Goal: Task Accomplishment & Management: Use online tool/utility

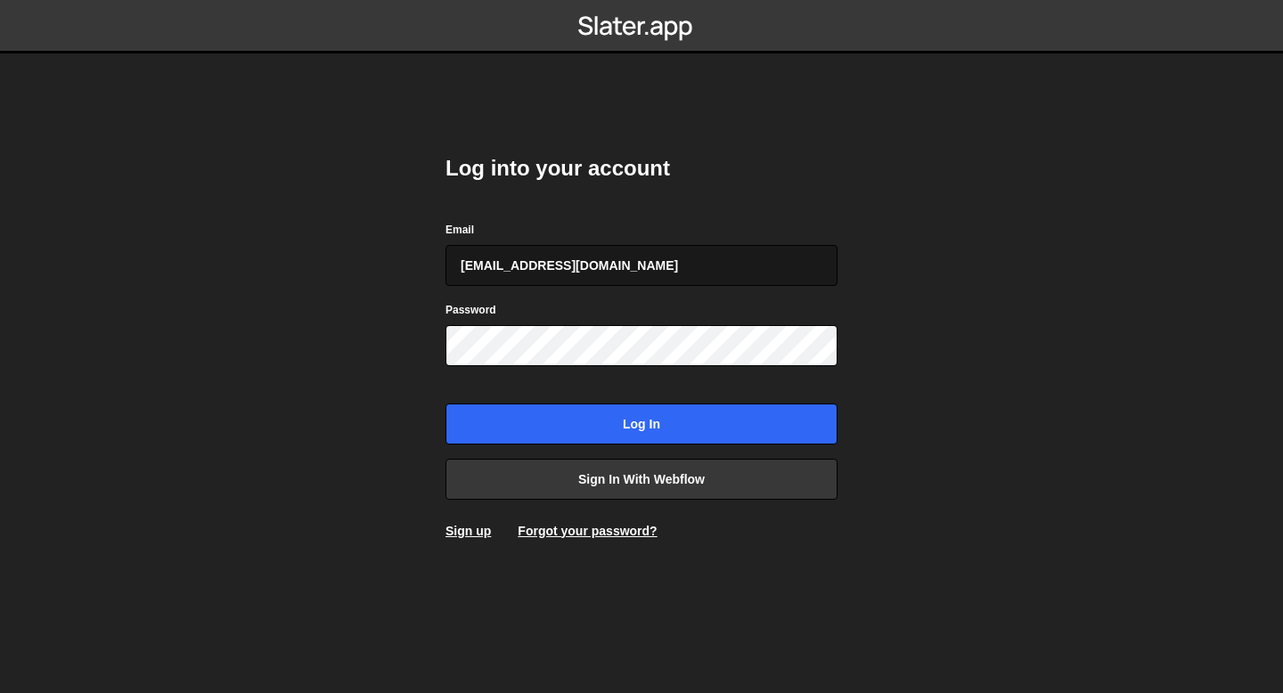
type input "[EMAIL_ADDRESS][DOMAIN_NAME]"
click at [445, 403] on input "Log in" at bounding box center [641, 423] width 392 height 41
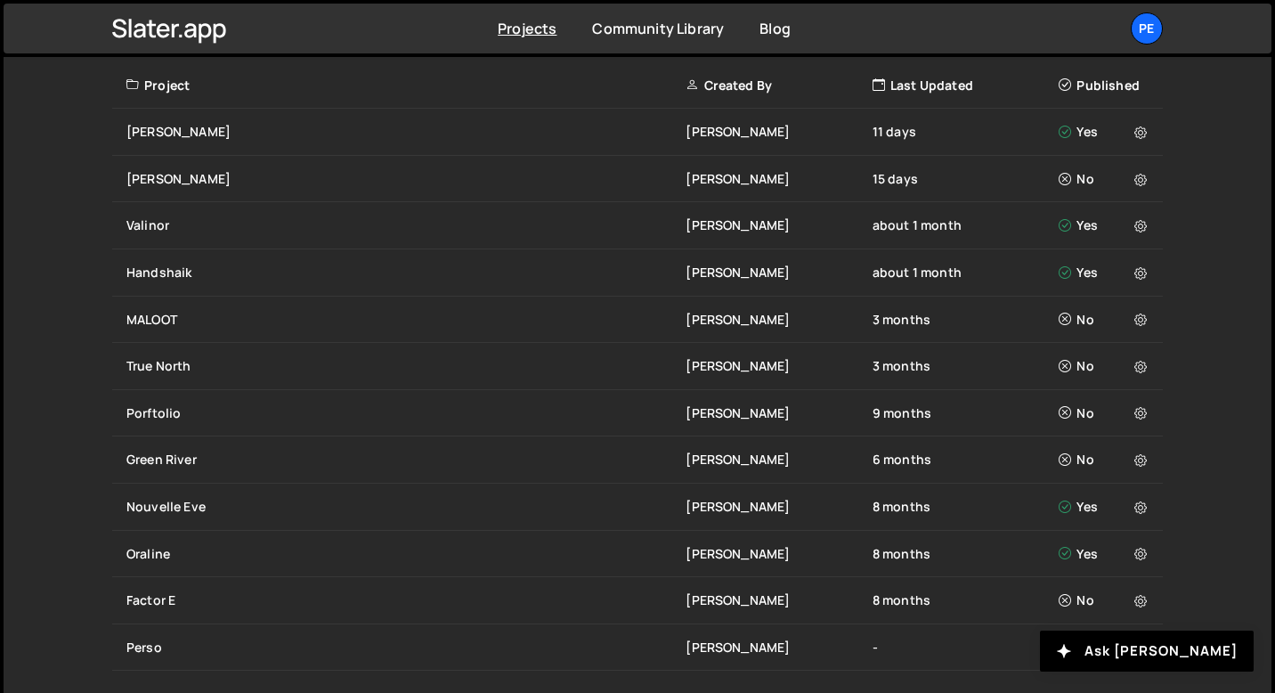
scroll to position [705, 0]
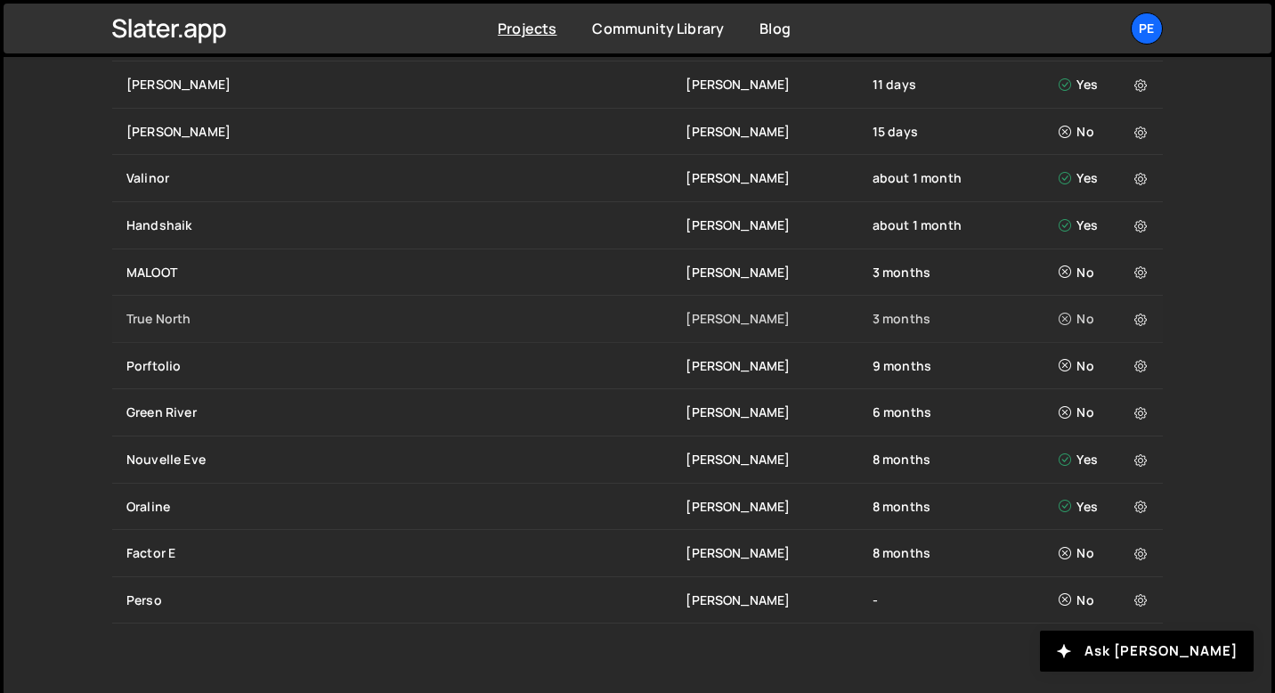
click at [184, 305] on div "True North Eliot BESSON 3 months No" at bounding box center [637, 319] width 1051 height 47
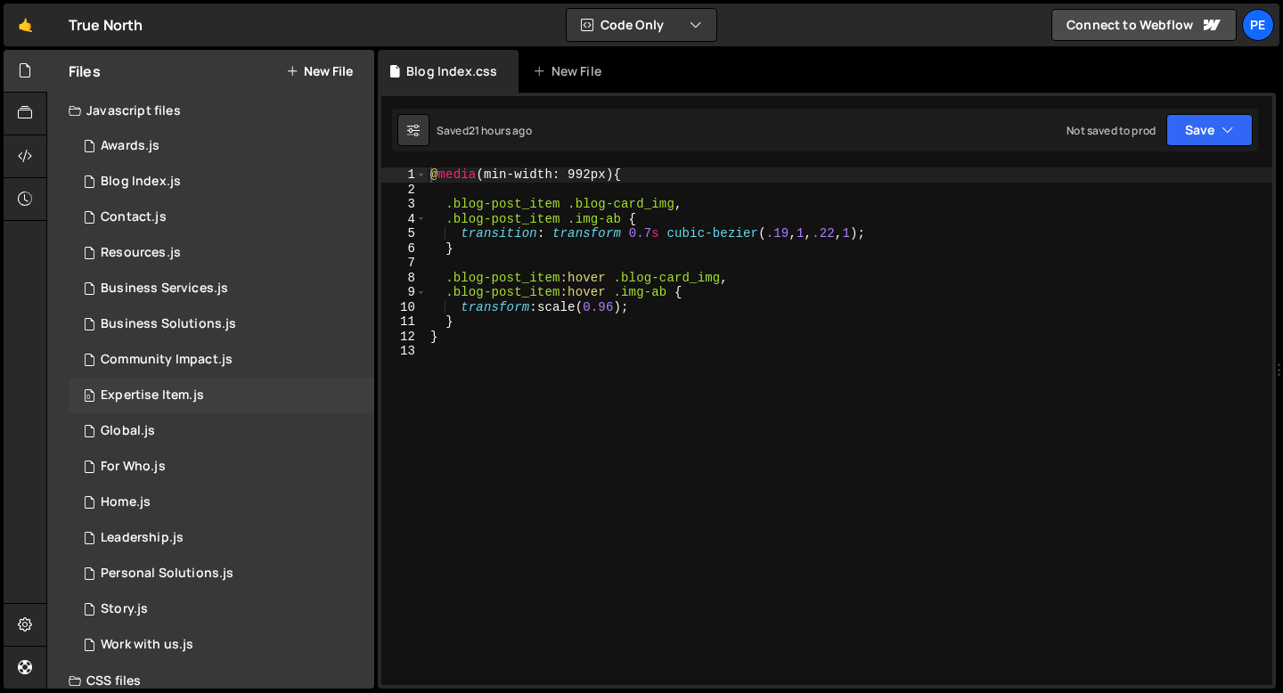
scroll to position [8, 0]
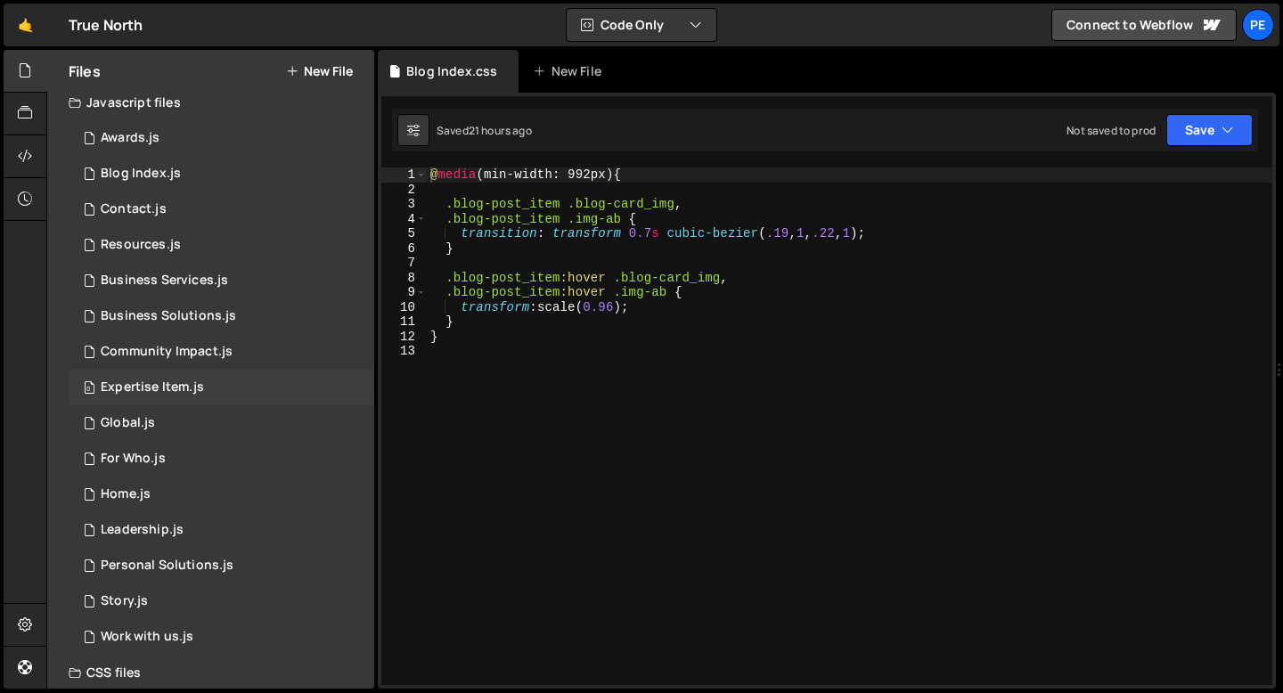
click at [144, 395] on div "Expertise Item.js" at bounding box center [152, 387] width 103 height 16
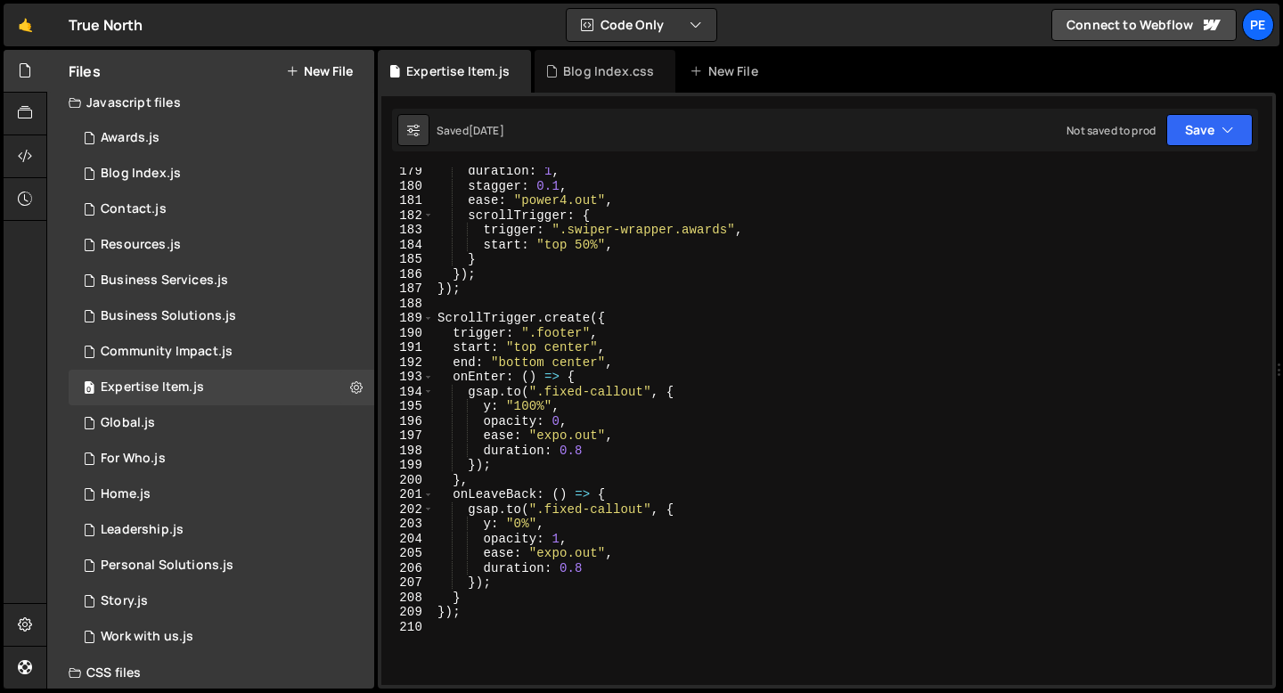
scroll to position [2628, 0]
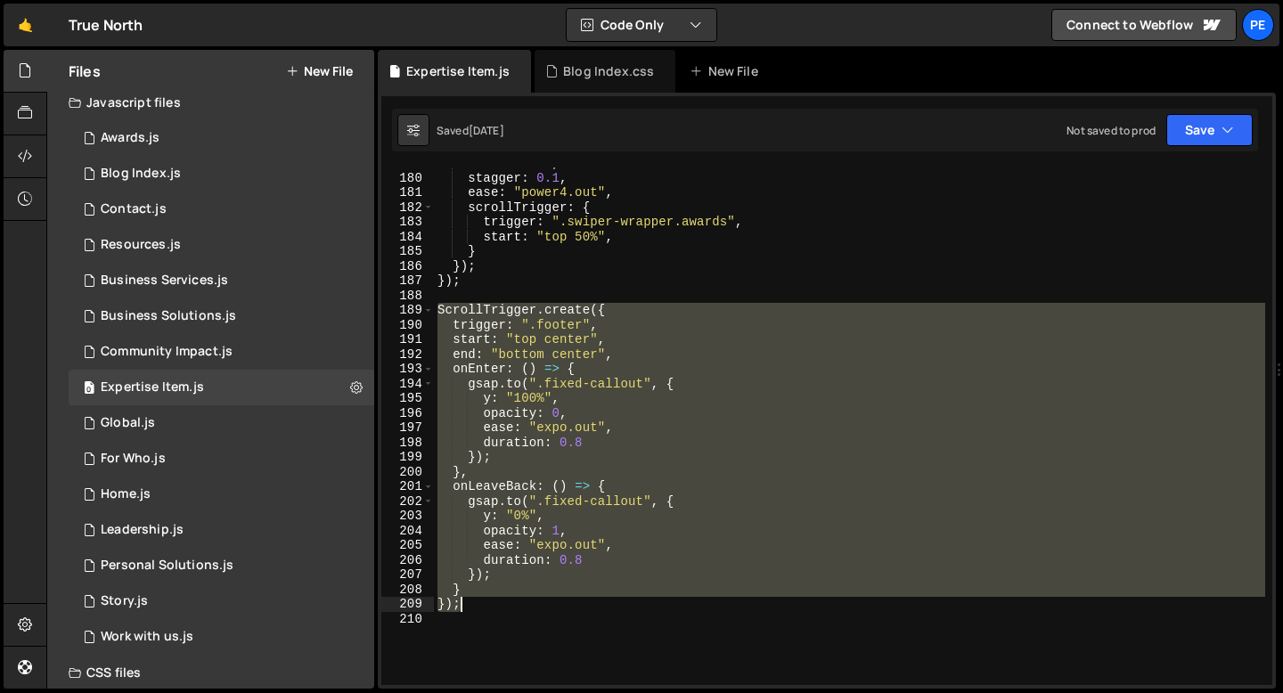
drag, startPoint x: 437, startPoint y: 308, endPoint x: 495, endPoint y: 600, distance: 297.8
click at [495, 599] on div "duration : 1 , stagger : 0.1 , ease : "power4.out" , scrollTrigger : { trigger …" at bounding box center [849, 429] width 831 height 547
type textarea "} });"
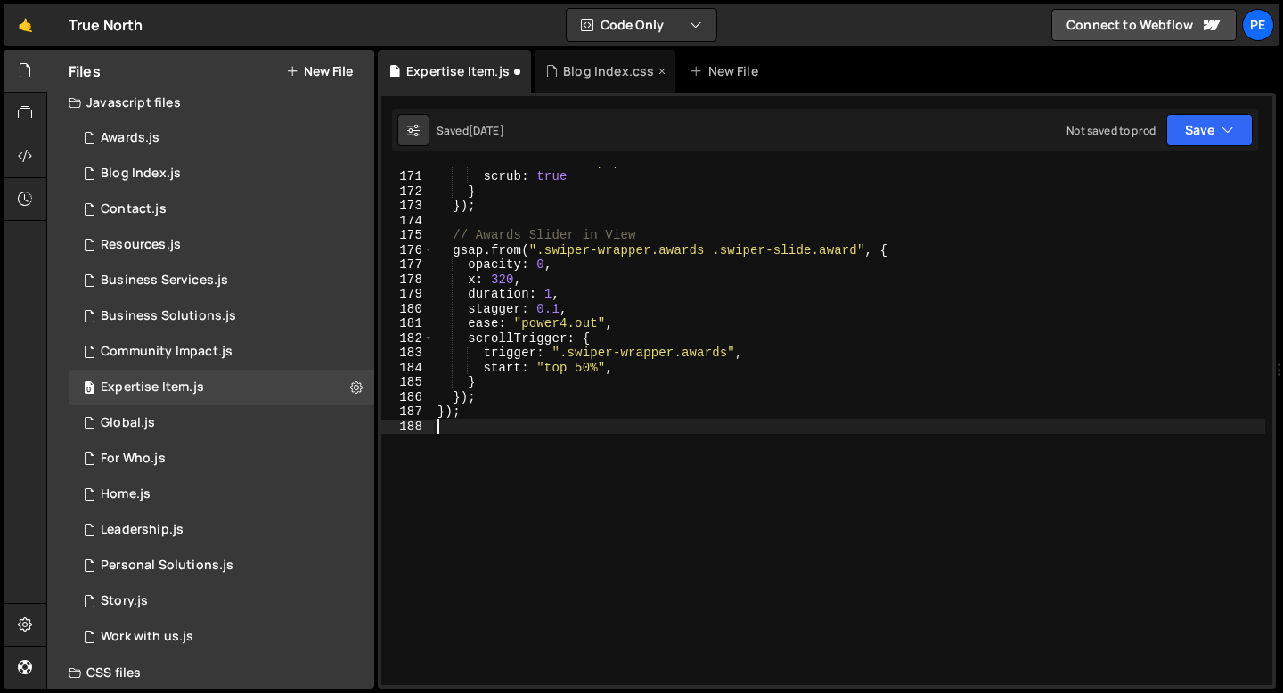
scroll to position [2497, 0]
click at [146, 629] on div "Work with us.js" at bounding box center [147, 637] width 93 height 16
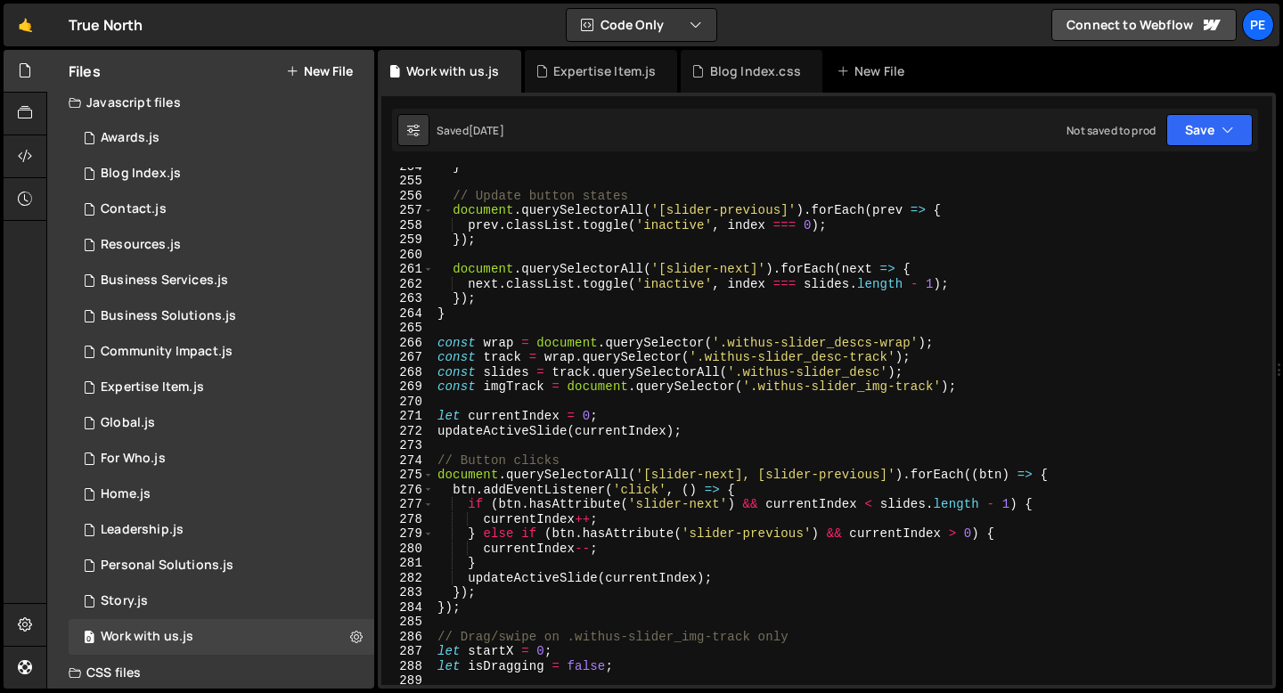
scroll to position [3672, 0]
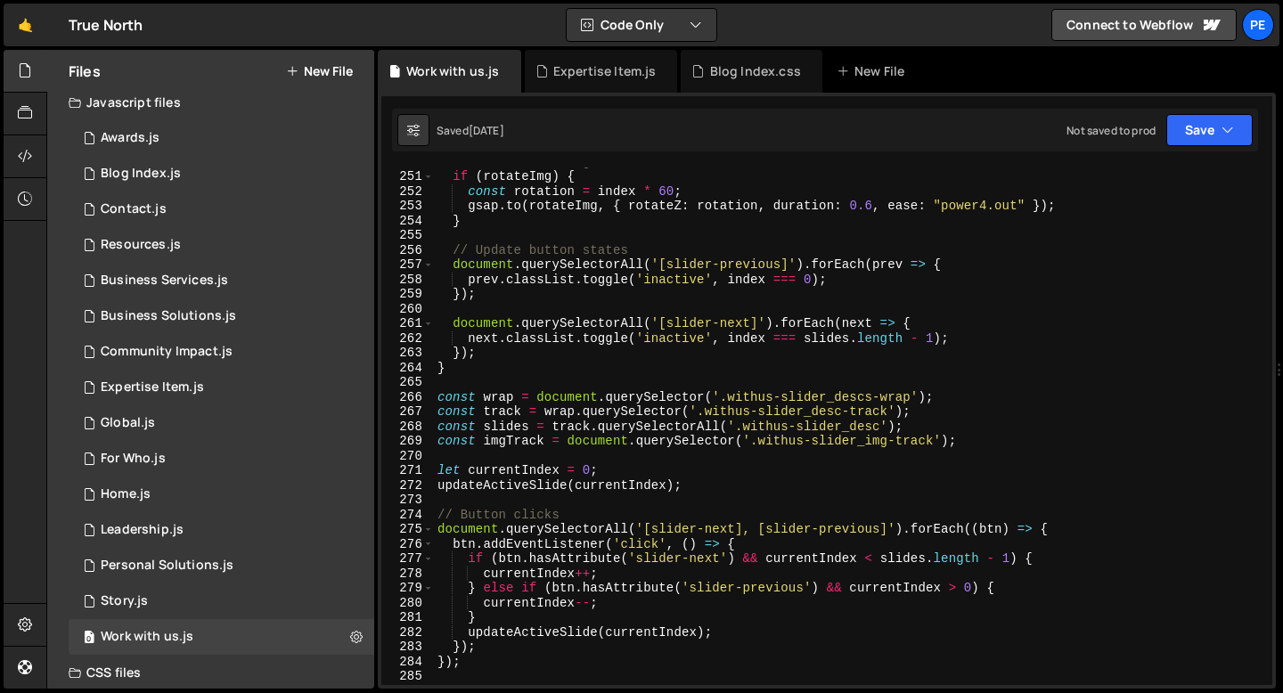
click at [465, 499] on div "// Rotate the image if ( rotateImg ) { const rotation = index * 60 ; gsap . to …" at bounding box center [849, 427] width 831 height 547
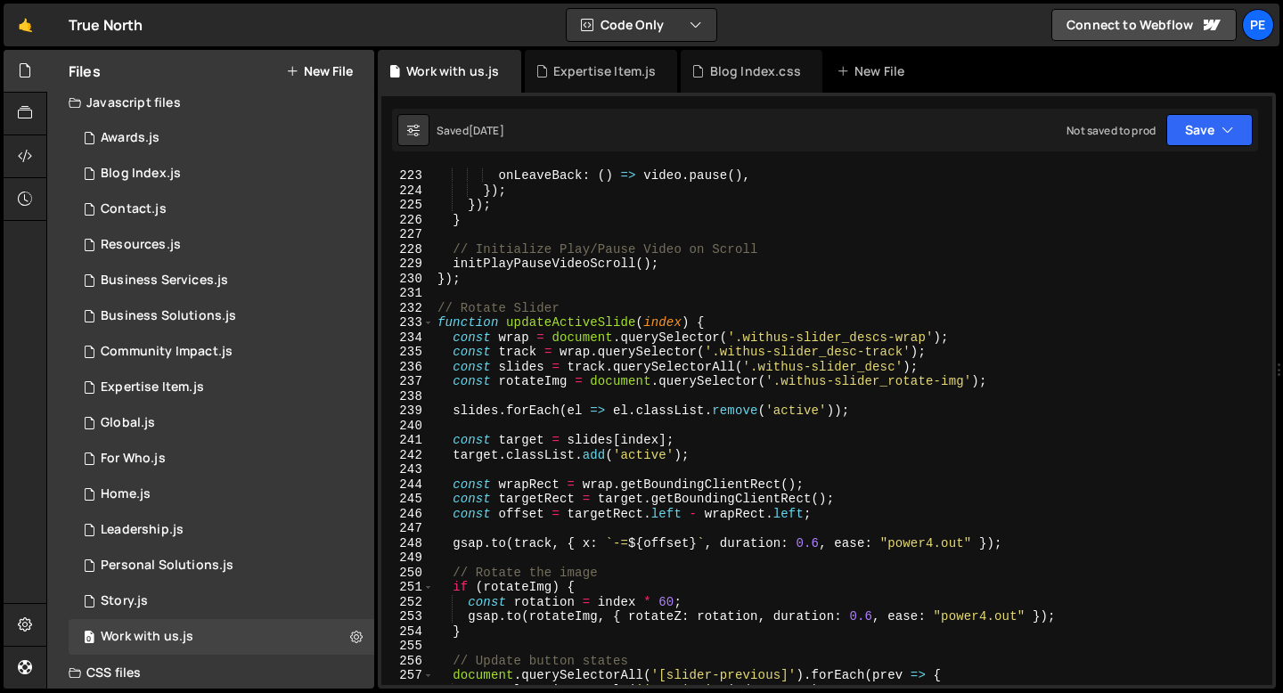
scroll to position [3195, 0]
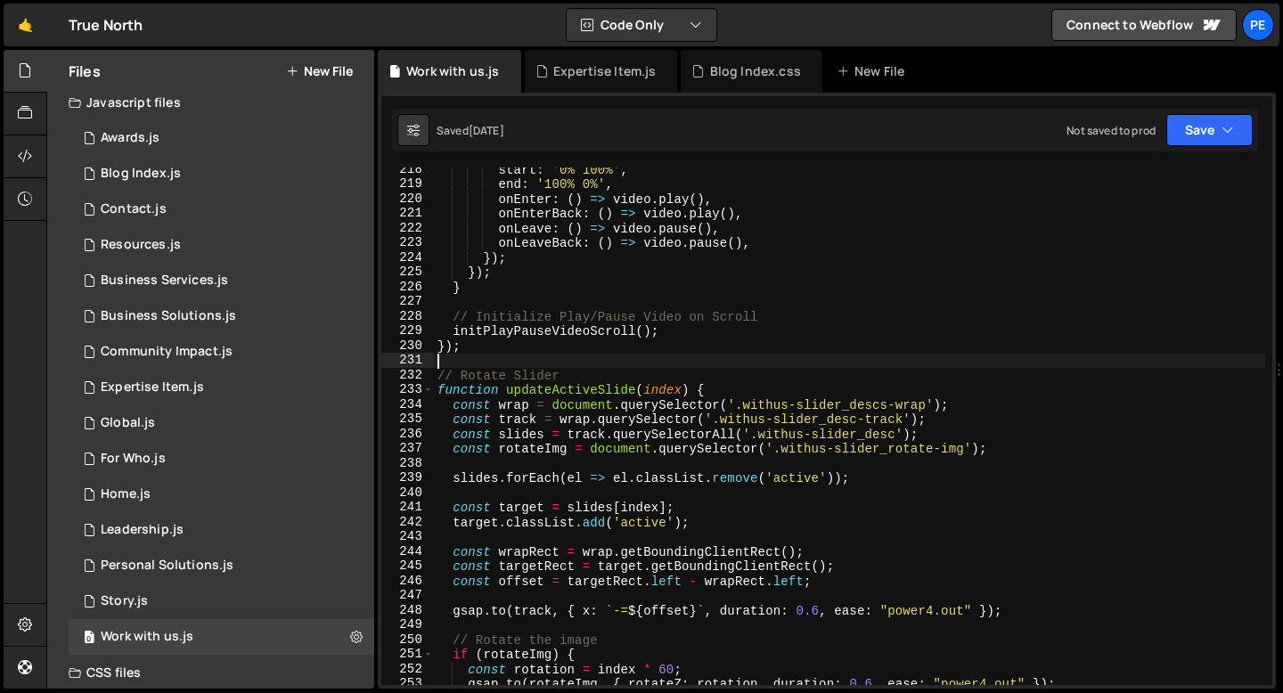
click at [471, 366] on div "start : '0% 100%' , end : '100% 0%' , onEnter : ( ) => video . play ( ) , onEnt…" at bounding box center [849, 435] width 831 height 547
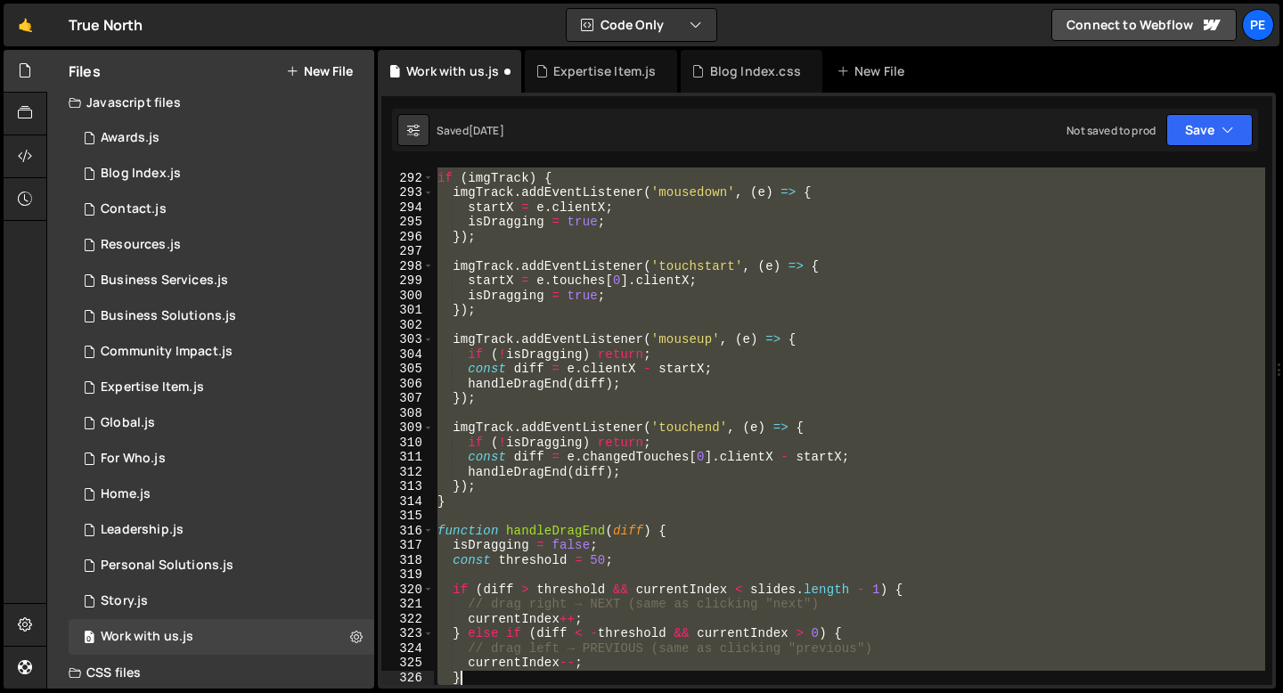
scroll to position [4332, 0]
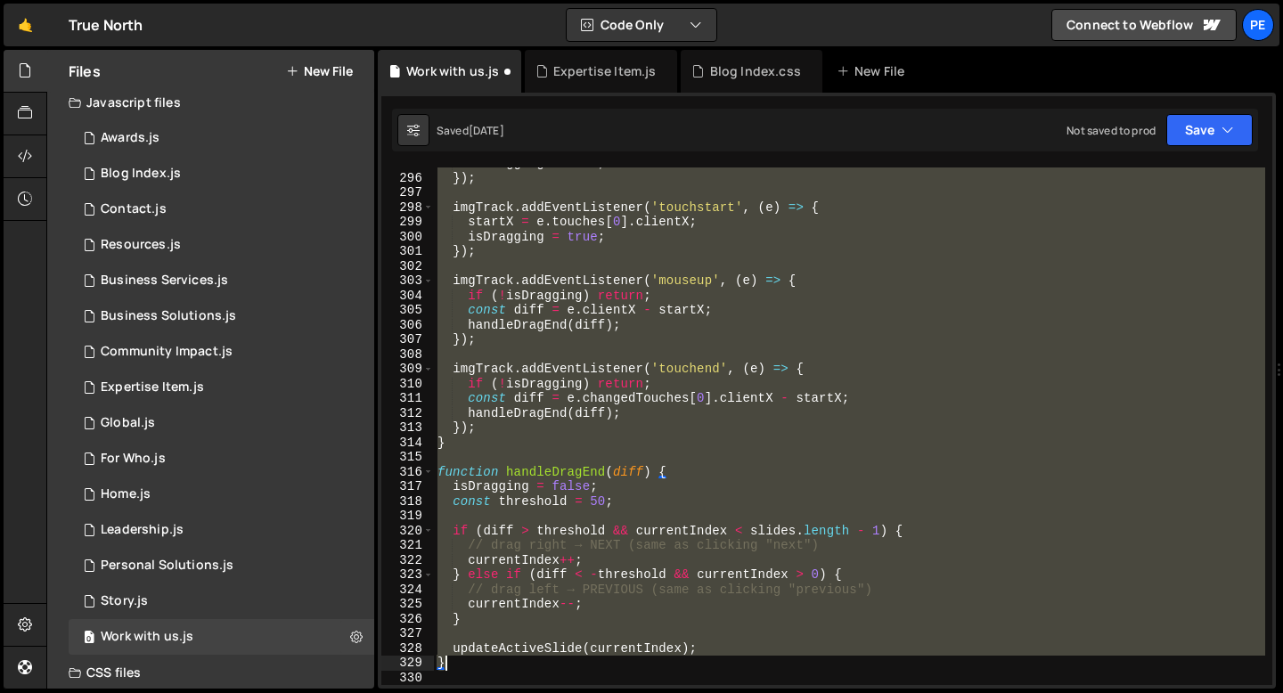
drag, startPoint x: 436, startPoint y: 209, endPoint x: 517, endPoint y: 669, distance: 466.7
click at [517, 669] on div "isDragging = true ; }) ; imgTrack . addEventListener ( 'touchstart' , ( e ) => …" at bounding box center [849, 429] width 831 height 547
type textarea "updateActiveSlide(currentIndex); }"
paste textarea
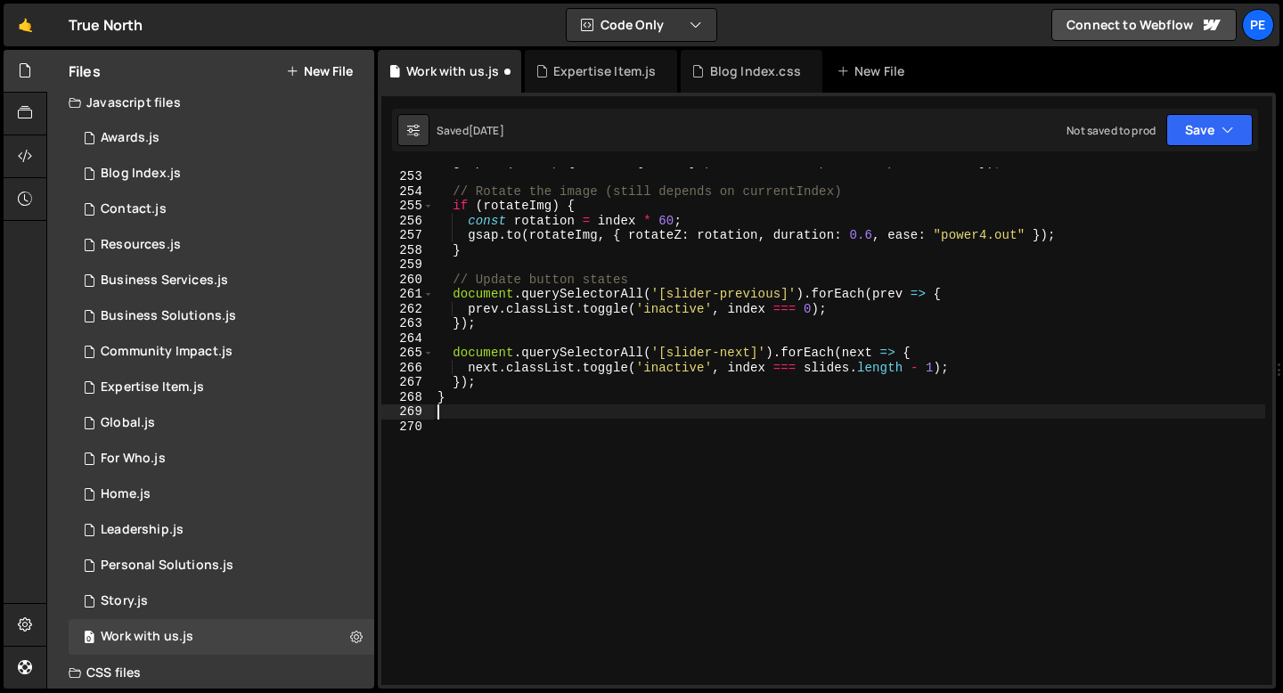
type textarea "updateActiveSlide(currentIndex); }"
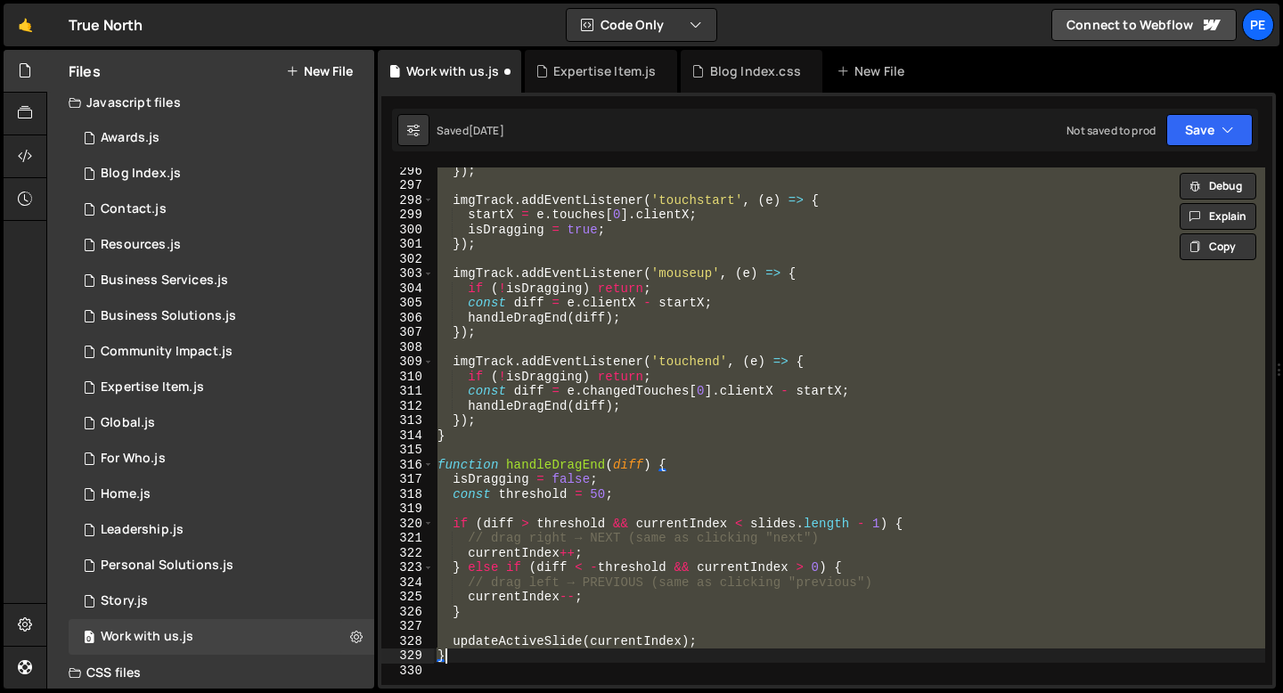
scroll to position [4388, 0]
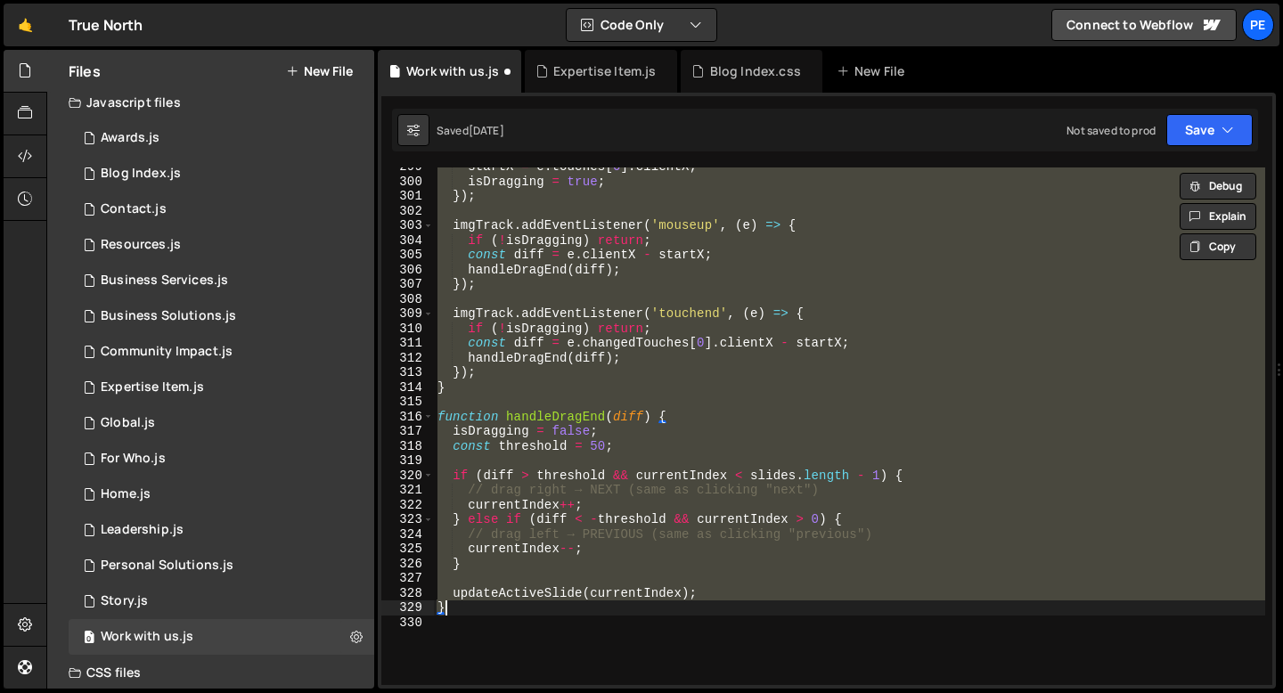
paste textarea
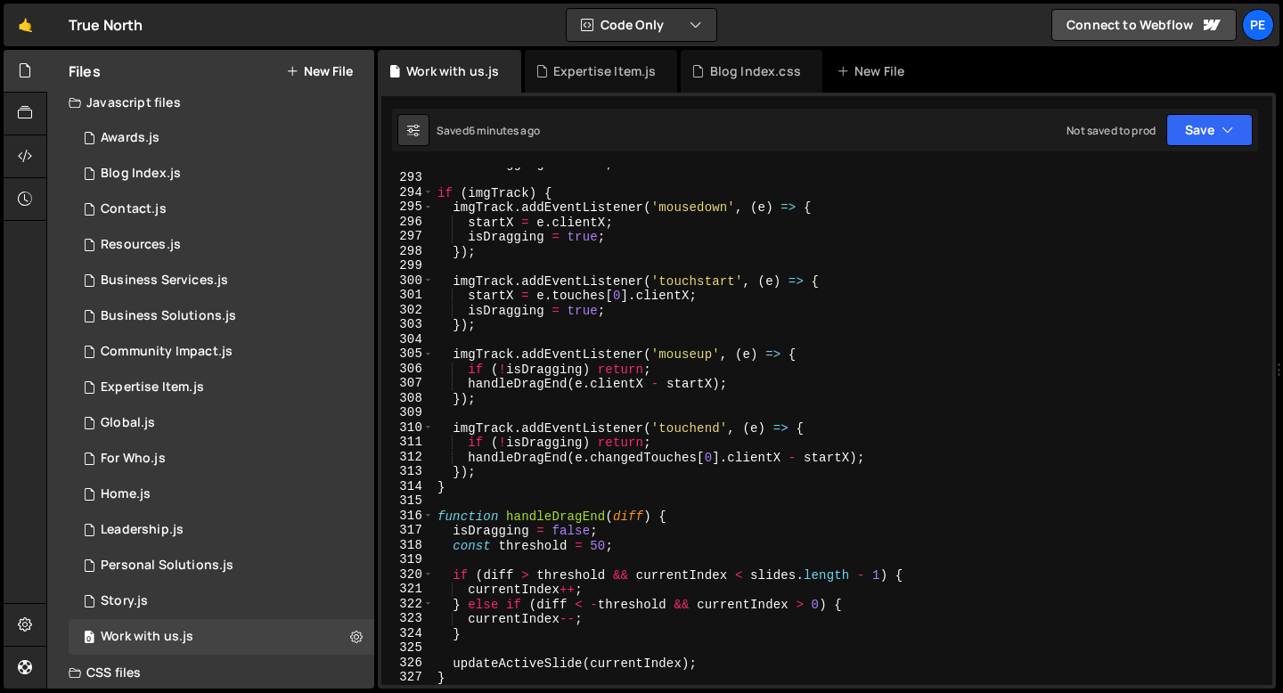
scroll to position [4244, 0]
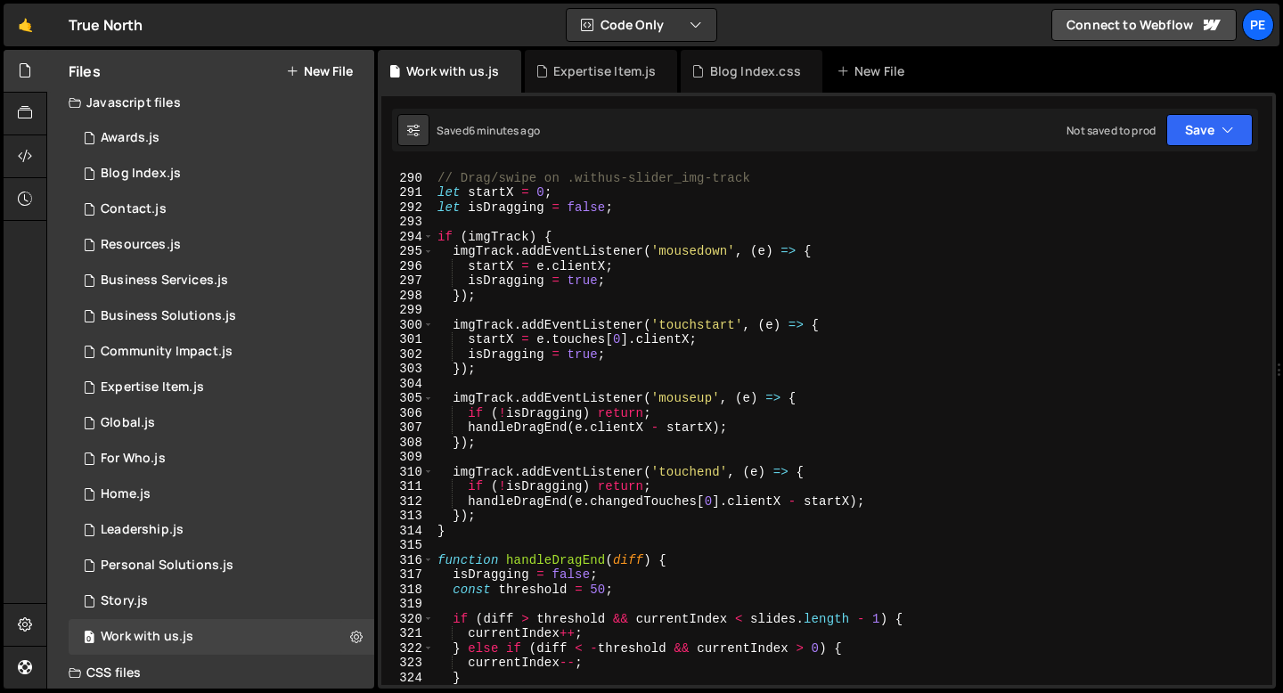
click at [546, 499] on div "// Drag/swipe on .withus-slider_img-track let startX = 0 ; let isDragging = fal…" at bounding box center [849, 429] width 831 height 547
type textarea "handleDragEnd(e.changedTouches[0].clientX - startX);"
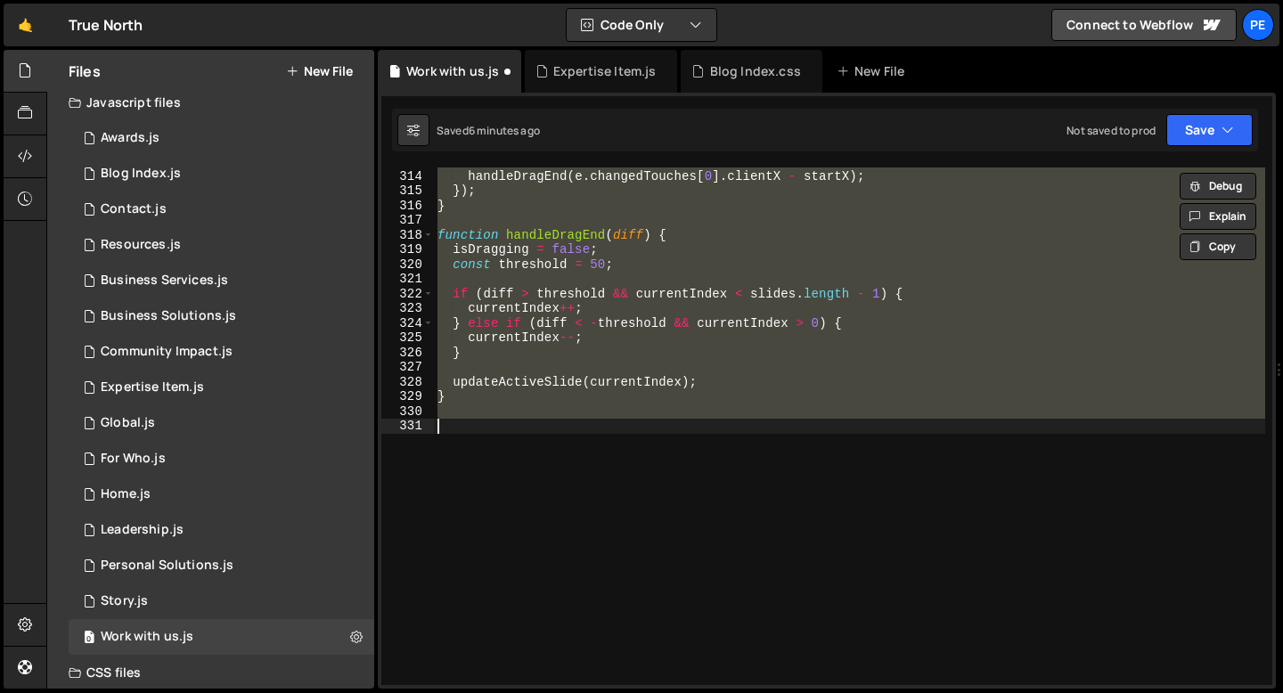
type textarea "updateActiveSlide(currentIndex); }"
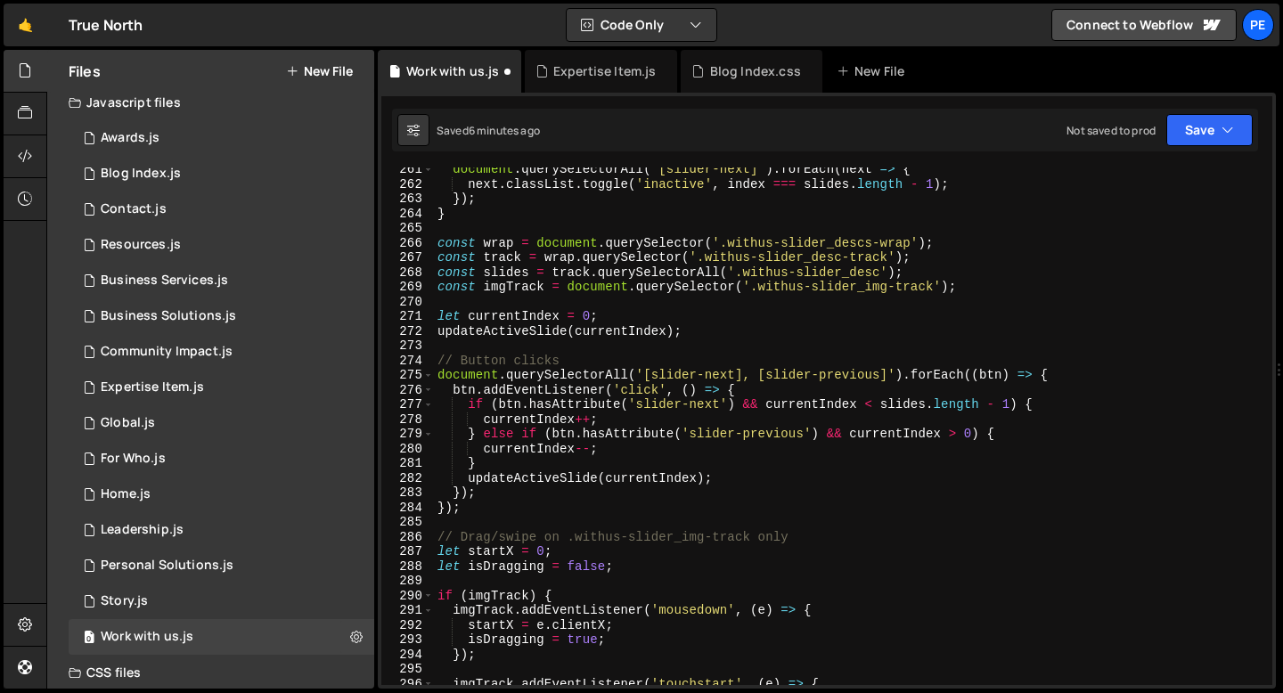
scroll to position [3862, 0]
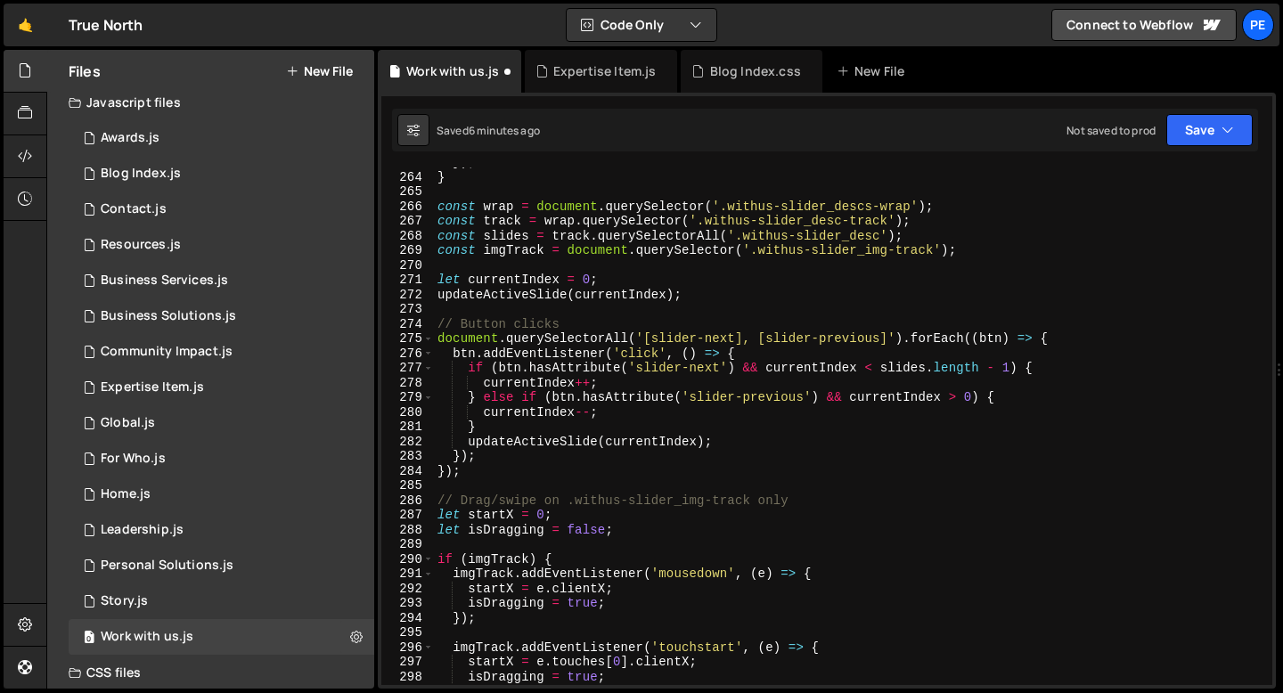
click at [486, 477] on div "}) ; } const wrap = document . querySelector ( '.withus-slider_descs-wrap' ) ; …" at bounding box center [849, 428] width 831 height 547
type textarea "});"
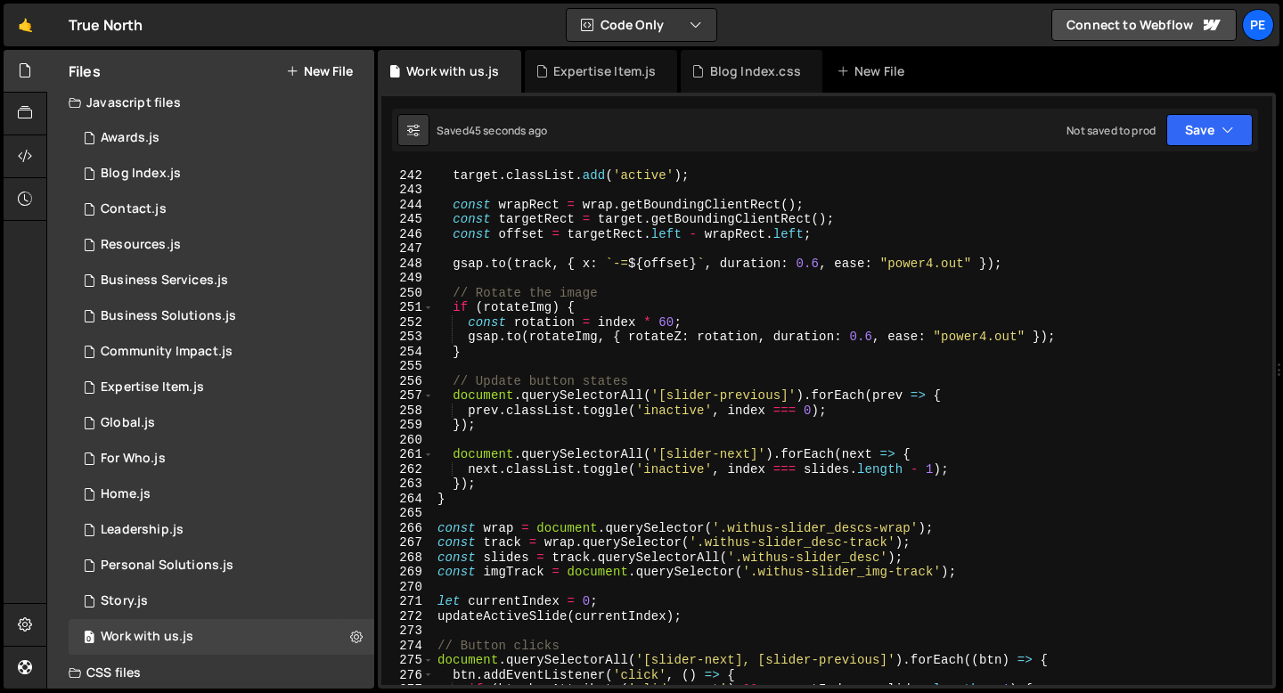
scroll to position [3495, 0]
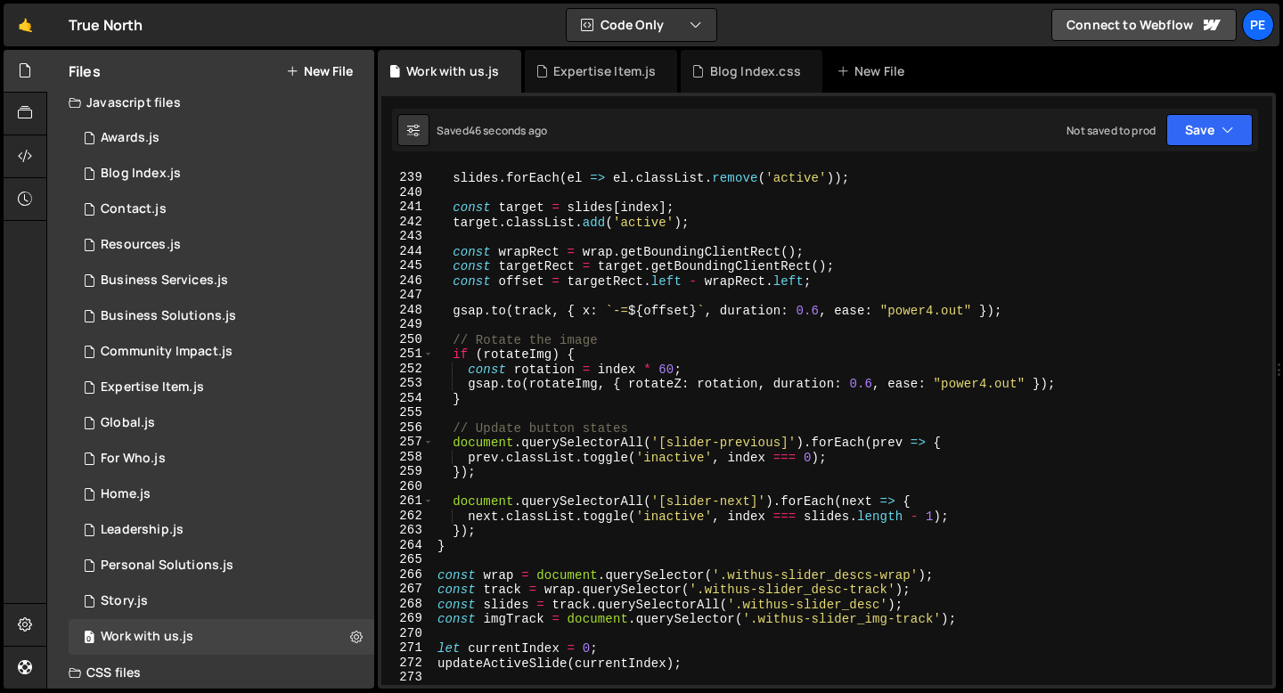
click at [532, 414] on div "slides . forEach ( el => el . classList . remove ( 'active' )) ; const target =…" at bounding box center [849, 429] width 831 height 547
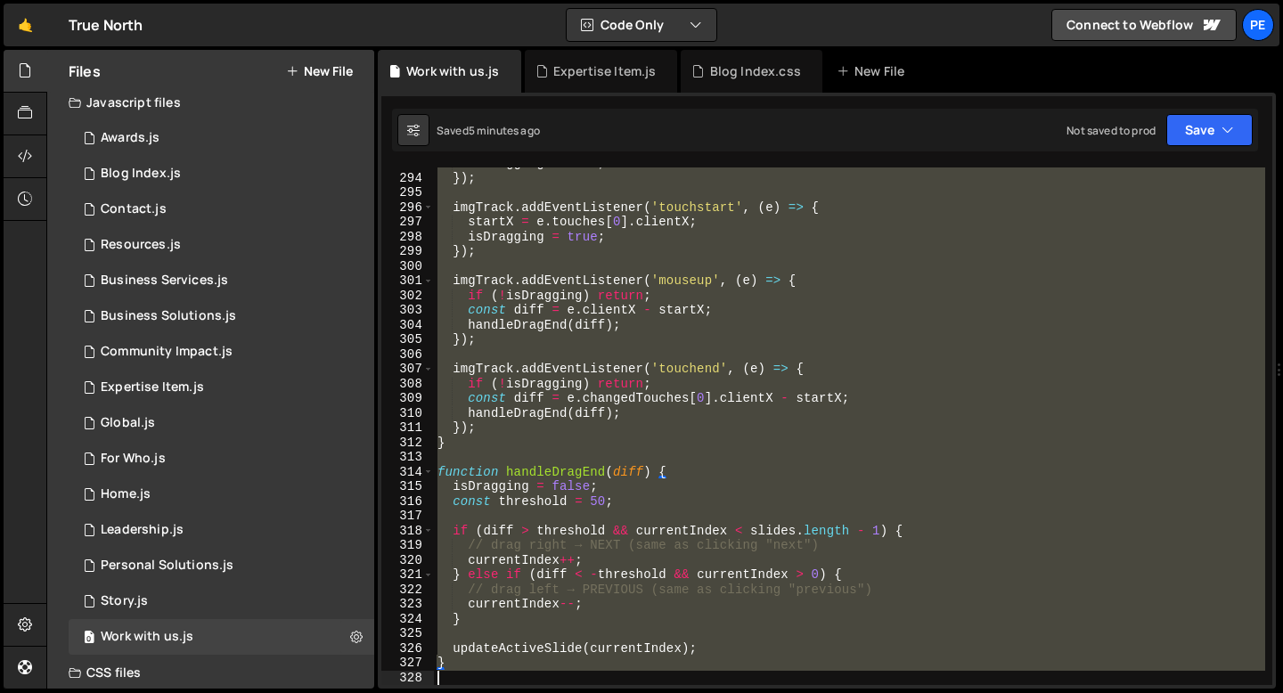
scroll to position [4303, 0]
drag, startPoint x: 436, startPoint y: 448, endPoint x: 494, endPoint y: 692, distance: 250.8
click at [494, 692] on div "Hold on a sec... Are you certain you wish to leave this page? Any changes you'v…" at bounding box center [641, 346] width 1283 height 693
type textarea "}"
paste textarea
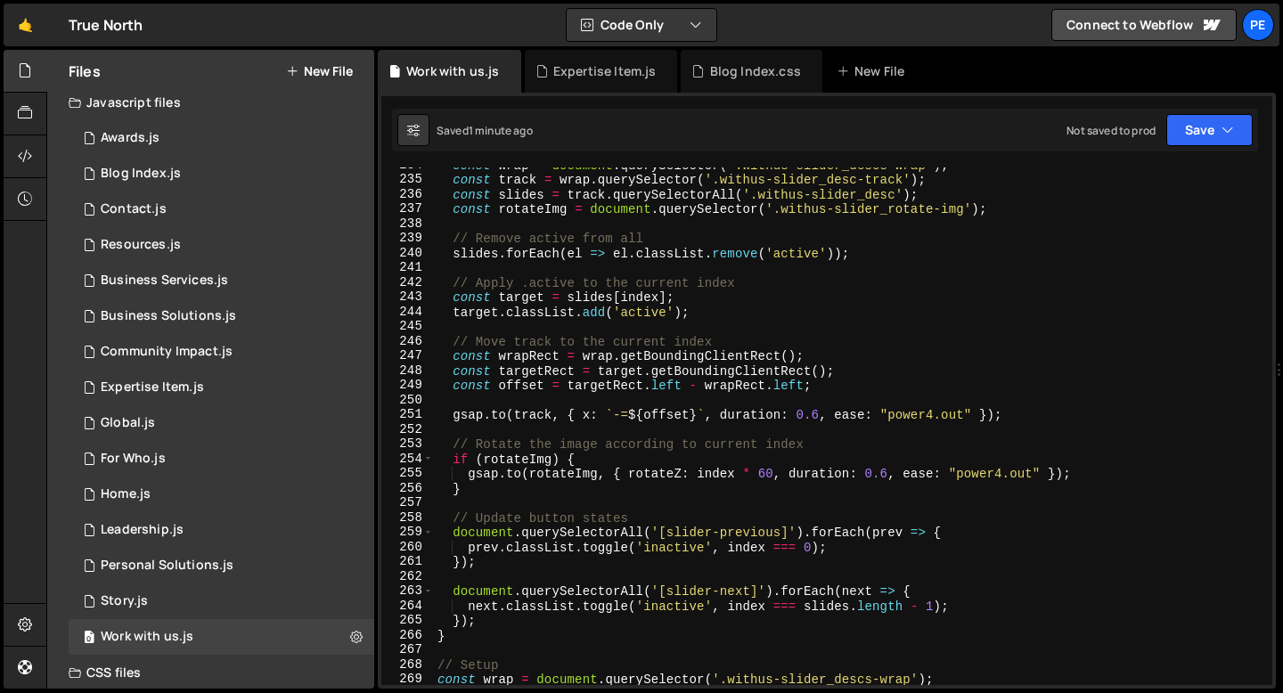
scroll to position [3434, 0]
click at [820, 414] on div "const wrap = document . querySelector ( '.withus-slider_descs-wrap' ) ; const t…" at bounding box center [849, 431] width 831 height 547
type textarea "gsap.to(track, { x: `-=${offset}`, duration: 0, ease: "power4.out" });"
click at [520, 398] on div "const wrap = document . querySelector ( '.withus-slider_descs-wrap' ) ; const t…" at bounding box center [849, 431] width 831 height 547
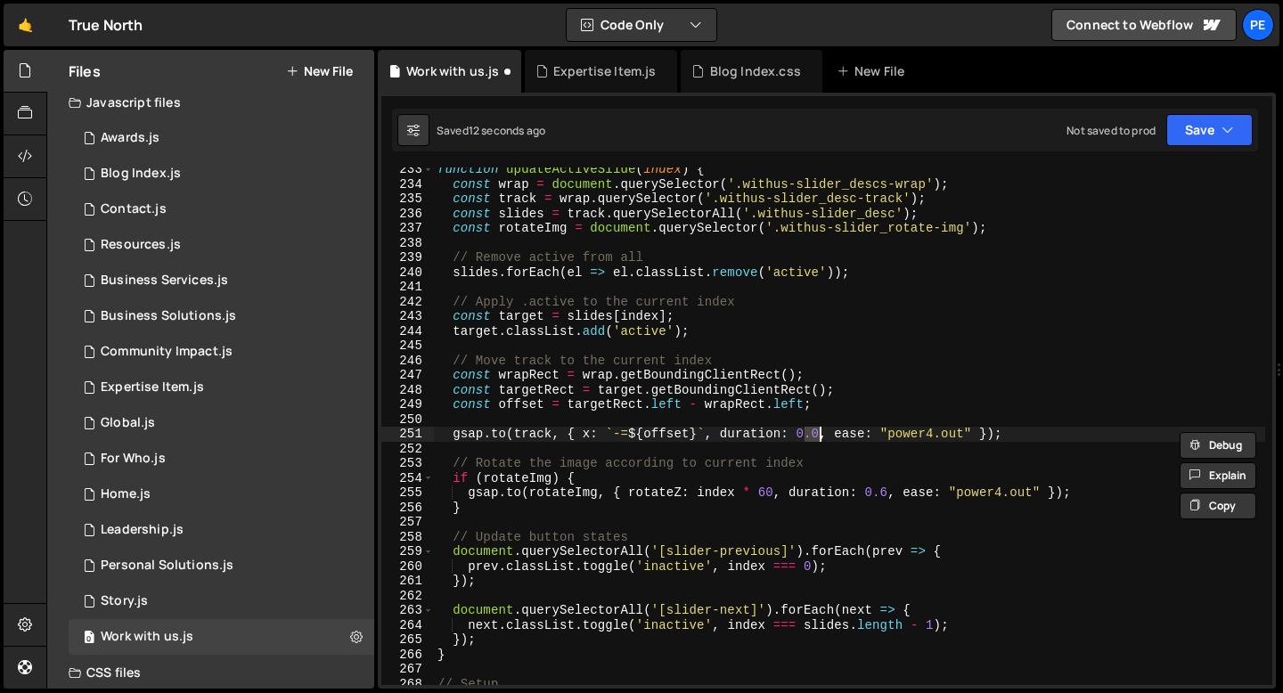
scroll to position [3415, 0]
type textarea "}"
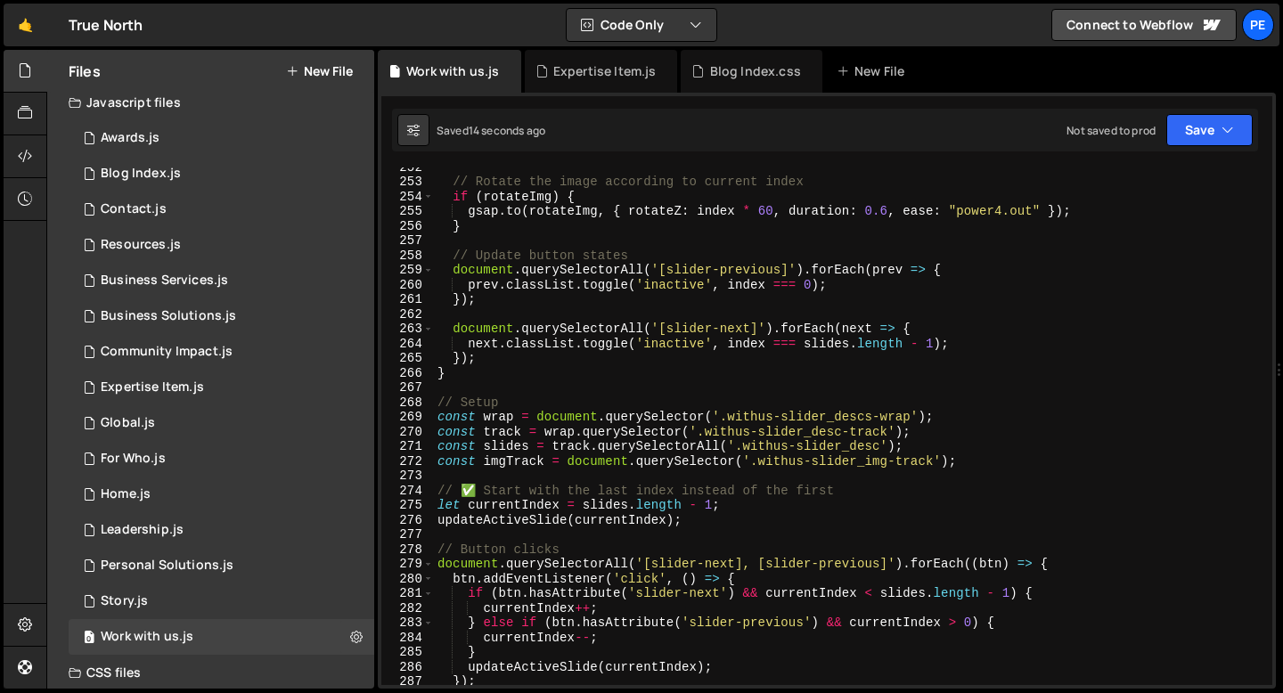
scroll to position [3696, 0]
click at [554, 366] on div "// Rotate the image according to current index if ( rotateImg ) { gsap . to ( r…" at bounding box center [849, 432] width 831 height 547
type textarea "}"
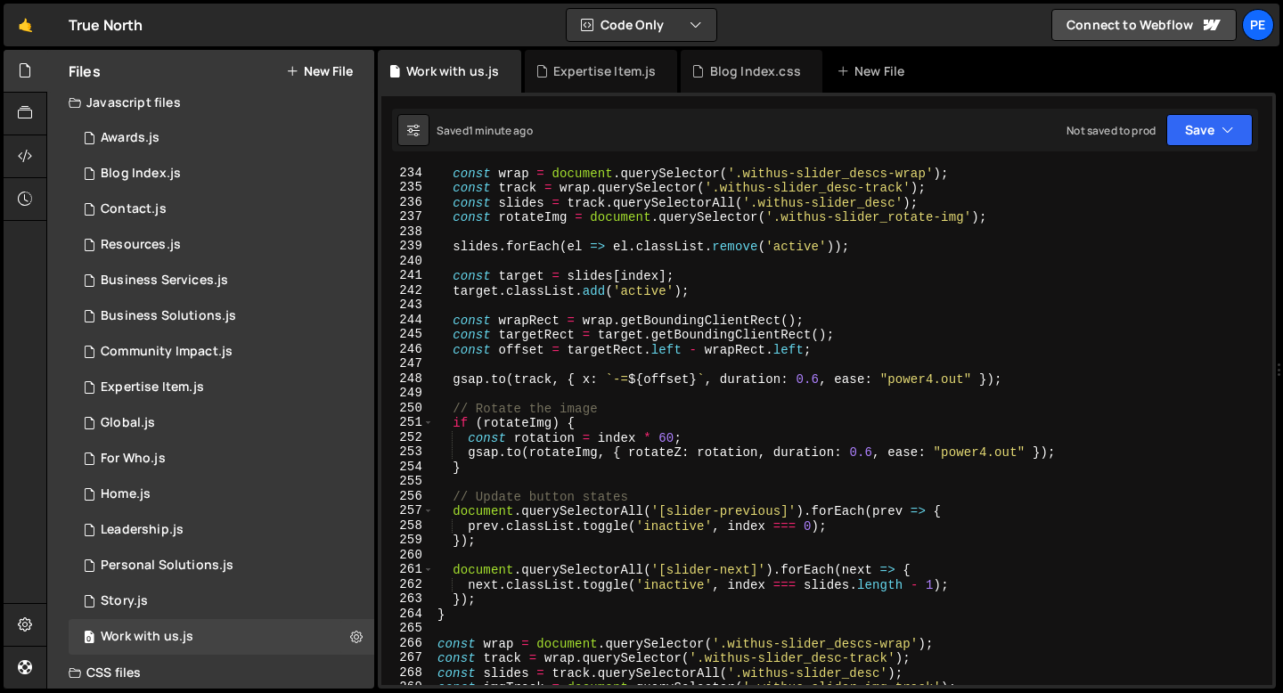
scroll to position [3426, 0]
click at [819, 376] on div "const wrap = document . querySelector ( '.withus-slider_descs-wrap' ) ; const t…" at bounding box center [849, 439] width 831 height 547
type textarea "gsap.to(track, { x: `-=${offset}`, duration: 0, ease: "power4.out" });"
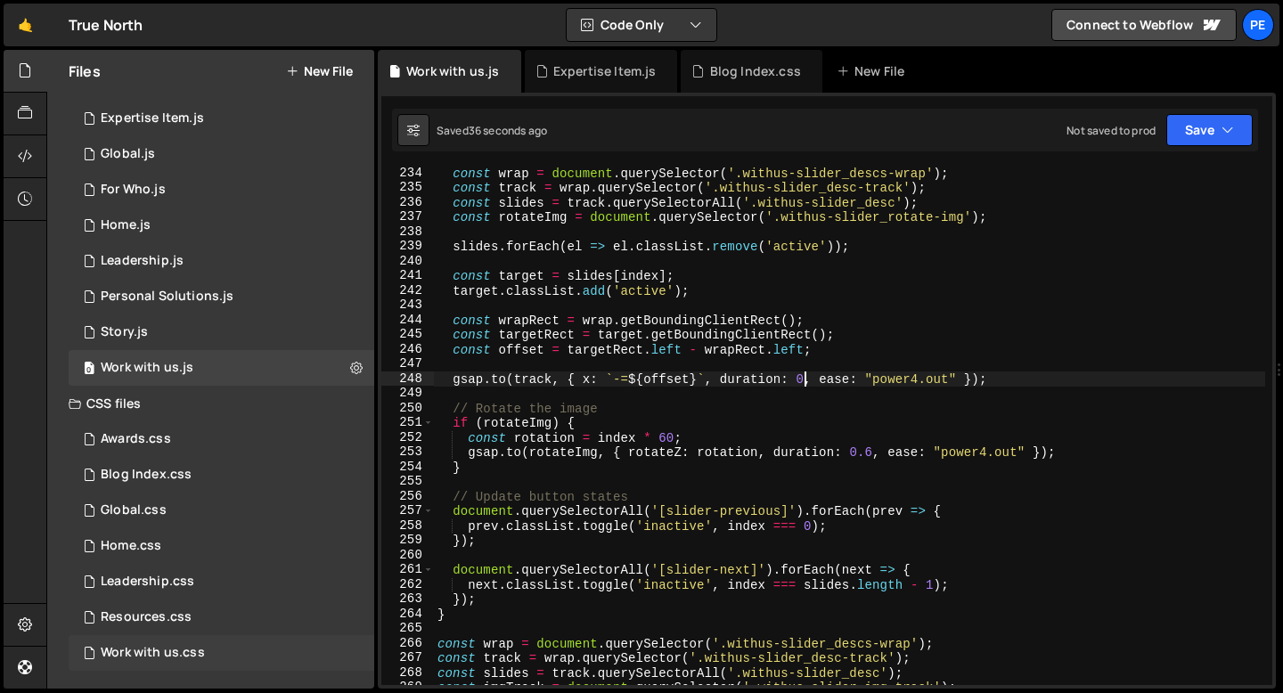
click at [145, 654] on div "Work with us.css" at bounding box center [153, 653] width 104 height 16
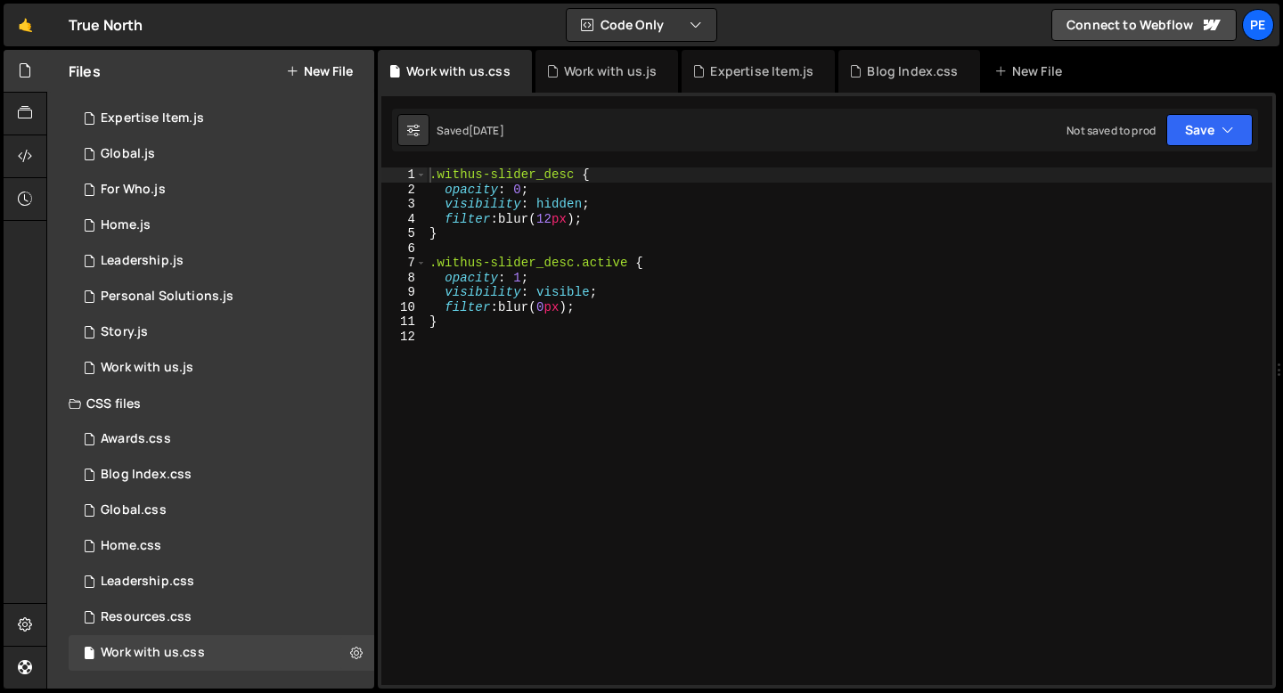
type textarea "opacity: 0;"
click at [539, 191] on div ".withus-slider_desc { opacity : 0 ; visibility : hidden ; filter : blur( 12 px …" at bounding box center [849, 440] width 846 height 547
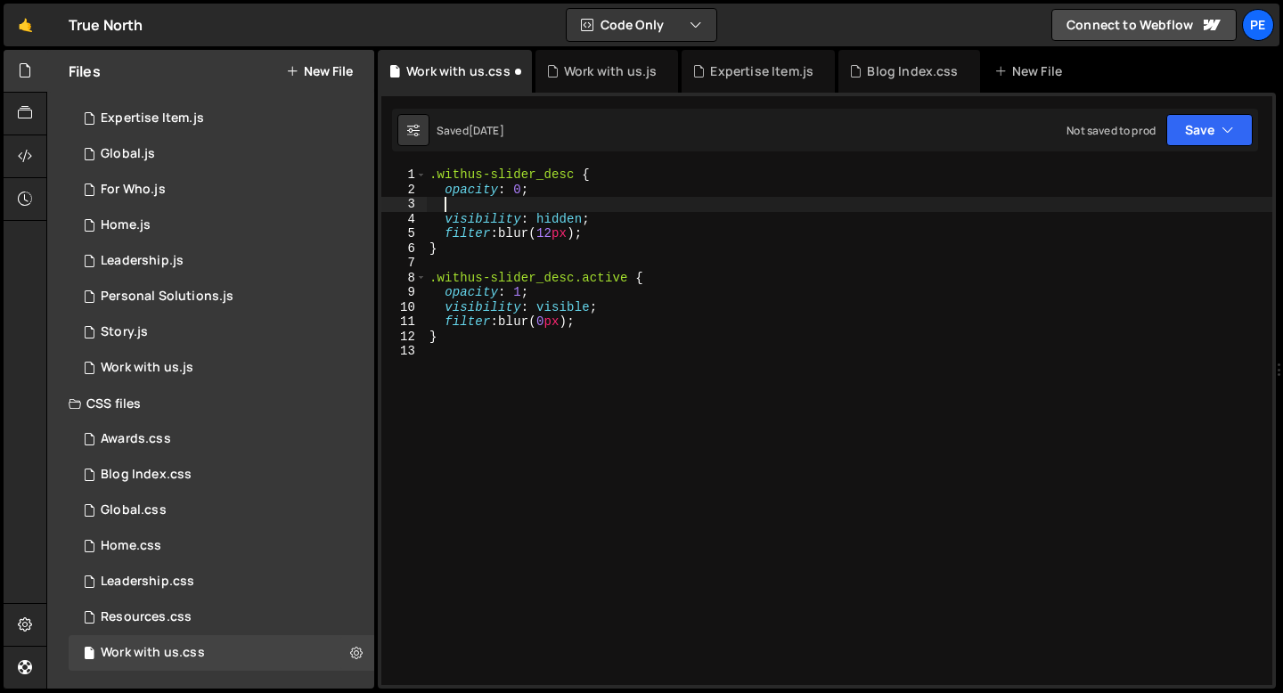
type textarea "r"
click at [514, 209] on div ".withus-slider_desc { opacity : 0 ; transform : translateX( 80 px ) ; visibilit…" at bounding box center [849, 440] width 846 height 547
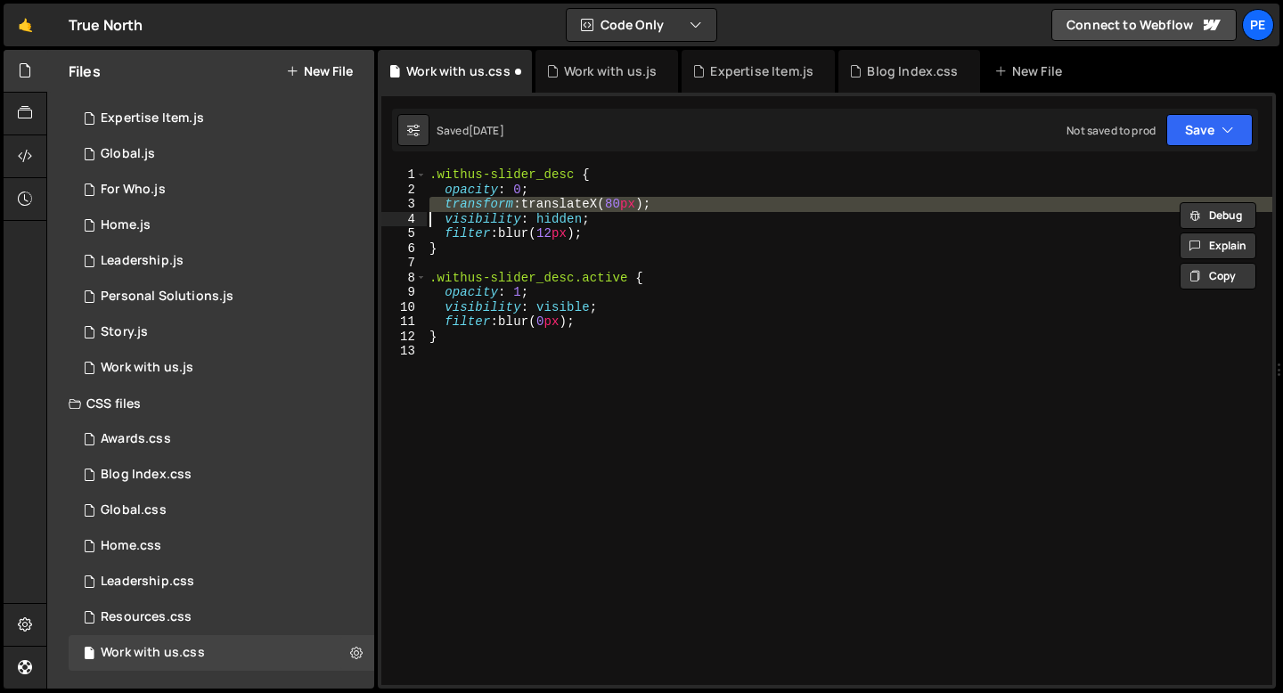
click at [611, 294] on div ".withus-slider_desc { opacity : 0 ; transform : translateX( 80 px ) ; visibilit…" at bounding box center [849, 440] width 846 height 547
type textarea "opacity: 1;"
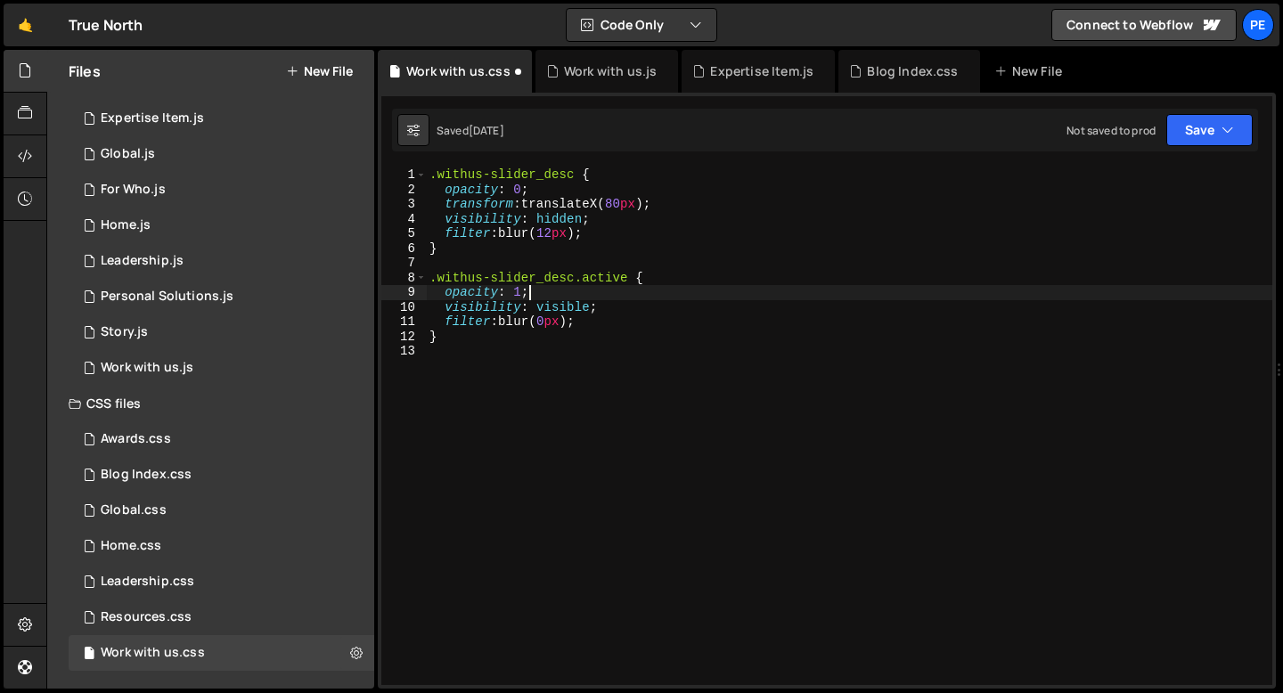
scroll to position [0, 0]
paste textarea
click at [621, 307] on div ".withus-slider_desc { opacity : 0 ; transform : translateX( 80 px ) ; visibilit…" at bounding box center [849, 440] width 846 height 547
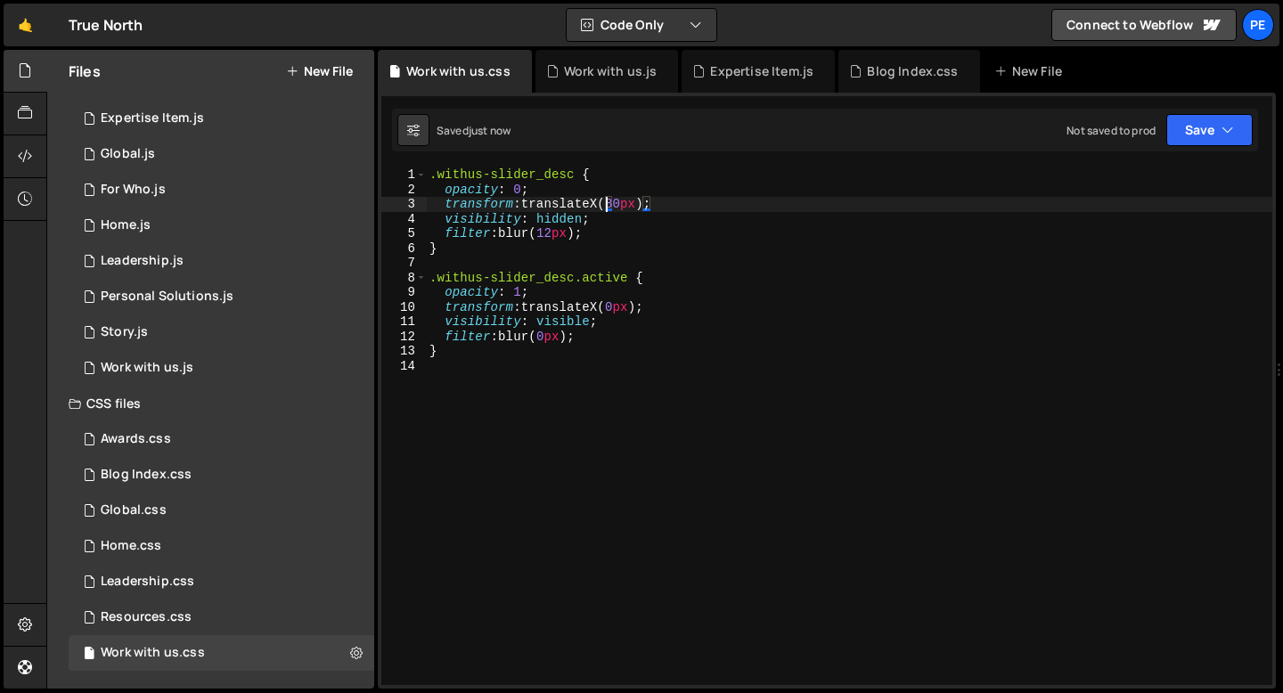
click at [607, 200] on div ".withus-slider_desc { opacity : 0 ; transform : translateX( 80 px ) ; visibilit…" at bounding box center [849, 440] width 846 height 547
click at [603, 301] on div ".withus-slider_desc { opacity : 0 ; transform : translateY( 80 px ) ; visibilit…" at bounding box center [849, 440] width 846 height 547
click at [580, 200] on div ".withus-slider_desc { opacity : 0 ; transform : translateY( 80 px ) ; visibilit…" at bounding box center [849, 440] width 846 height 547
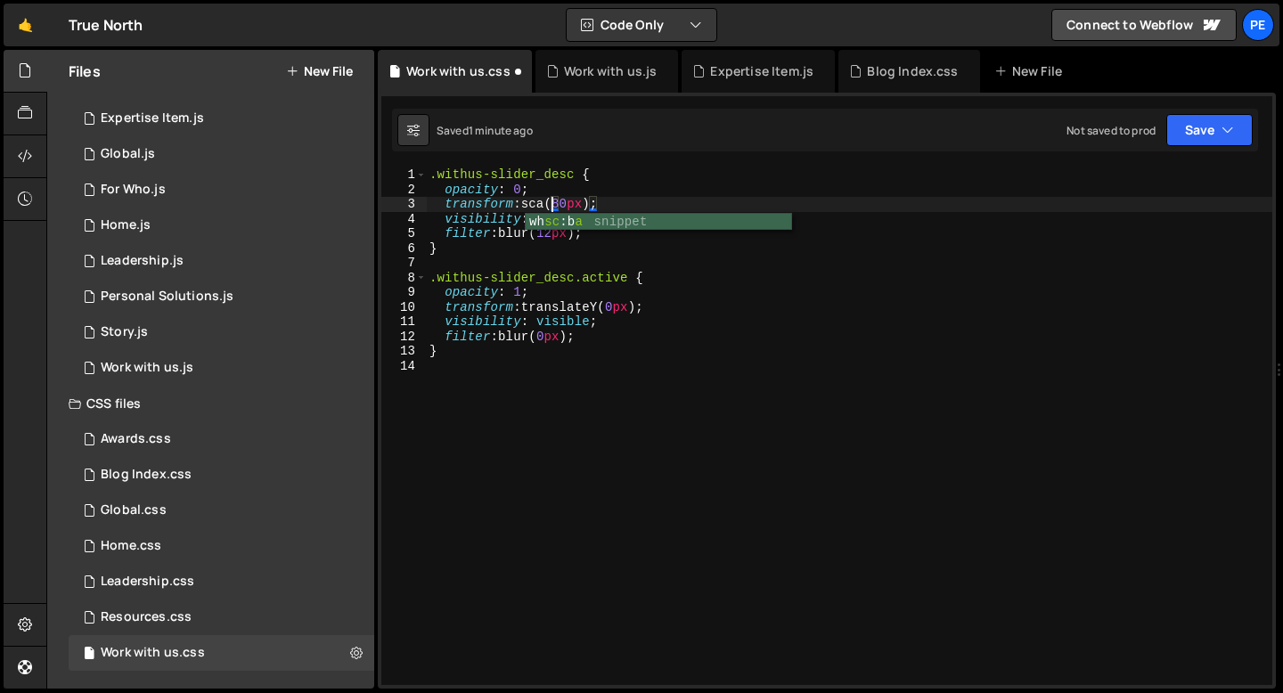
scroll to position [0, 9]
click at [605, 204] on div ".withus-slider_desc { opacity : 0 ; transform : scale( 80 px ) ; visibility : h…" at bounding box center [849, 440] width 846 height 547
click at [584, 201] on div ".withus-slider_desc { opacity : 0 ; transform : scale( 0.8 ) ; visibility : hid…" at bounding box center [849, 440] width 846 height 547
click at [583, 201] on div ".withus-slider_desc { opacity : 0 ; transform : scale( 0.8 ) ; visibility : hid…" at bounding box center [849, 440] width 846 height 547
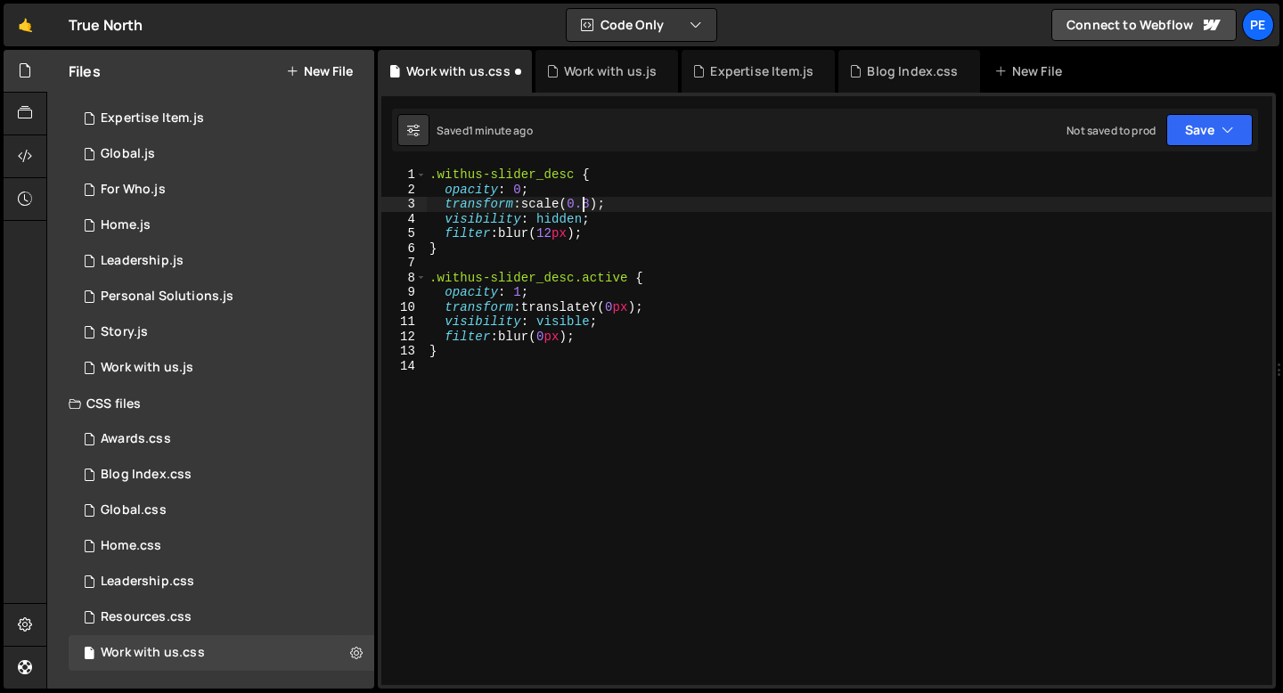
click at [583, 201] on div ".withus-slider_desc { opacity : 0 ; transform : scale( 0.8 ) ; visibility : hid…" at bounding box center [849, 440] width 846 height 547
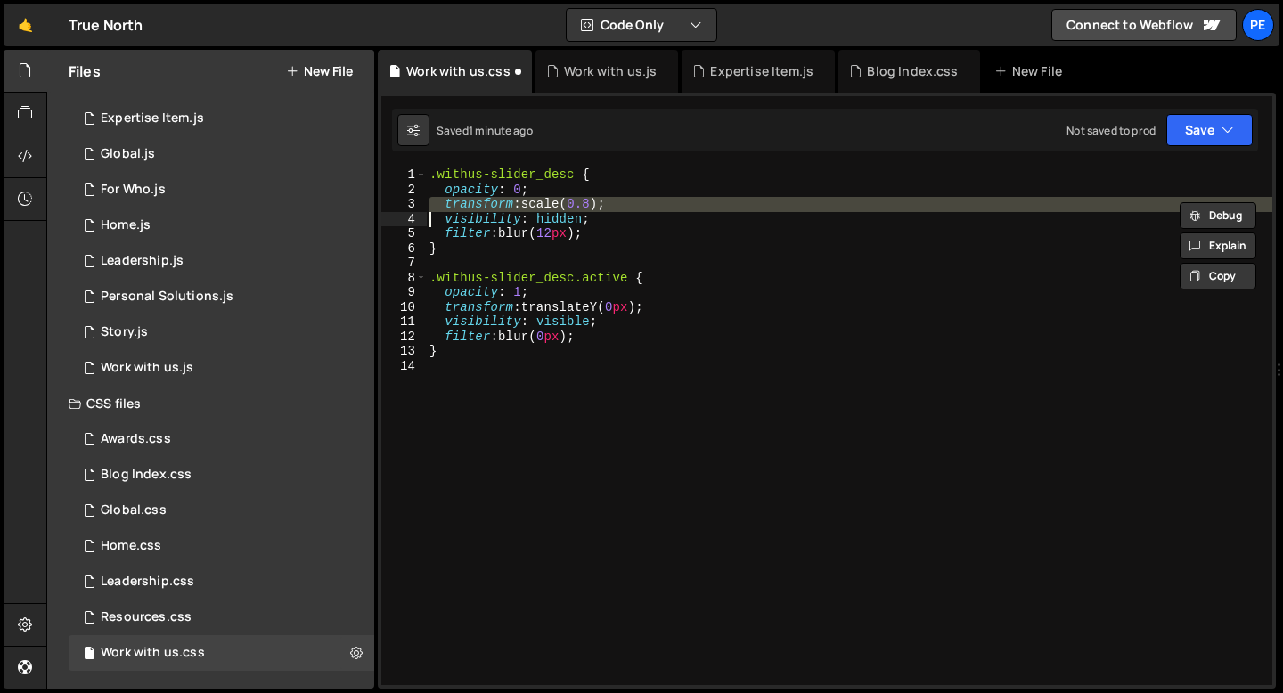
click at [581, 306] on div ".withus-slider_desc { opacity : 0 ; transform : scale( 0.8 ) ; visibility : hid…" at bounding box center [849, 440] width 846 height 547
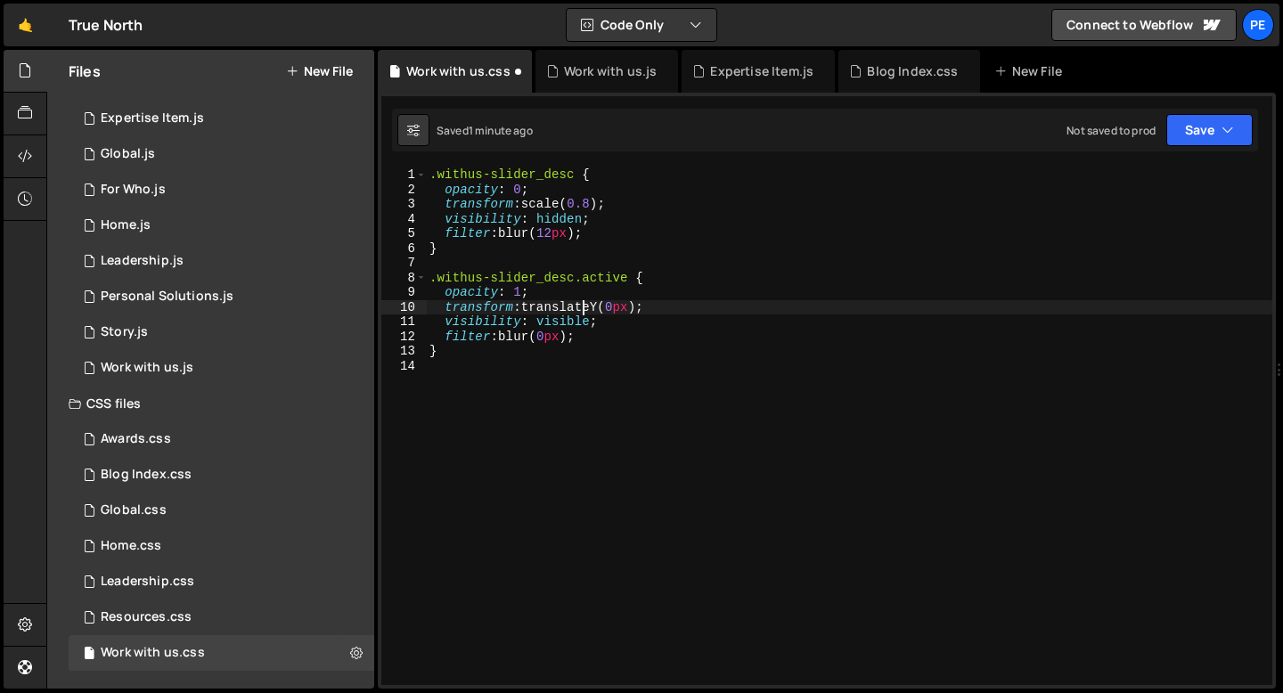
click at [580, 306] on div ".withus-slider_desc { opacity : 0 ; transform : scale( 0.8 ) ; visibility : hid…" at bounding box center [849, 440] width 846 height 547
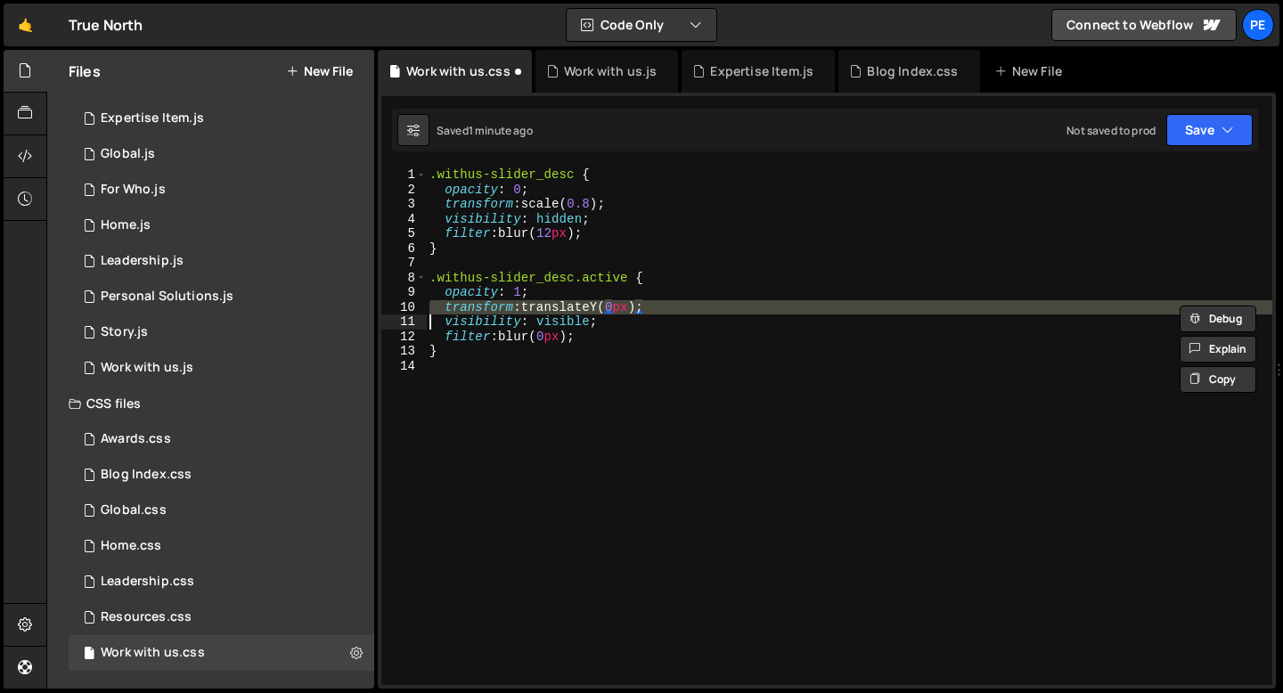
click at [580, 306] on div ".withus-slider_desc { opacity : 0 ; transform : scale( 0.8 ) ; visibility : hid…" at bounding box center [849, 440] width 846 height 547
paste textarea
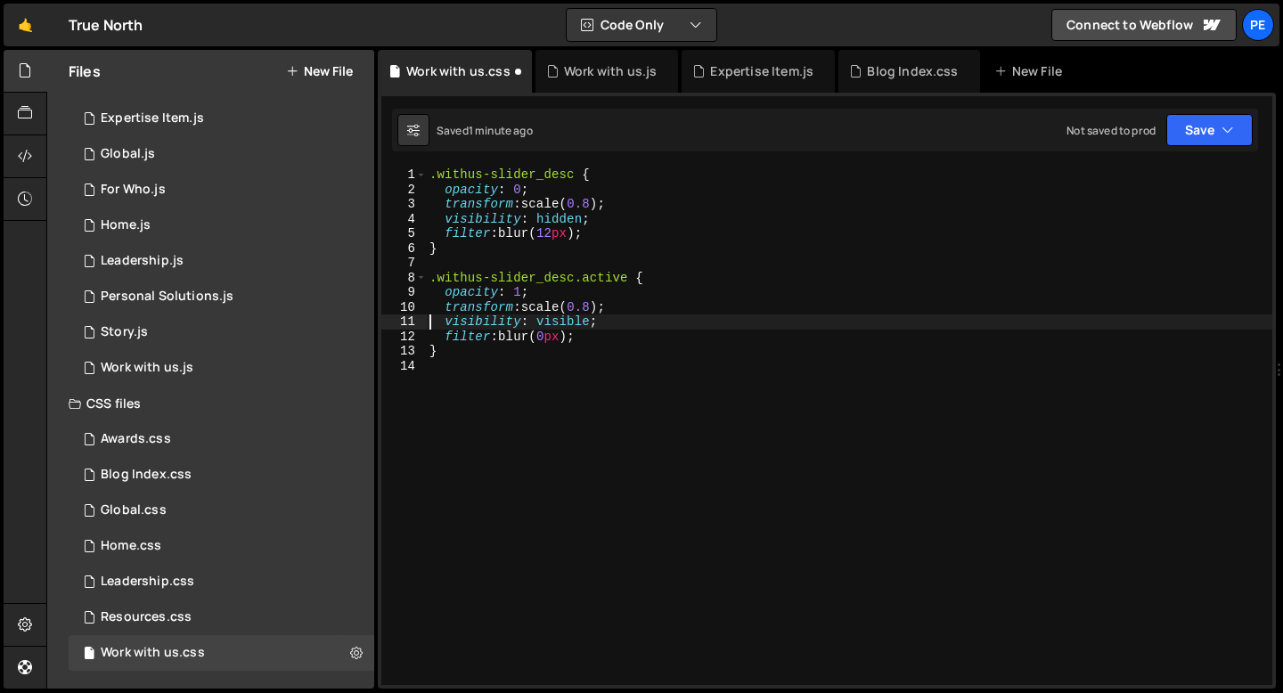
click at [593, 304] on div ".withus-slider_desc { opacity : 0 ; transform : scale( 0.8 ) ; visibility : hid…" at bounding box center [849, 440] width 846 height 547
click at [600, 345] on div ".withus-slider_desc { opacity : 0 ; transform : scale( 0.8 ) ; visibility : hid…" at bounding box center [849, 440] width 846 height 547
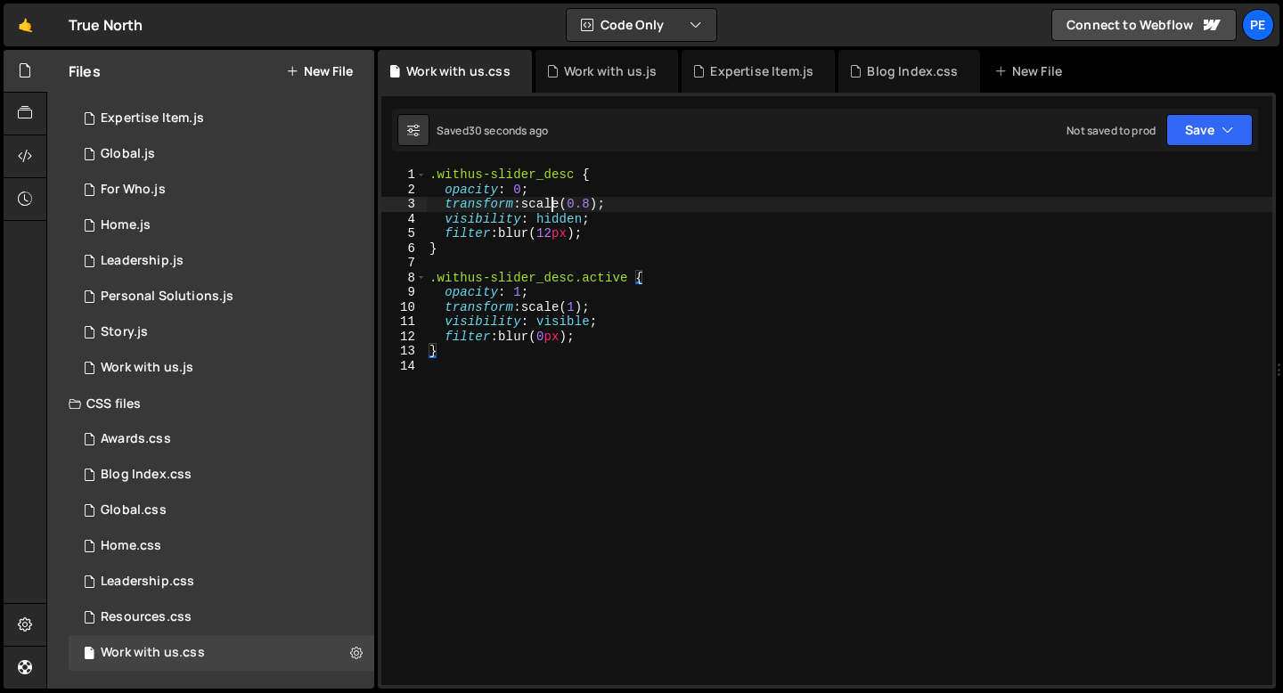
click at [549, 203] on div ".withus-slider_desc { opacity : 0 ; transform : scale( 0.8 ) ; visibility : hid…" at bounding box center [849, 440] width 846 height 547
click at [605, 207] on div ".withus-slider_desc { opacity : 0 ; transform : scale( 0.8 ) ; visibility : hid…" at bounding box center [849, 440] width 846 height 547
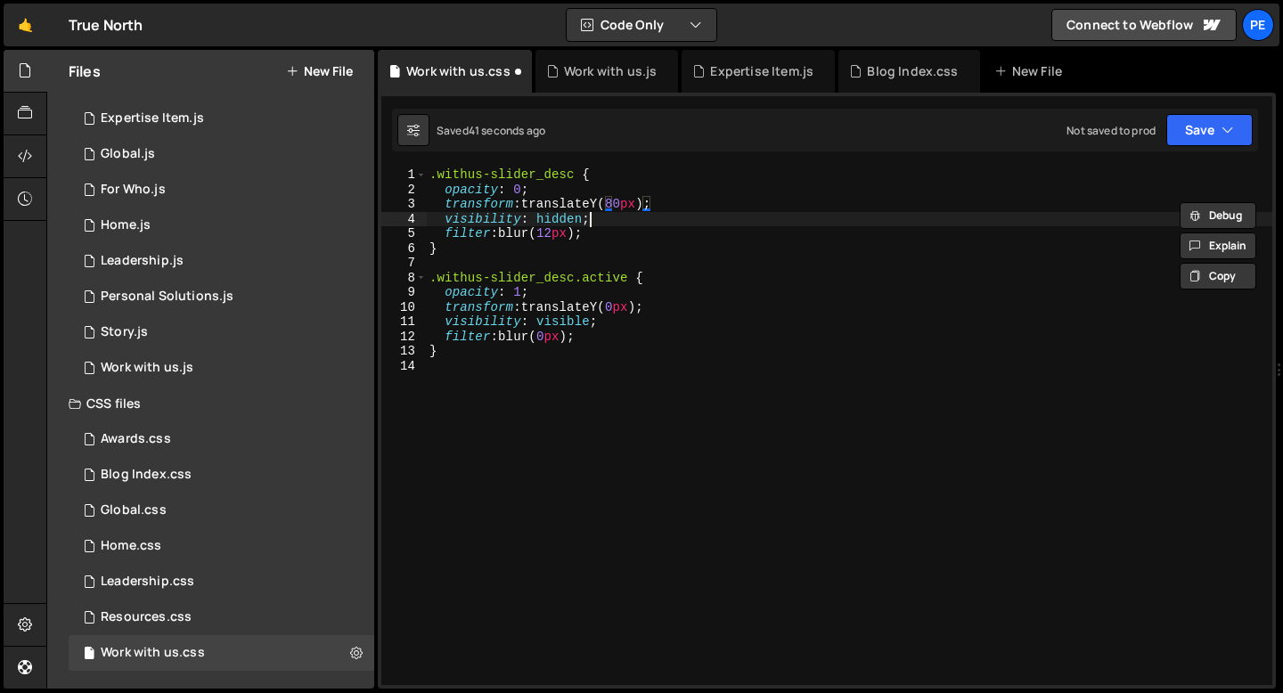
click at [607, 223] on div ".withus-slider_desc { opacity : 0 ; transform : translateY( 80 px ) ; visibilit…" at bounding box center [849, 440] width 846 height 547
click at [615, 208] on div ".withus-slider_desc { opacity : 0 ; transform : translateY( 80 px ) ; visibilit…" at bounding box center [849, 440] width 846 height 547
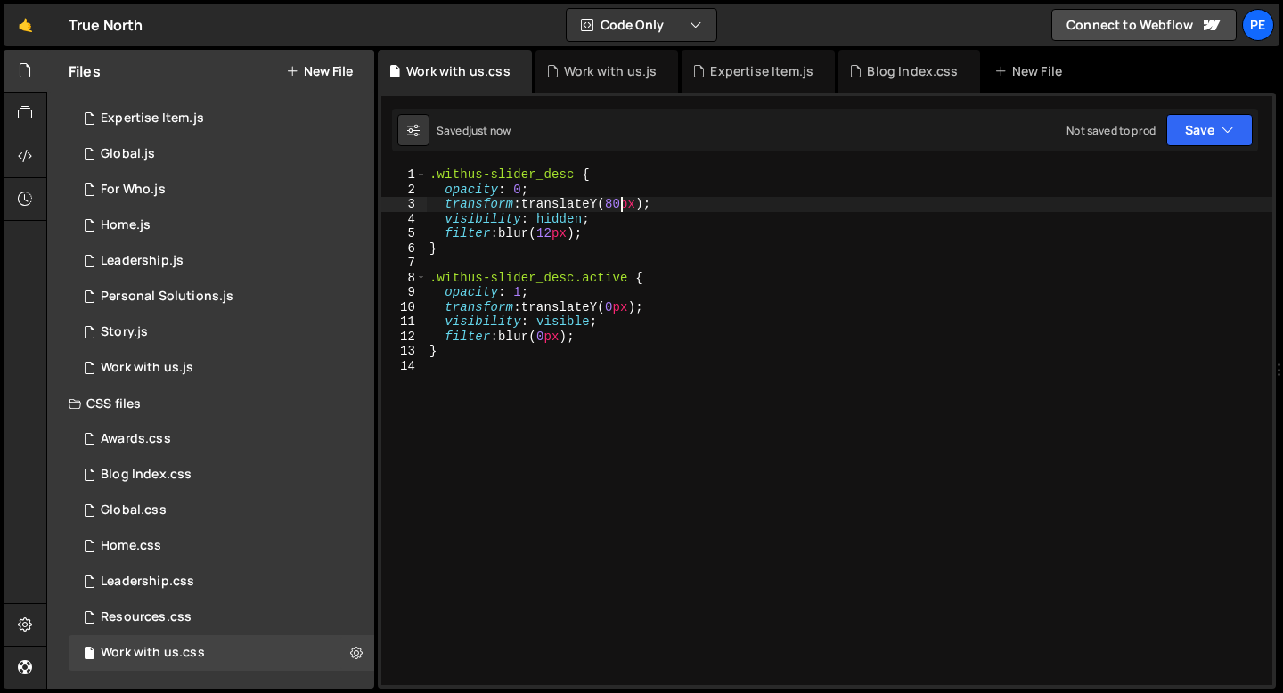
scroll to position [0, 12]
type textarea "transform: translateY(40px);"
click at [20, 33] on link "🤙" at bounding box center [26, 25] width 44 height 43
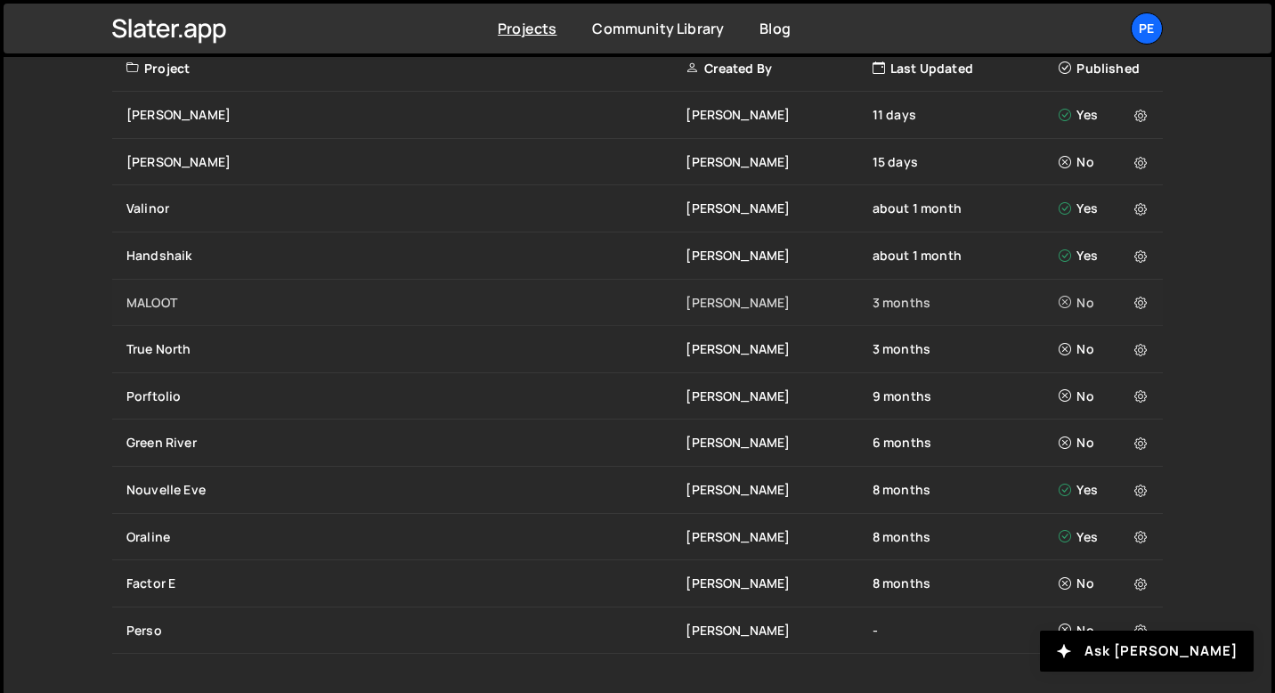
scroll to position [658, 0]
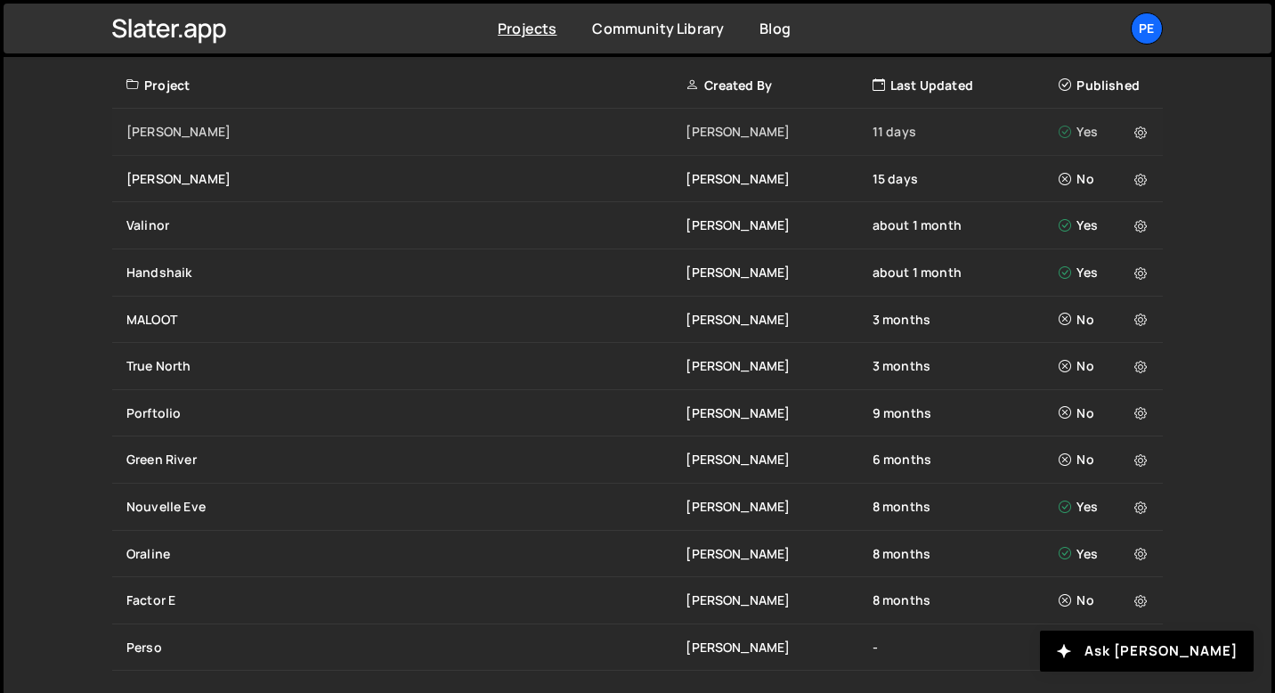
click at [190, 143] on div "Moncrief Eliot BESSON 11 days Yes" at bounding box center [637, 132] width 1051 height 47
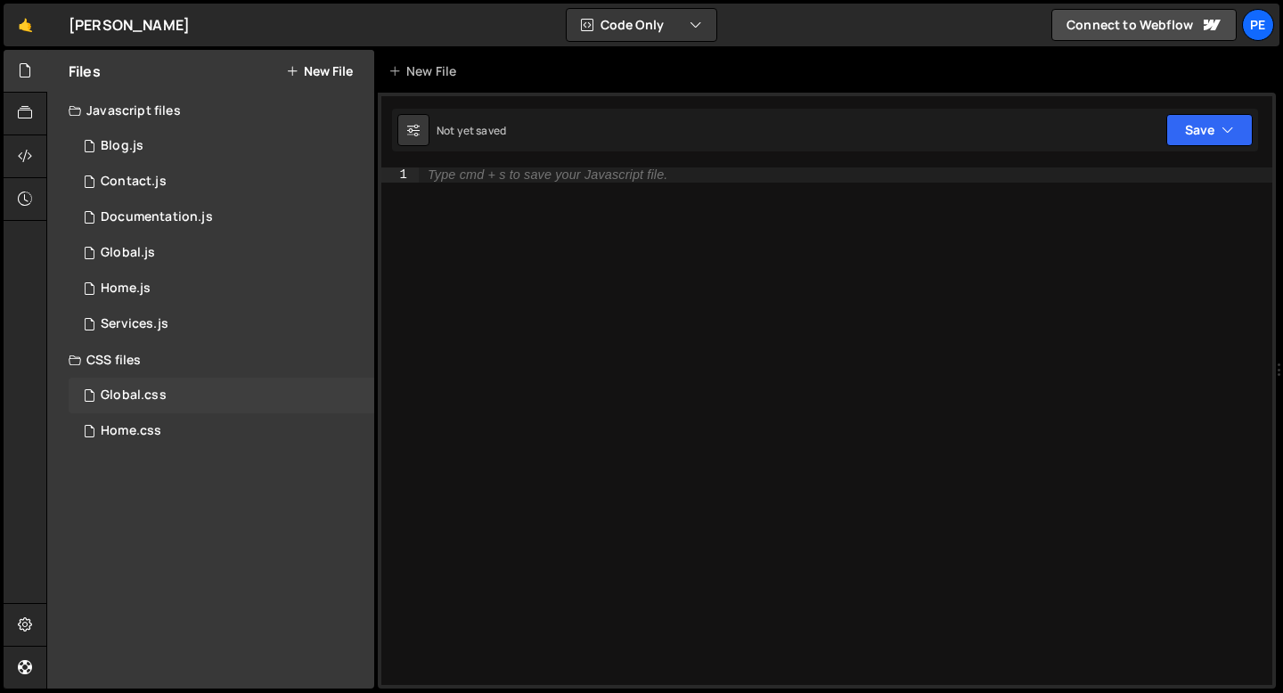
click at [163, 398] on div "Global.css" at bounding box center [134, 395] width 66 height 16
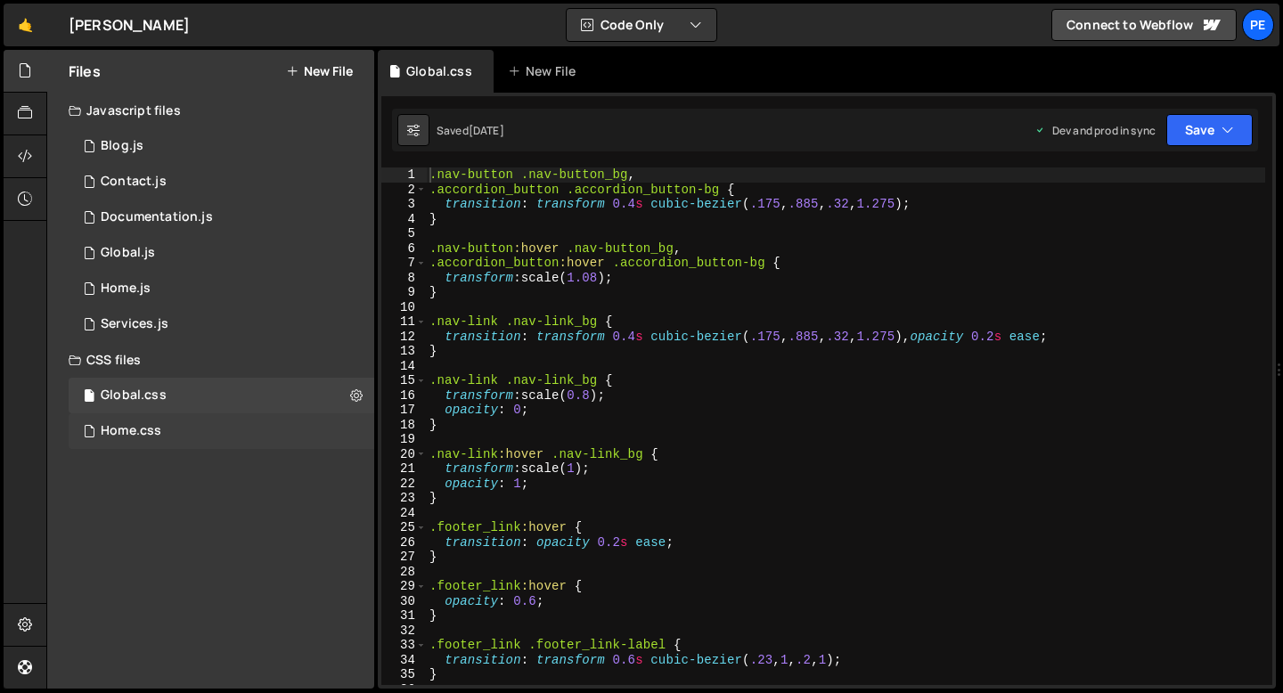
click at [159, 430] on div "Home.css" at bounding box center [131, 431] width 61 height 16
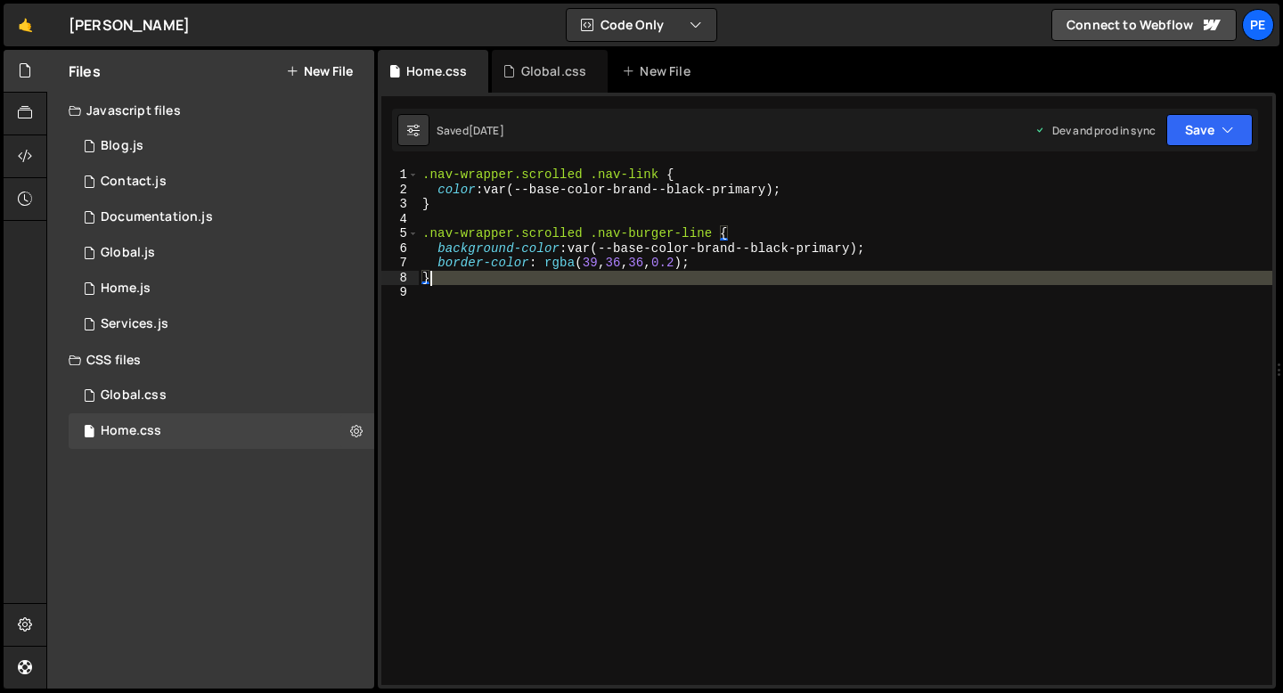
click at [455, 284] on div ".nav-wrapper.scrolled .nav-link { color : var(--base-color-brand--black-primary…" at bounding box center [845, 440] width 853 height 547
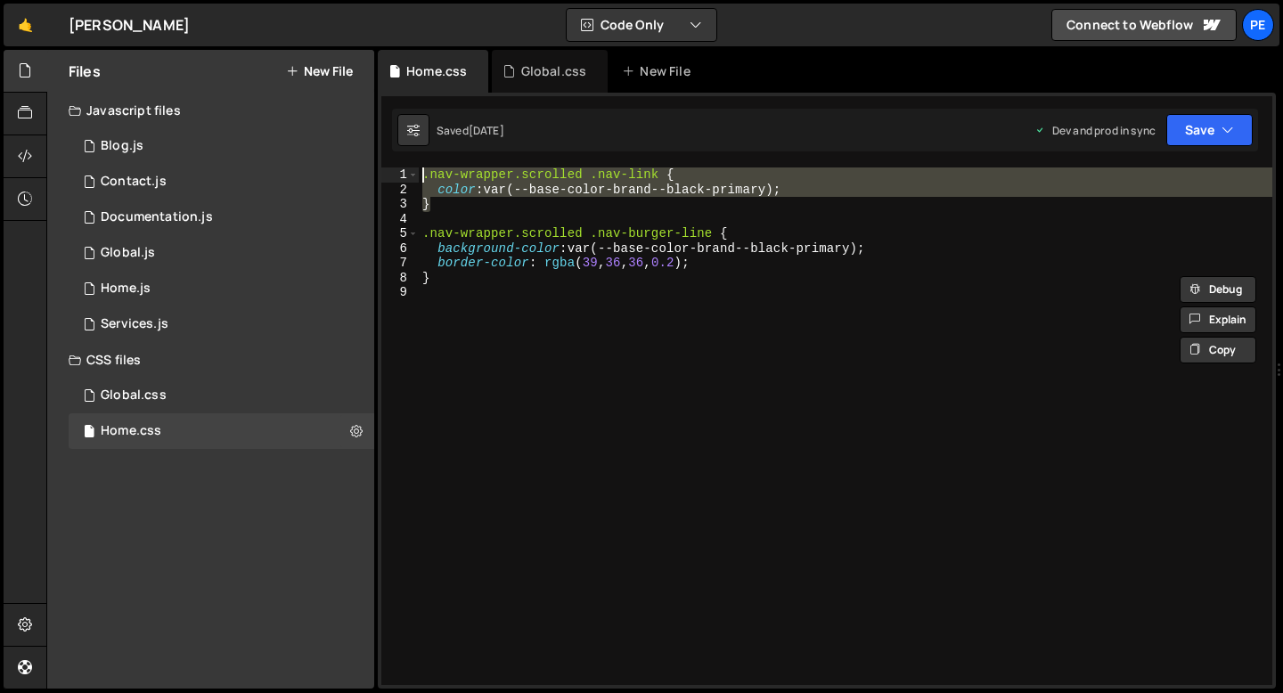
drag, startPoint x: 439, startPoint y: 204, endPoint x: 420, endPoint y: 180, distance: 31.0
click at [420, 180] on div ".nav-wrapper.scrolled .nav-link { color : var(--base-color-brand--black-primary…" at bounding box center [845, 440] width 853 height 547
type textarea ".nav-wrapper.scrolled .nav-link { color: var(--base-color-brand--black-primary);"
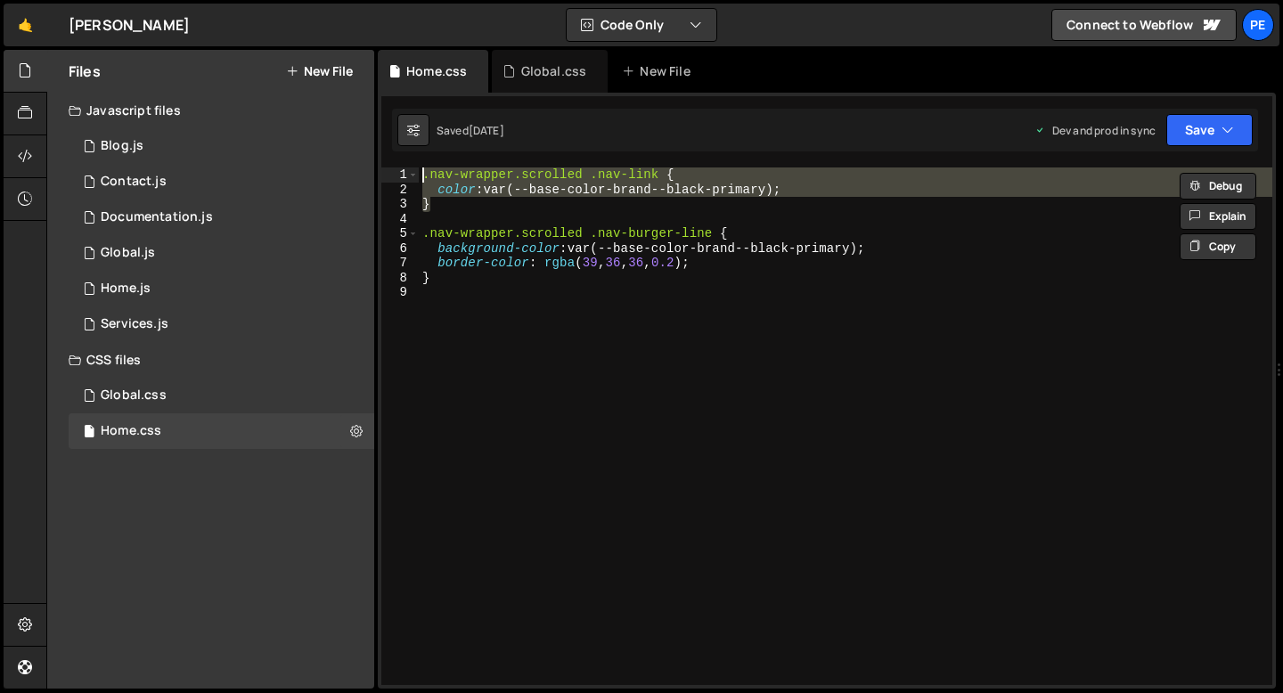
click at [444, 214] on div ".nav-wrapper.scrolled .nav-link { color : var(--base-color-brand--black-primary…" at bounding box center [845, 440] width 853 height 547
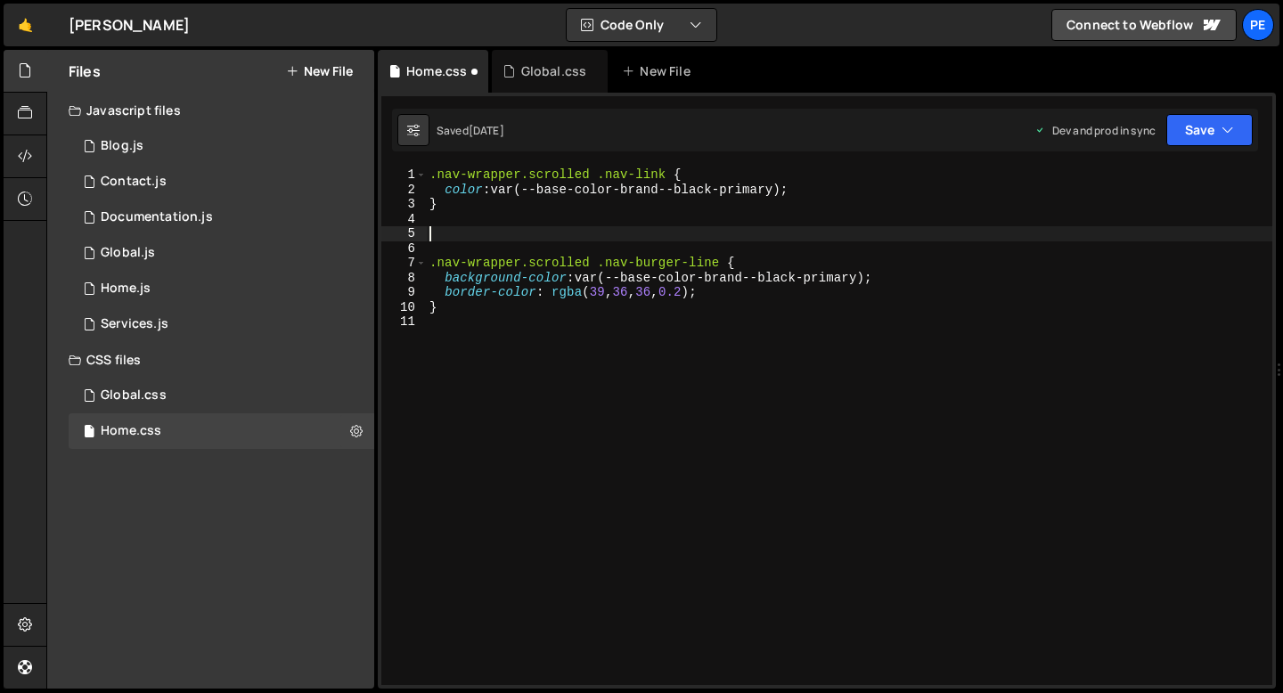
paste textarea "}"
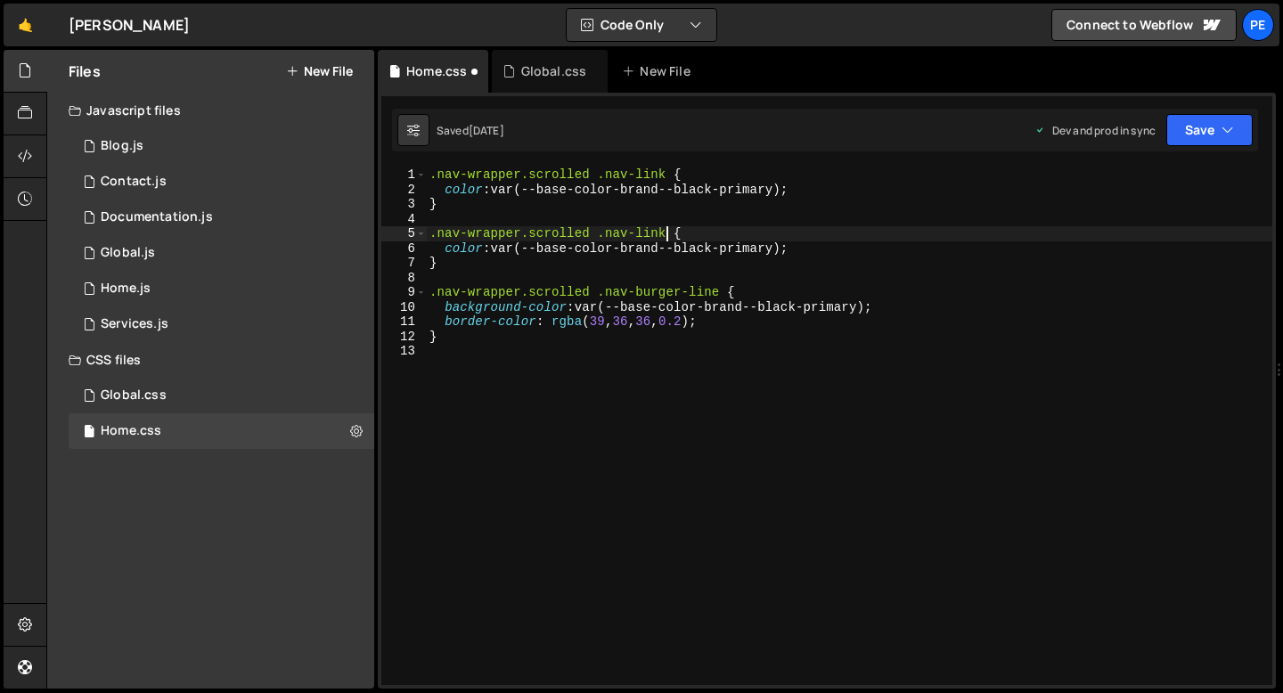
click at [669, 234] on div ".nav-wrapper.scrolled .nav-link { color : var(--base-color-brand--black-primary…" at bounding box center [849, 440] width 846 height 547
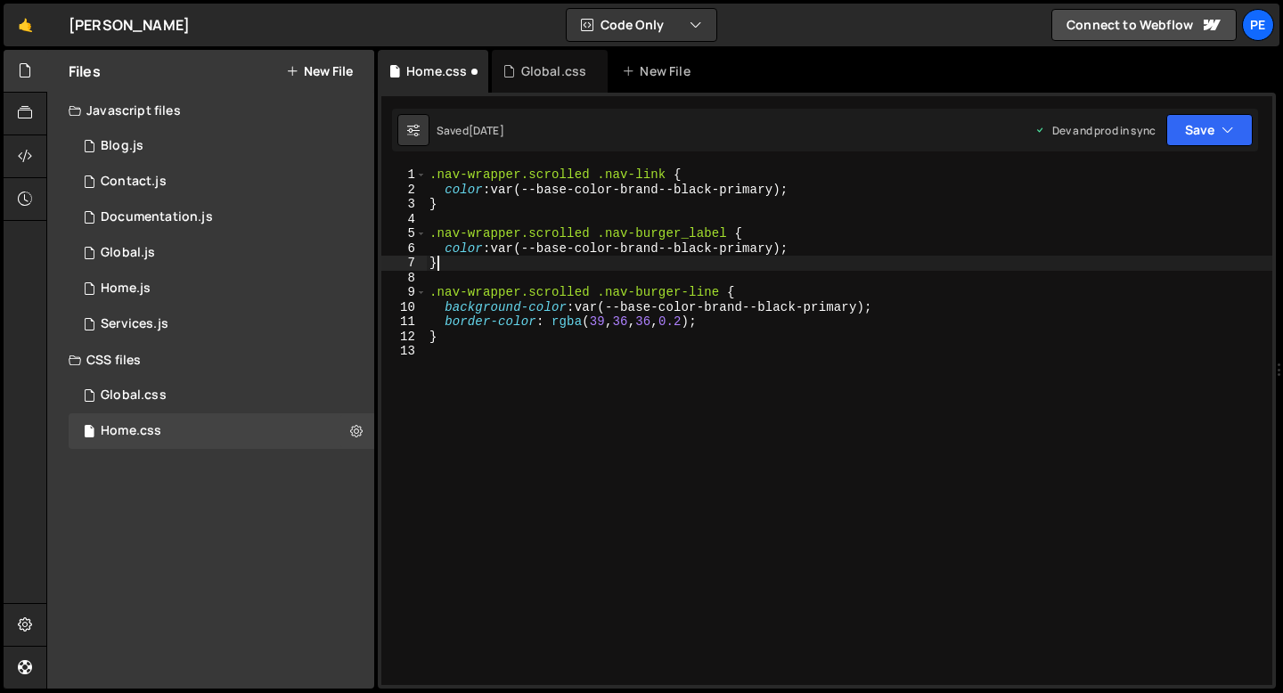
click at [631, 259] on div ".nav-wrapper.scrolled .nav-link { color : var(--base-color-brand--black-primary…" at bounding box center [849, 440] width 846 height 547
type textarea "}"
click at [533, 78] on div "Global.css" at bounding box center [554, 71] width 66 height 18
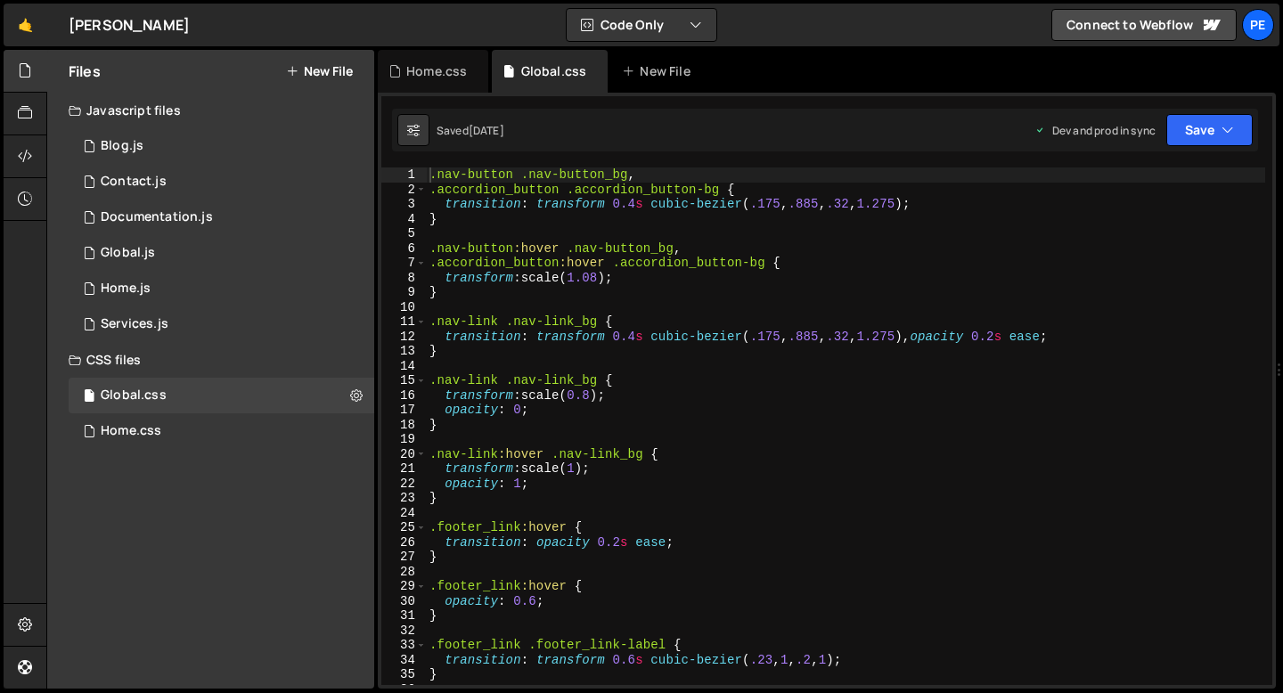
click at [433, 175] on div ".nav-button .nav-button_bg , .accordion_button .accordion_button-bg { transitio…" at bounding box center [845, 440] width 839 height 547
type textarea ".nav-button .nav-button_bg,"
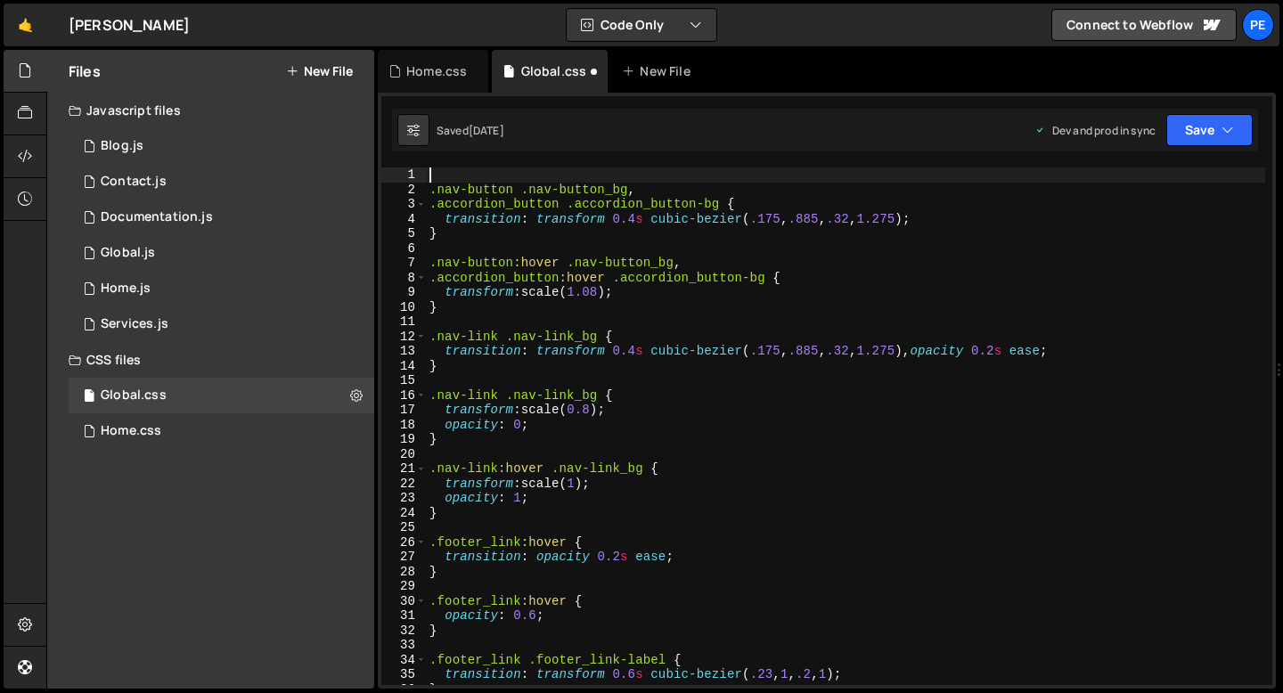
paste textarea "}"
type textarea "}"
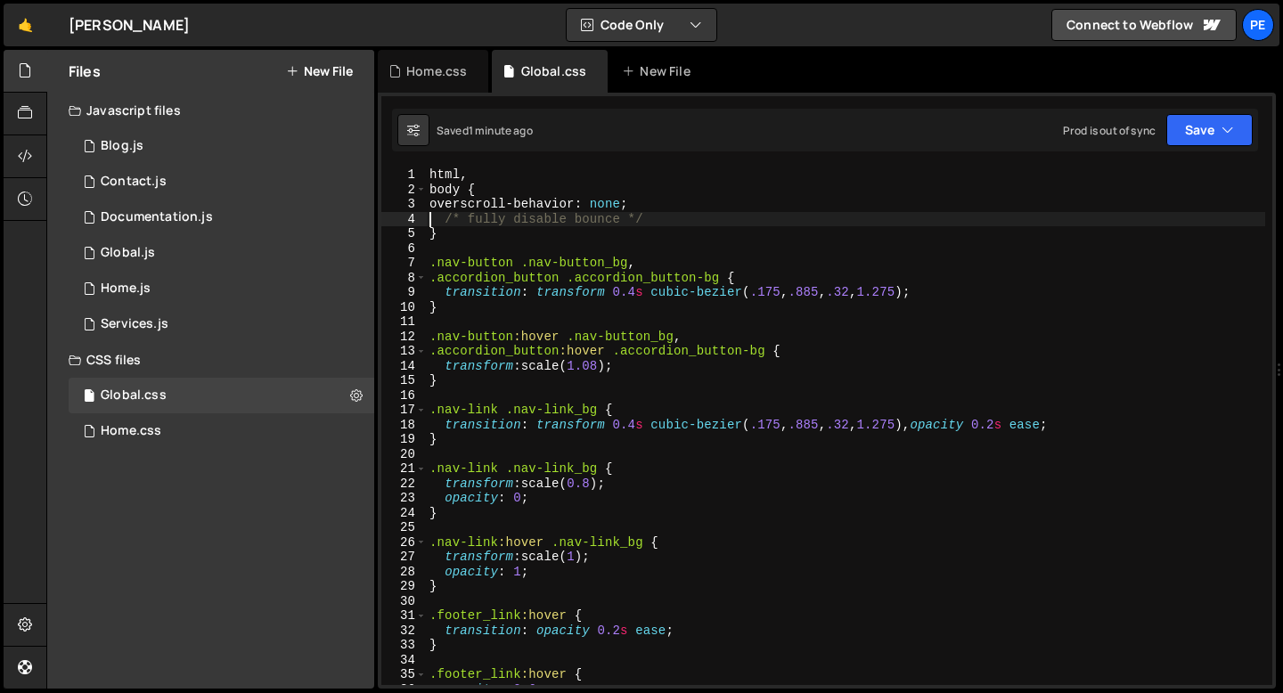
click at [638, 189] on div "html , body { overscroll-behavior : none ; /* fully disable bounce */ } .nav-bu…" at bounding box center [845, 440] width 839 height 547
type textarea "body {"
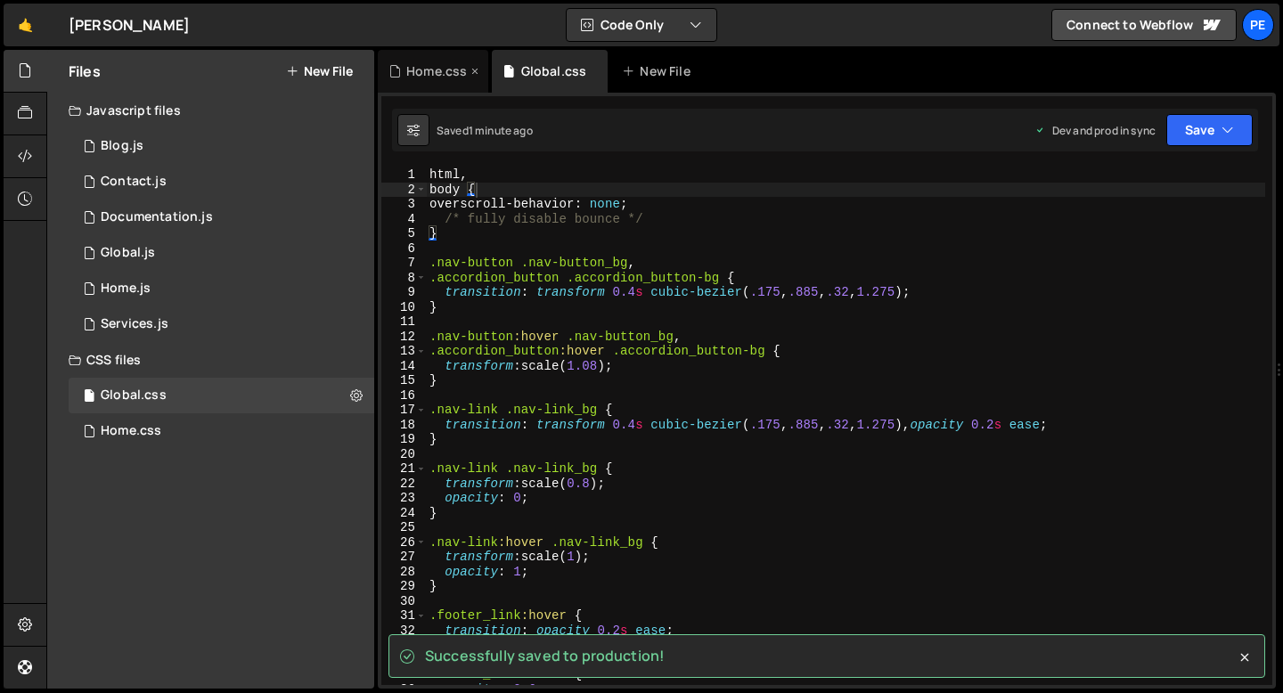
click at [428, 74] on div "Home.css" at bounding box center [436, 71] width 61 height 18
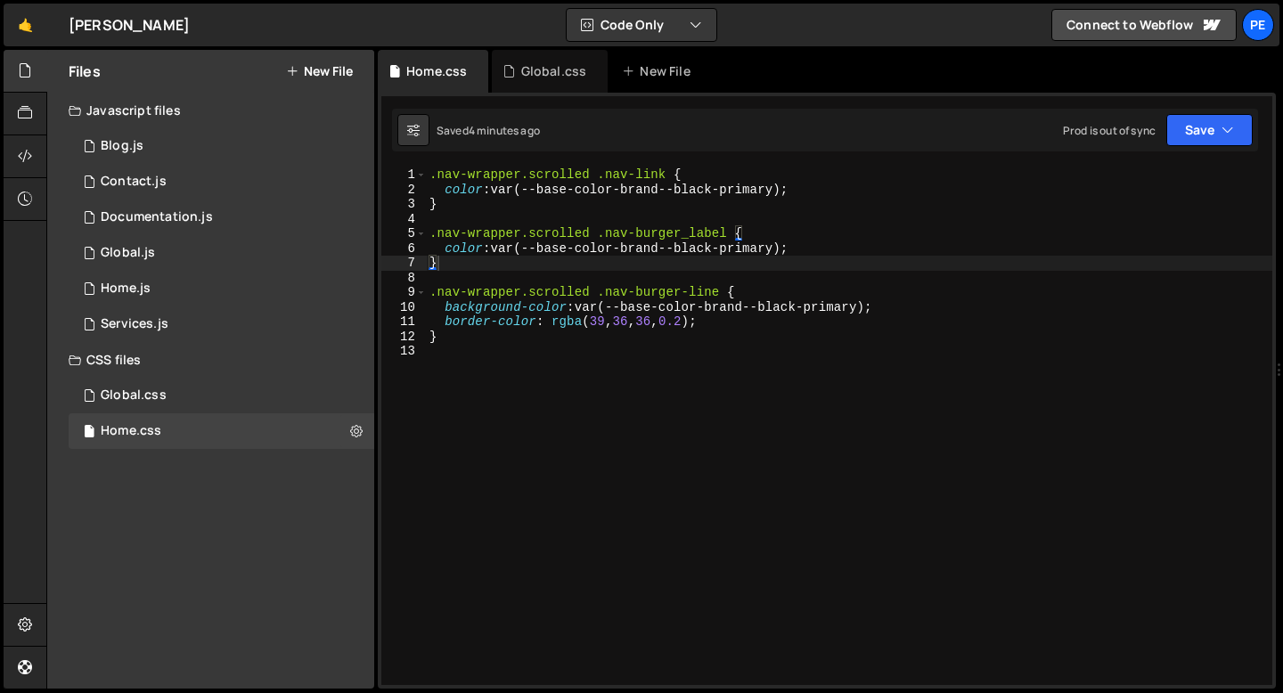
type textarea "color: var(--base-color-brand--black-primary);"
click at [1129, 189] on div ".nav-wrapper.scrolled .nav-link { color : var(--base-color-brand--black-primary…" at bounding box center [849, 440] width 846 height 547
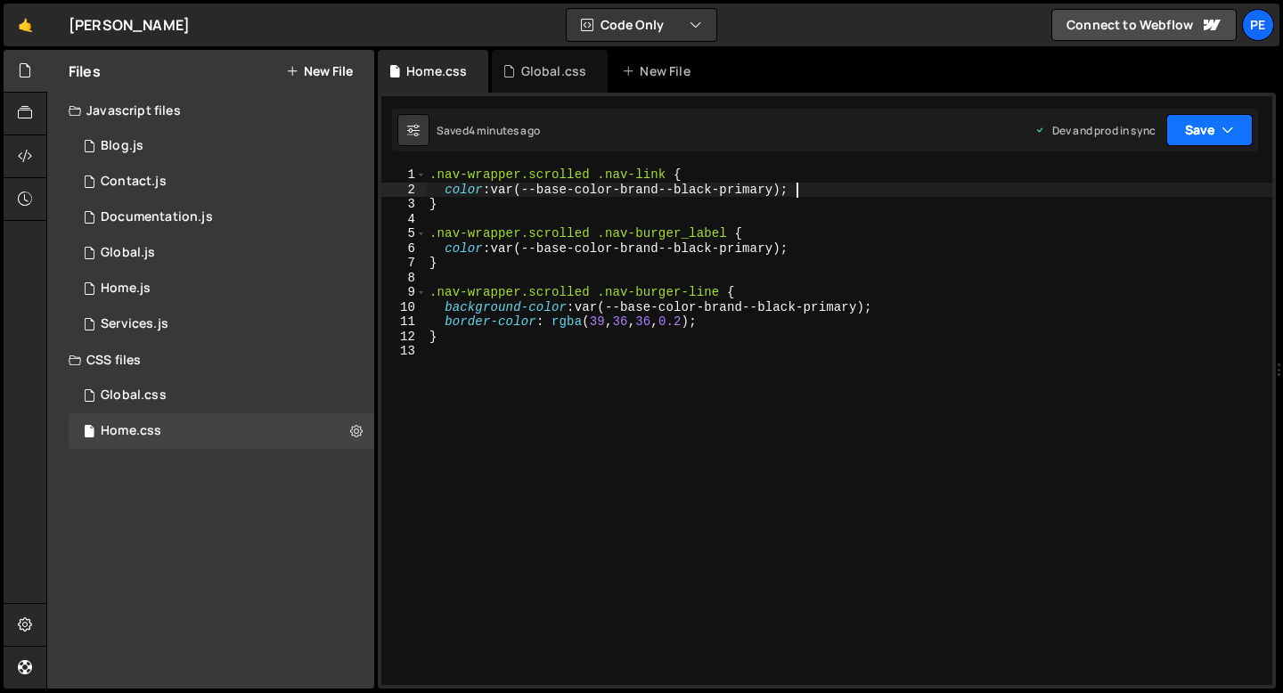
click at [1213, 131] on button "Save" at bounding box center [1209, 130] width 86 height 32
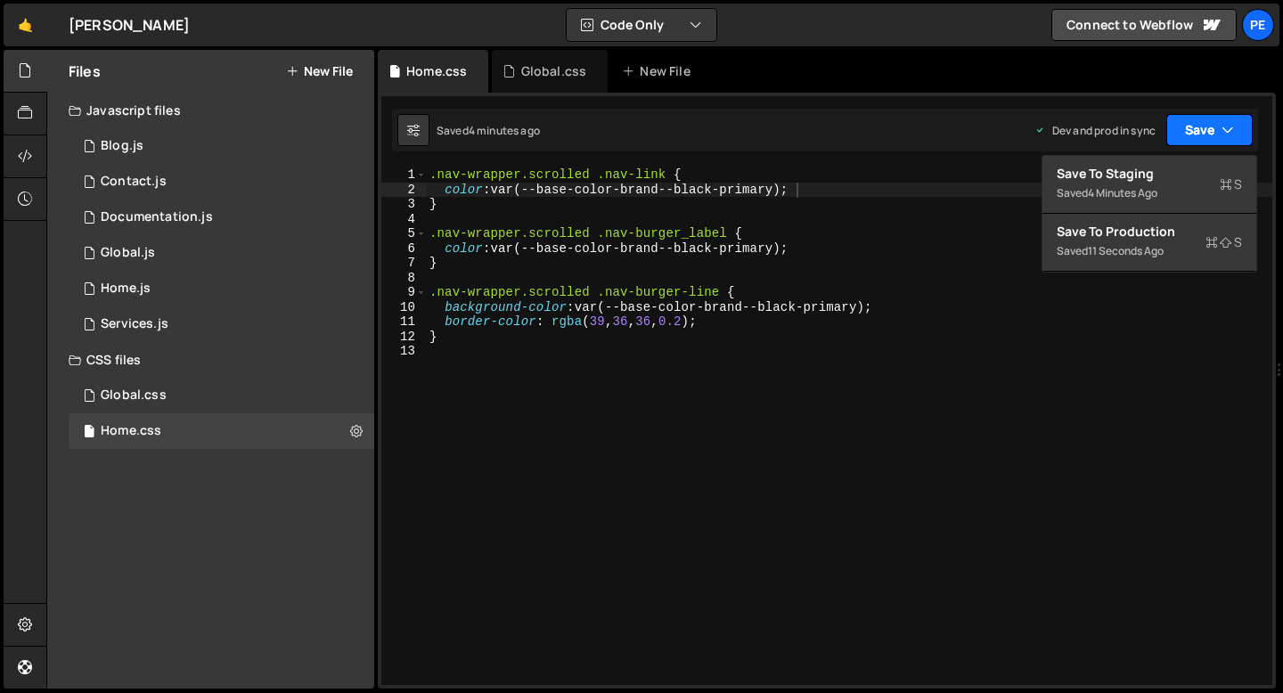
click at [1210, 130] on button "Save" at bounding box center [1209, 130] width 86 height 32
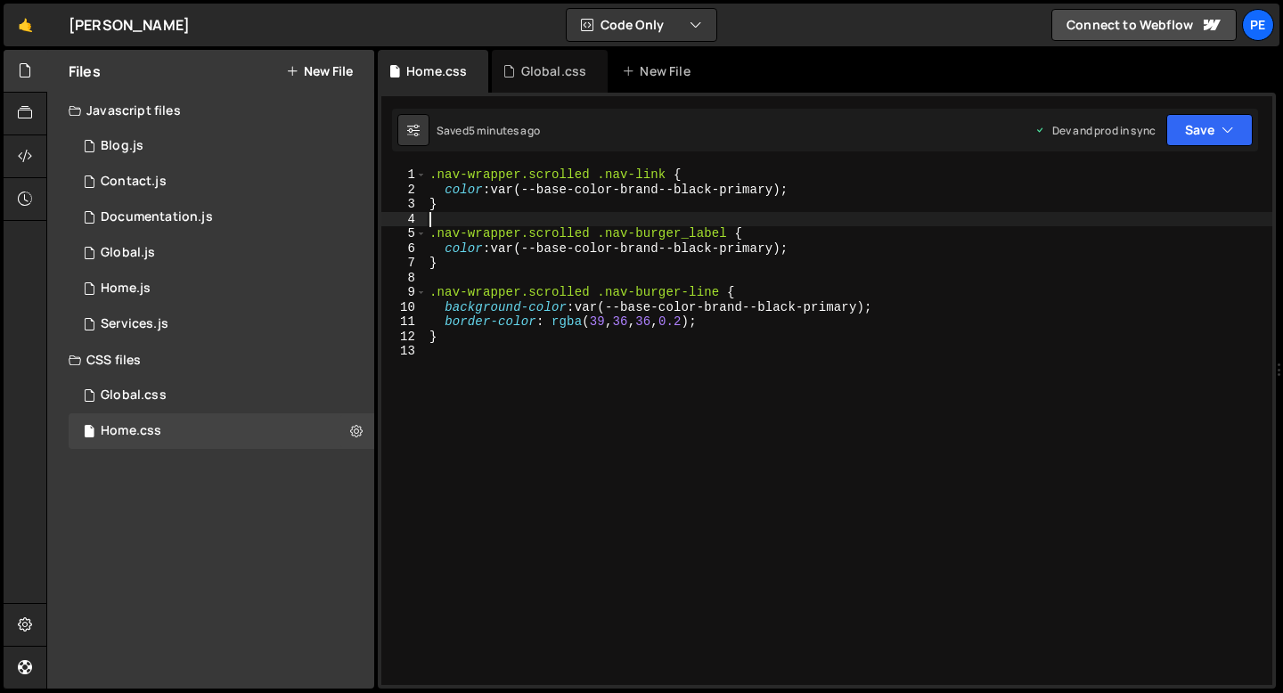
click at [624, 223] on div ".nav-wrapper.scrolled .nav-link { color : var(--base-color-brand--black-primary…" at bounding box center [849, 440] width 846 height 547
click at [1209, 130] on button "Save" at bounding box center [1209, 130] width 86 height 32
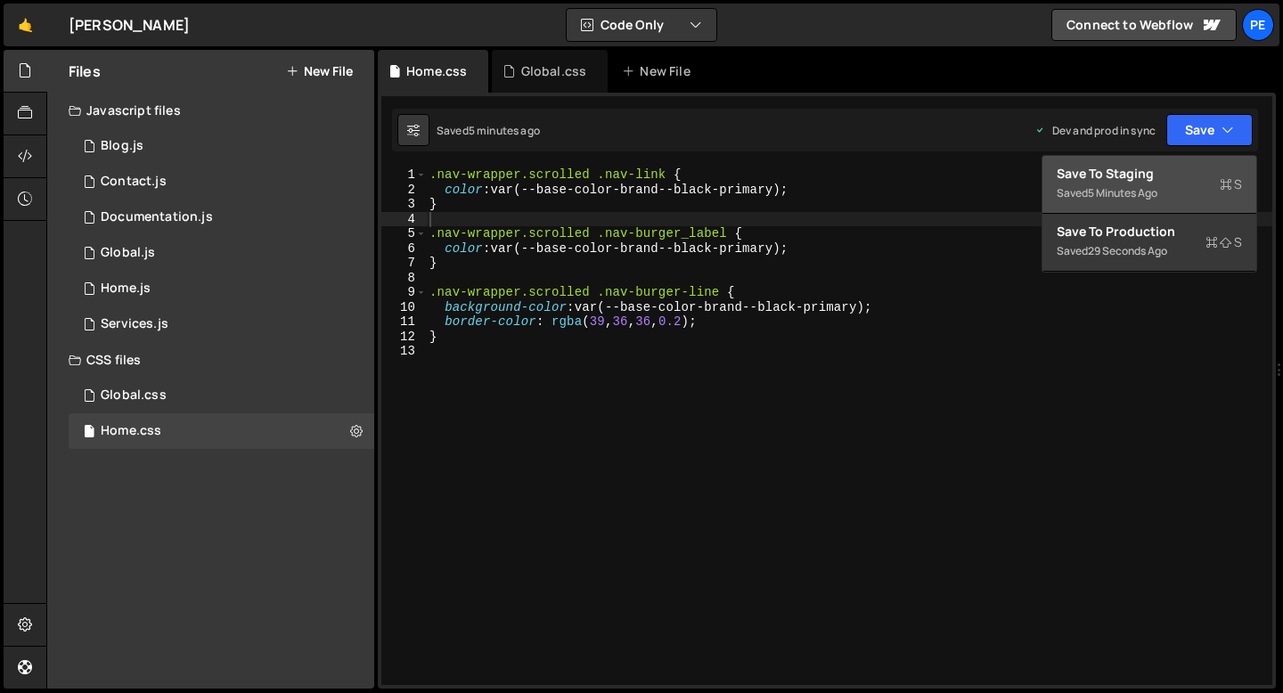
click at [1114, 203] on div "Saved 5 minutes ago" at bounding box center [1148, 193] width 185 height 21
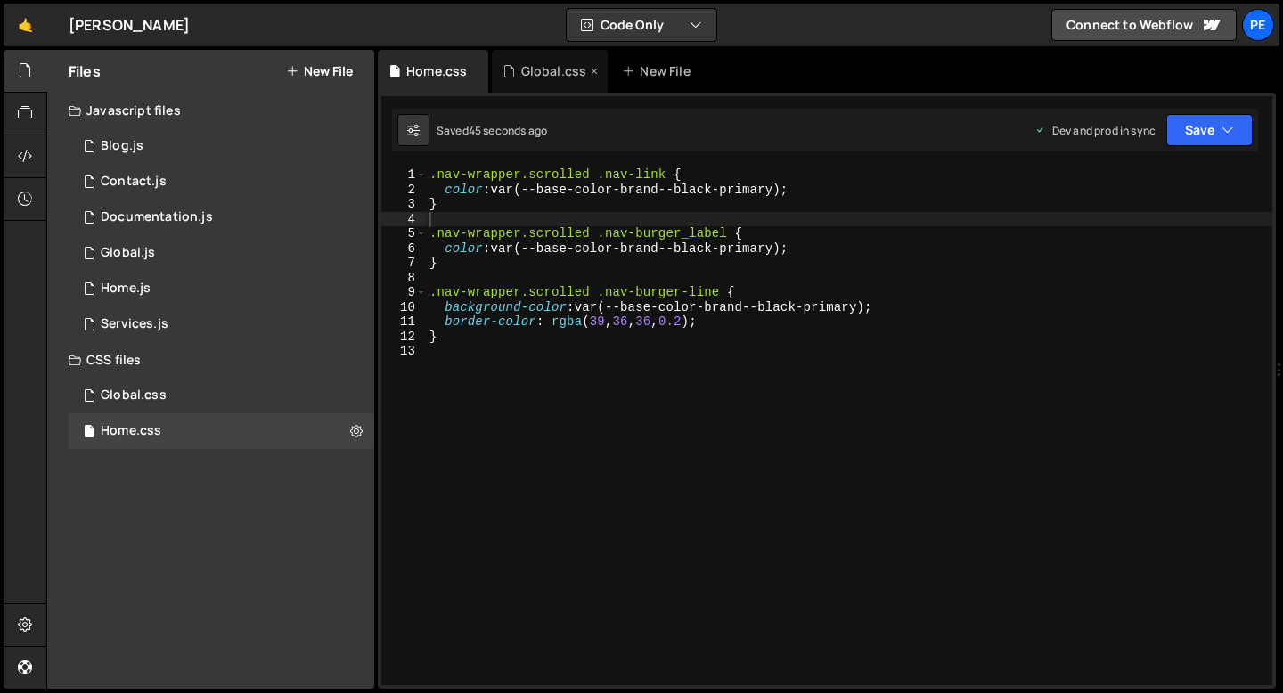
click at [524, 64] on div "Global.css" at bounding box center [554, 71] width 66 height 18
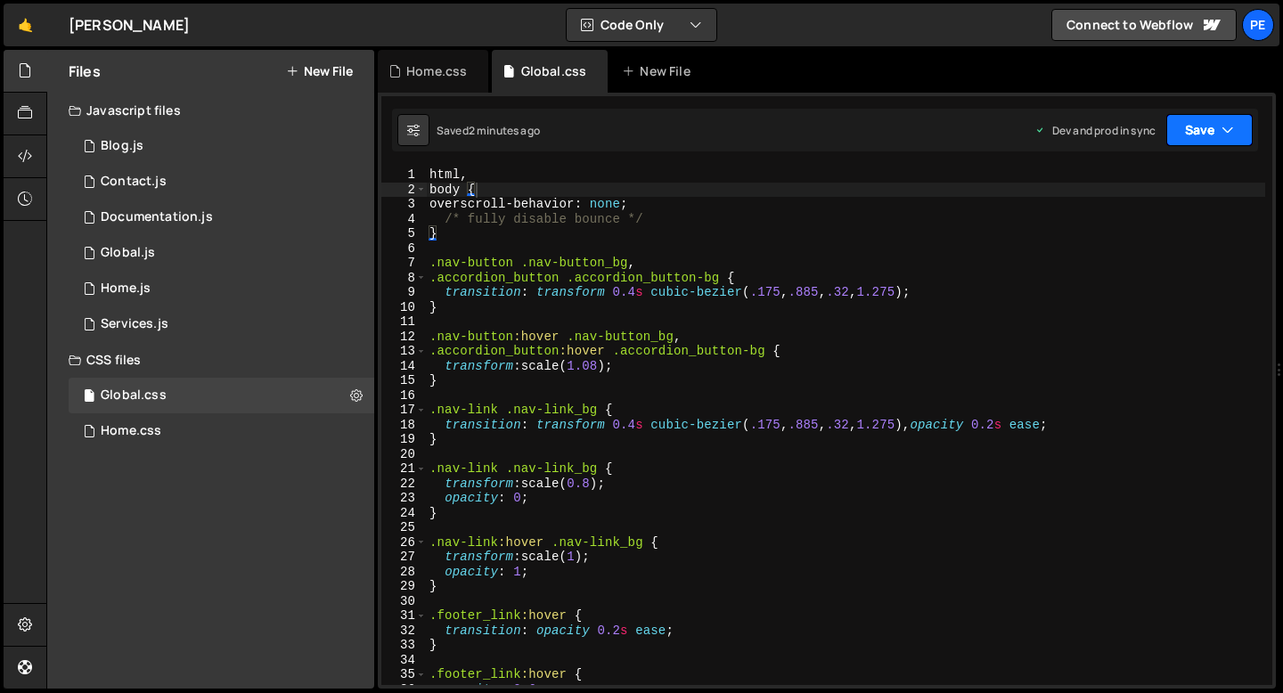
click at [1186, 140] on button "Save" at bounding box center [1209, 130] width 86 height 32
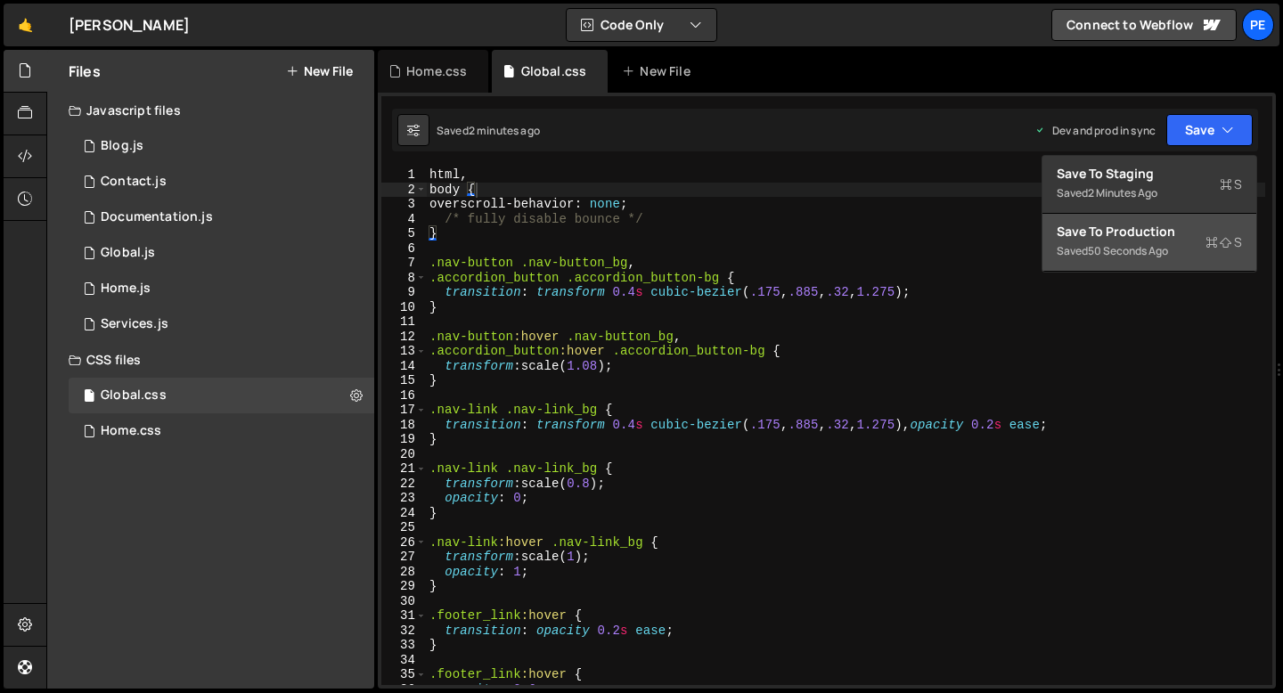
click at [1098, 249] on div "50 seconds ago" at bounding box center [1128, 250] width 80 height 15
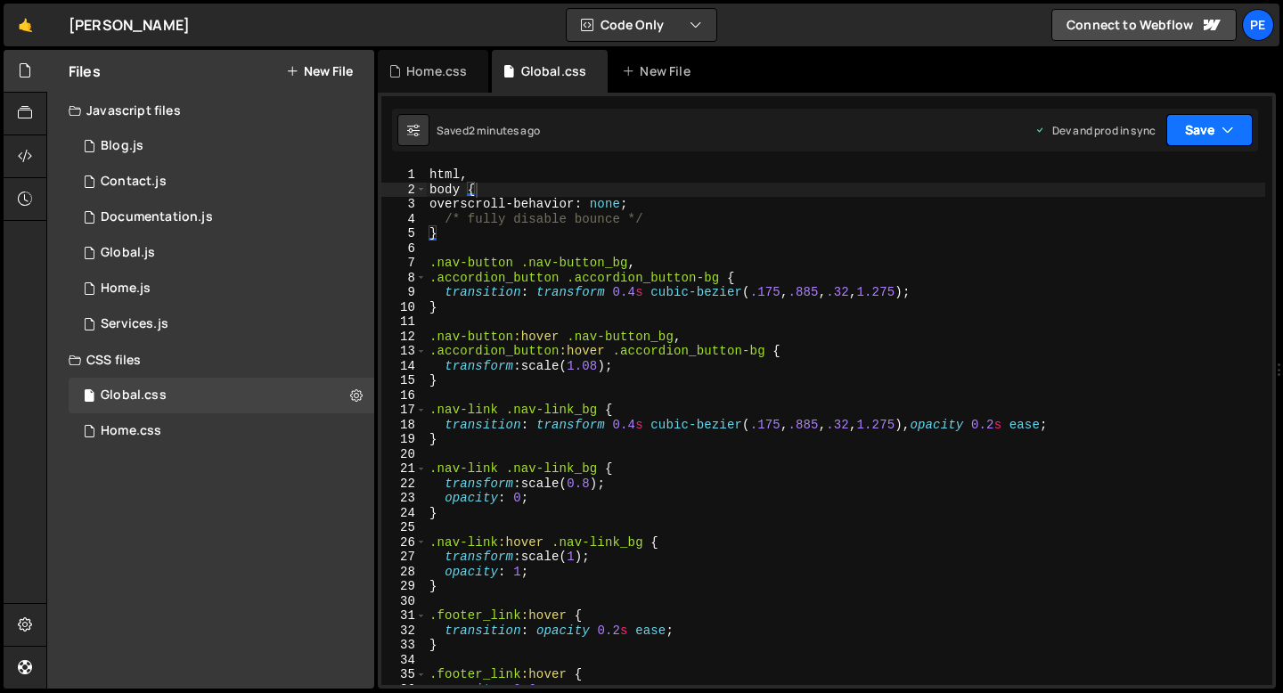
click at [1191, 129] on button "Save" at bounding box center [1209, 130] width 86 height 32
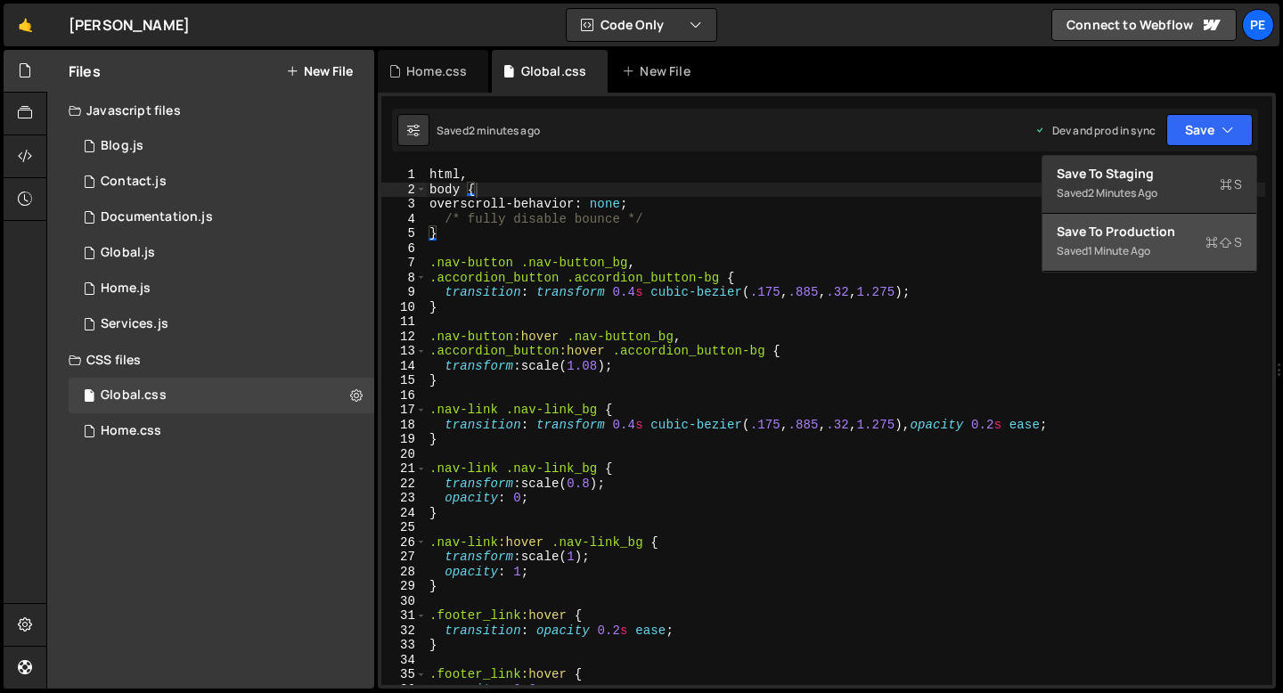
click at [1145, 223] on div "Save to Production S" at bounding box center [1148, 232] width 185 height 18
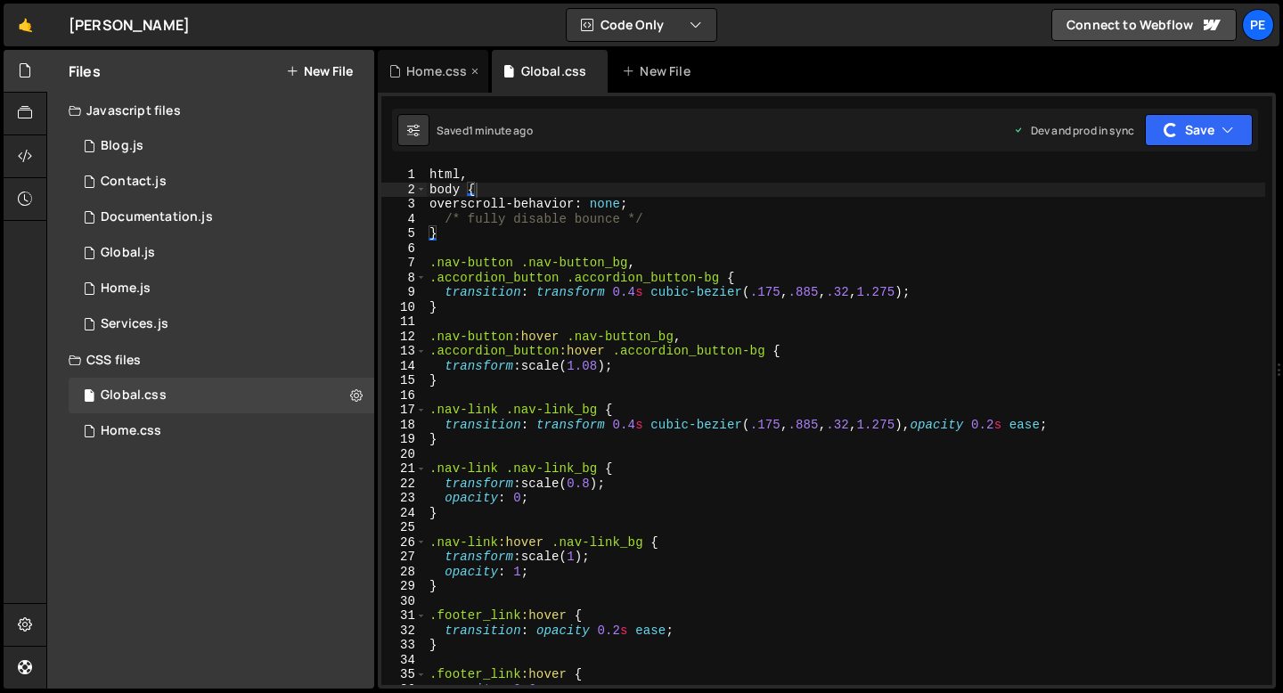
click at [452, 64] on div "Home.css" at bounding box center [436, 71] width 61 height 18
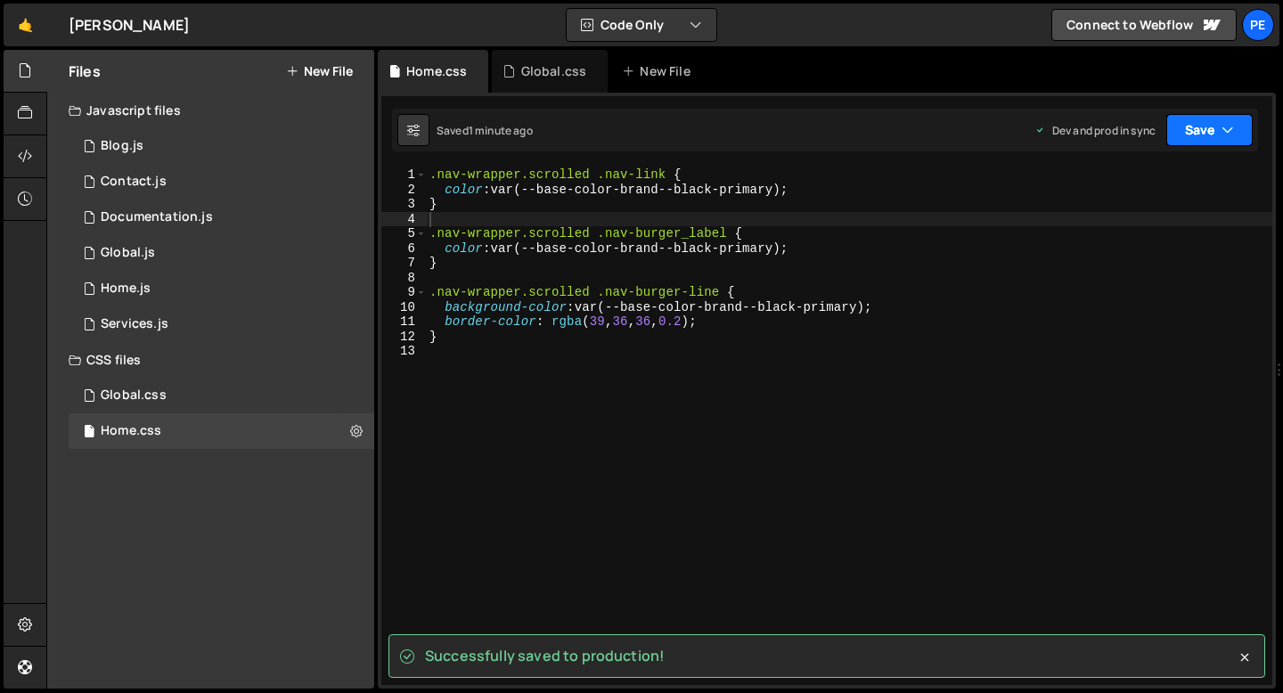
click at [1199, 138] on button "Save" at bounding box center [1209, 130] width 86 height 32
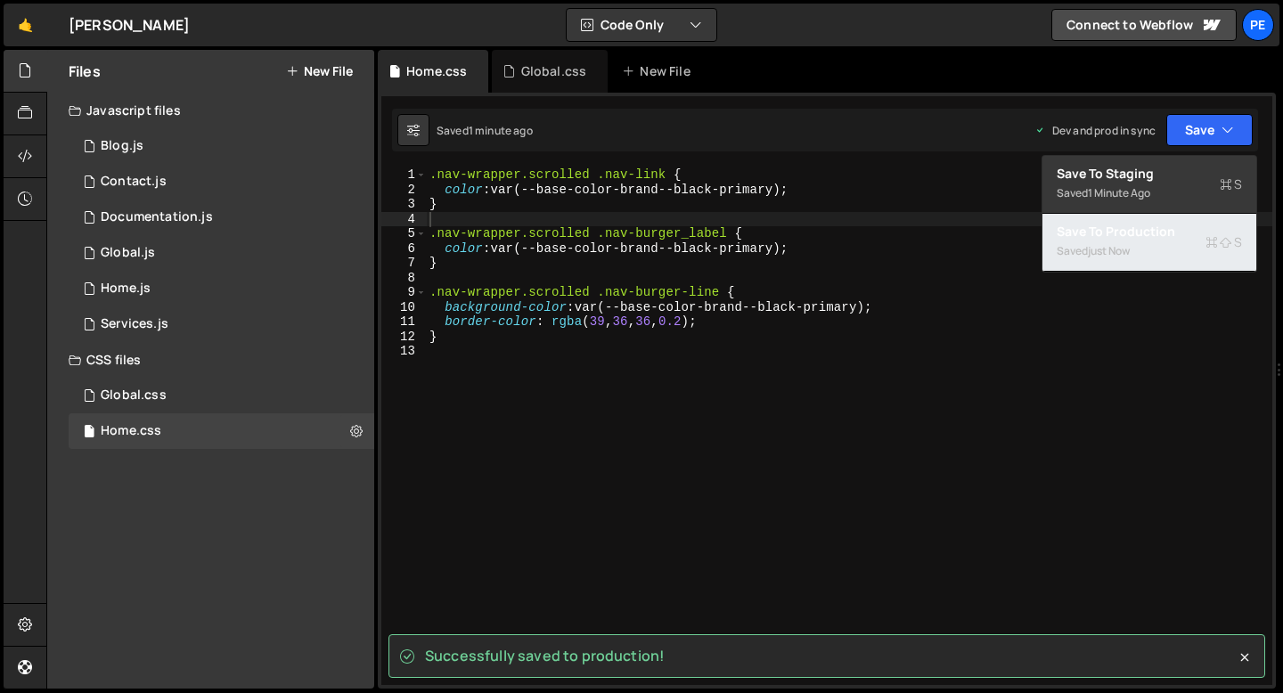
click at [1129, 255] on div "just now" at bounding box center [1109, 250] width 42 height 15
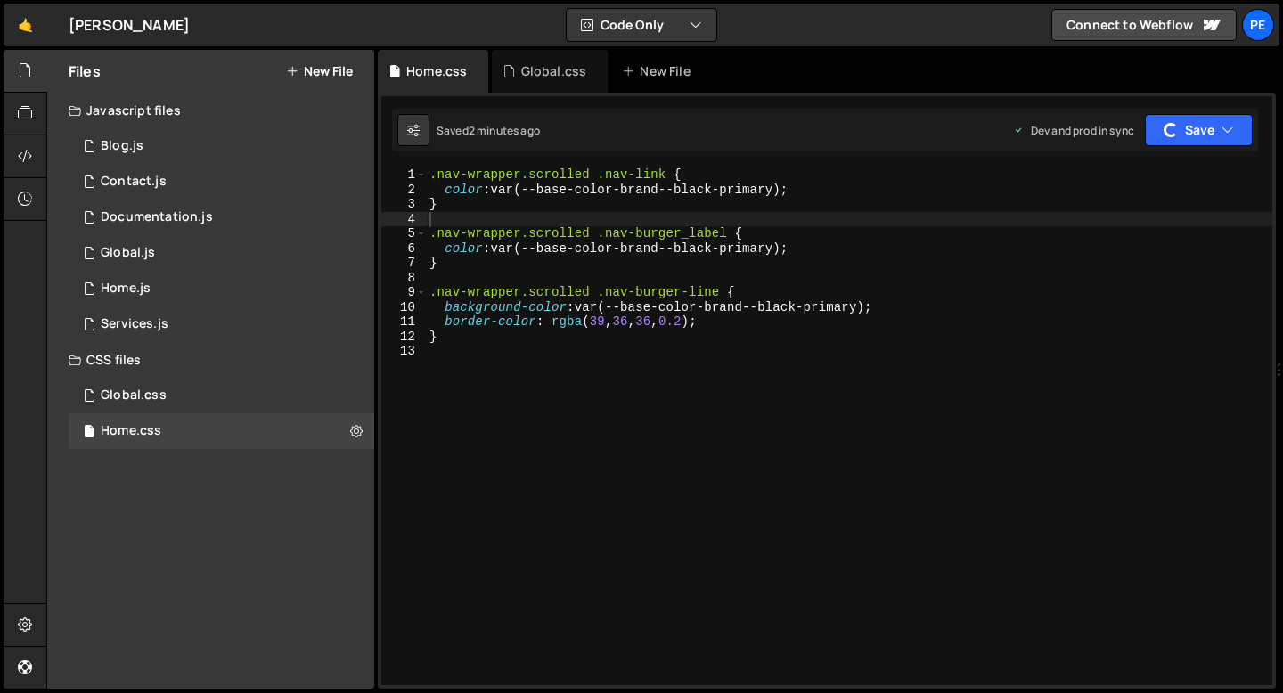
type textarea ".nav-wrapper.scrolled .nav-burger-line {"
click at [920, 287] on div ".nav-wrapper.scrolled .nav-link { color : var(--base-color-brand--black-primary…" at bounding box center [849, 440] width 846 height 547
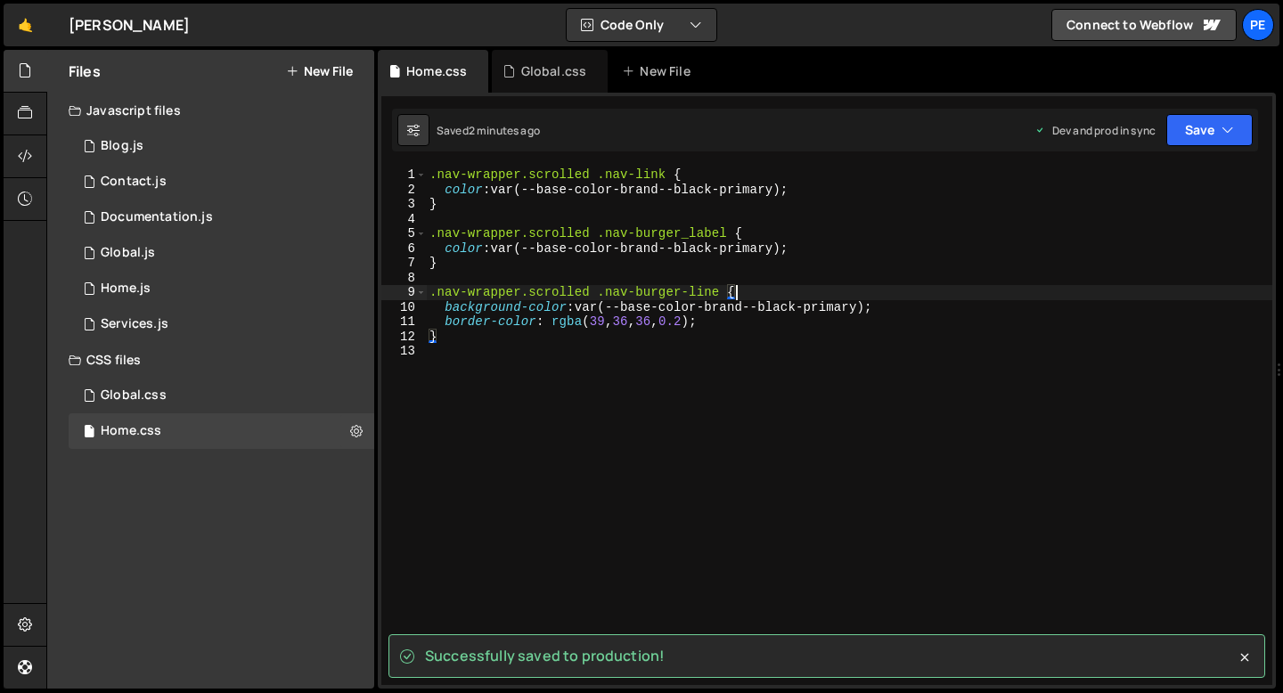
click at [553, 361] on div ".nav-wrapper.scrolled .nav-link { color : var(--base-color-brand--black-primary…" at bounding box center [849, 440] width 846 height 547
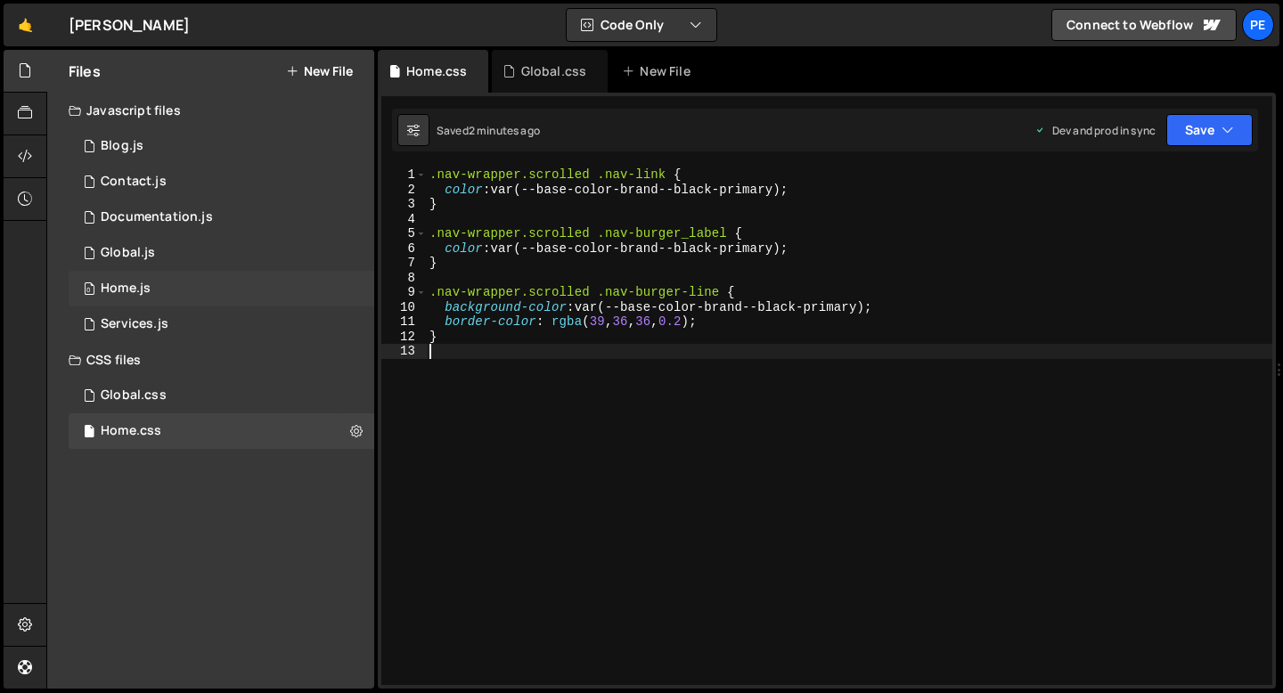
click at [164, 294] on div "0 Home.js 0" at bounding box center [222, 289] width 306 height 36
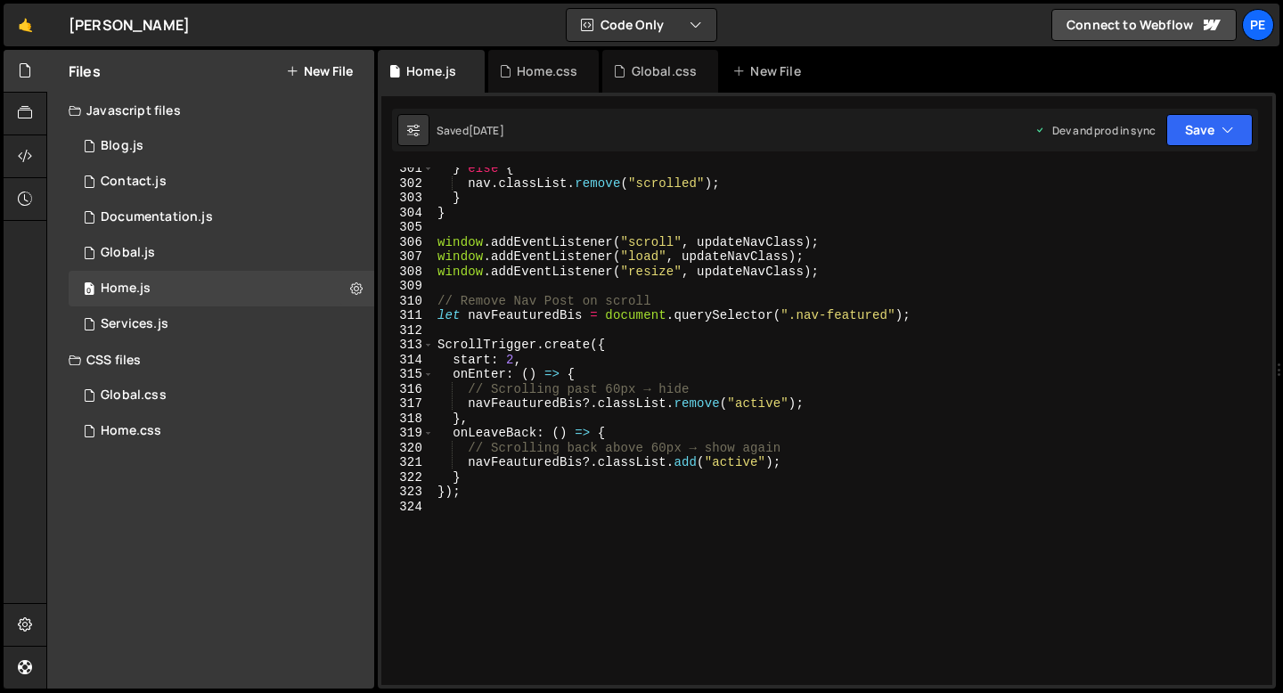
scroll to position [4414, 0]
click at [524, 73] on div "Home.css" at bounding box center [547, 71] width 61 height 18
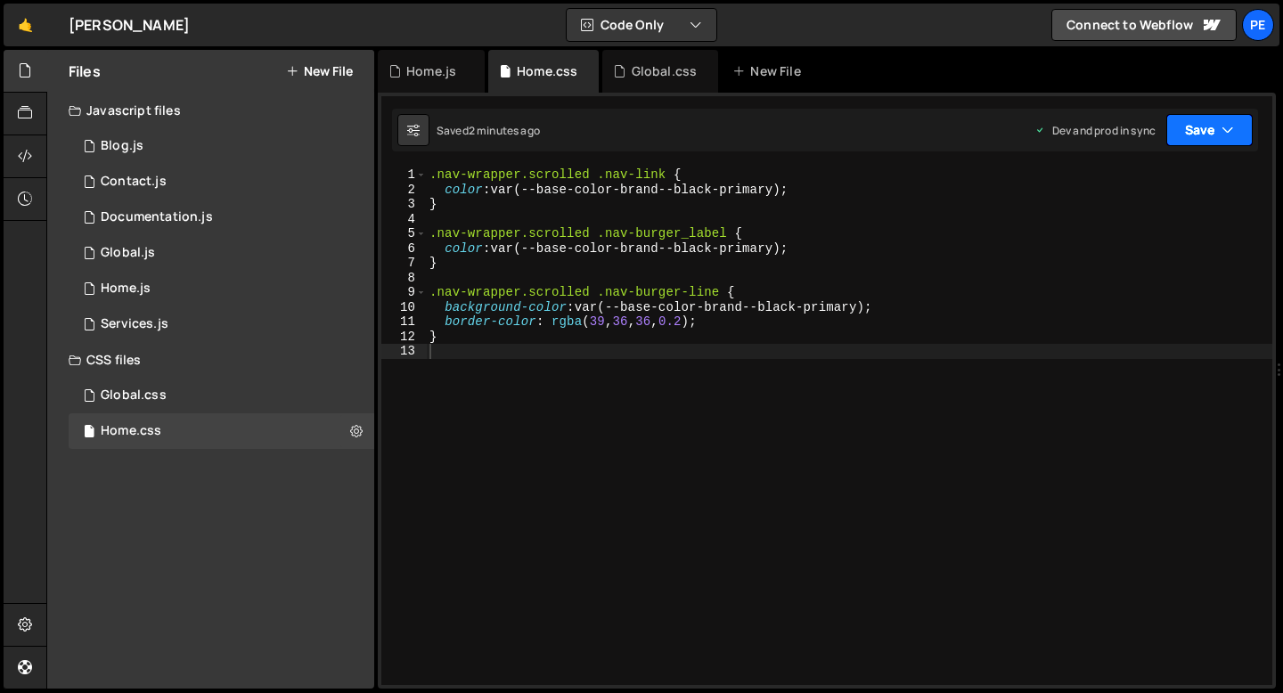
click at [1202, 134] on button "Save" at bounding box center [1209, 130] width 86 height 32
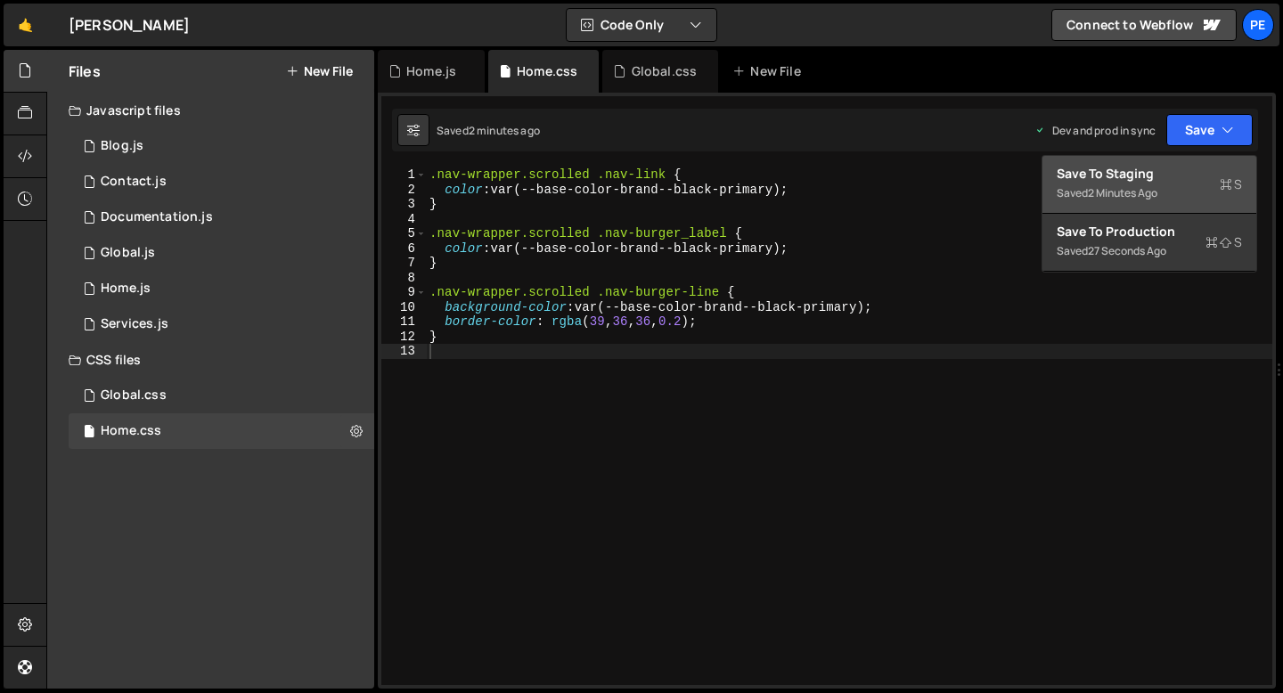
click at [1149, 196] on div "2 minutes ago" at bounding box center [1122, 192] width 69 height 15
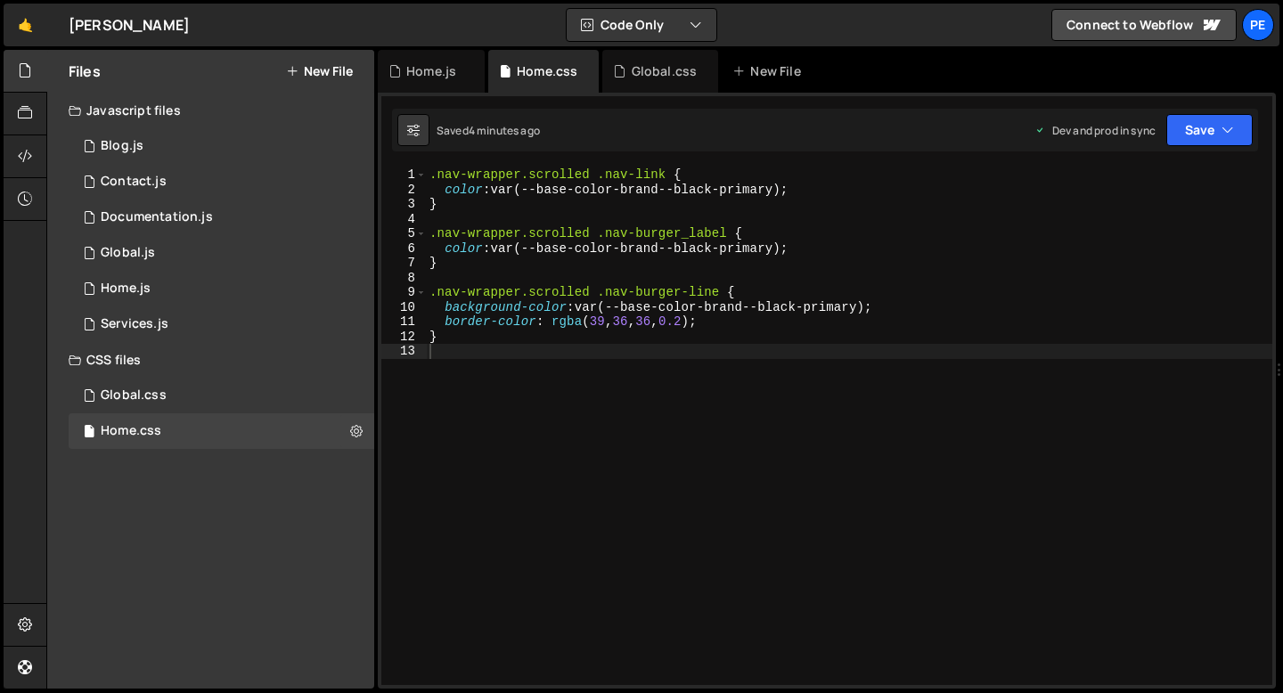
click at [471, 358] on div ".nav-wrapper.scrolled .nav-link { color : var(--base-color-brand--black-primary…" at bounding box center [849, 440] width 846 height 547
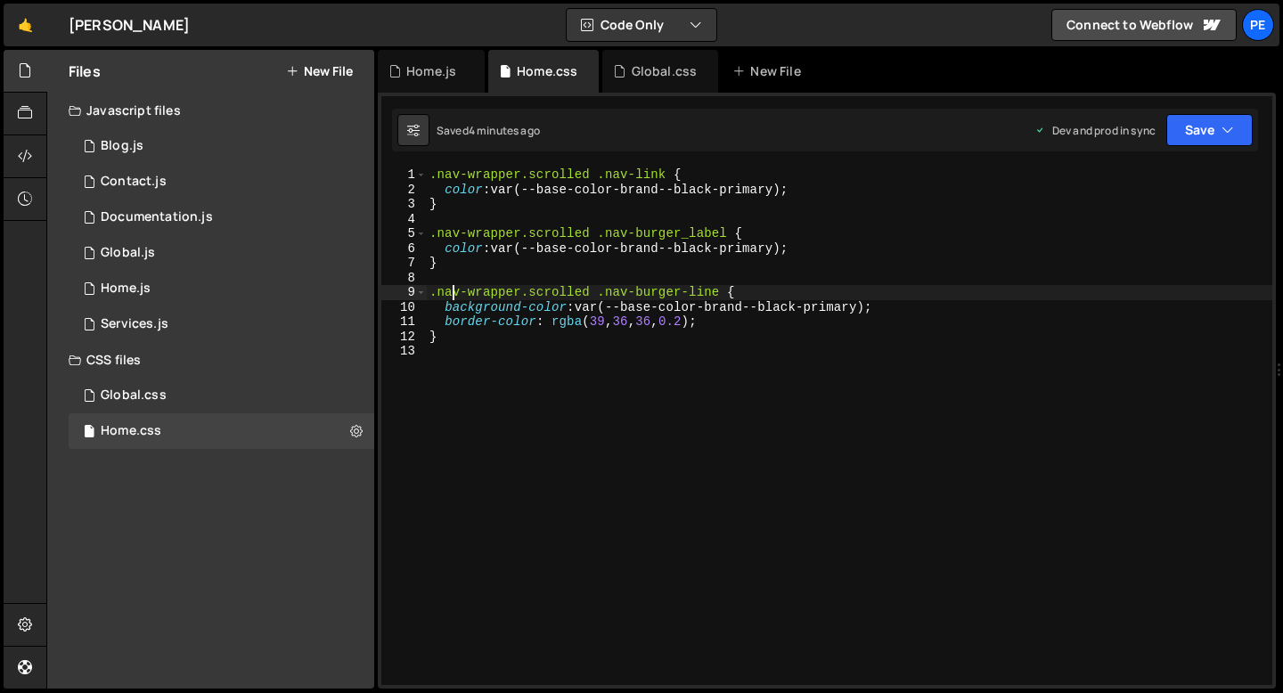
click at [452, 285] on div ".nav-wrapper.scrolled .nav-link { color : var(--base-color-brand--black-primary…" at bounding box center [849, 440] width 846 height 547
click at [1218, 130] on button "Save" at bounding box center [1209, 130] width 86 height 32
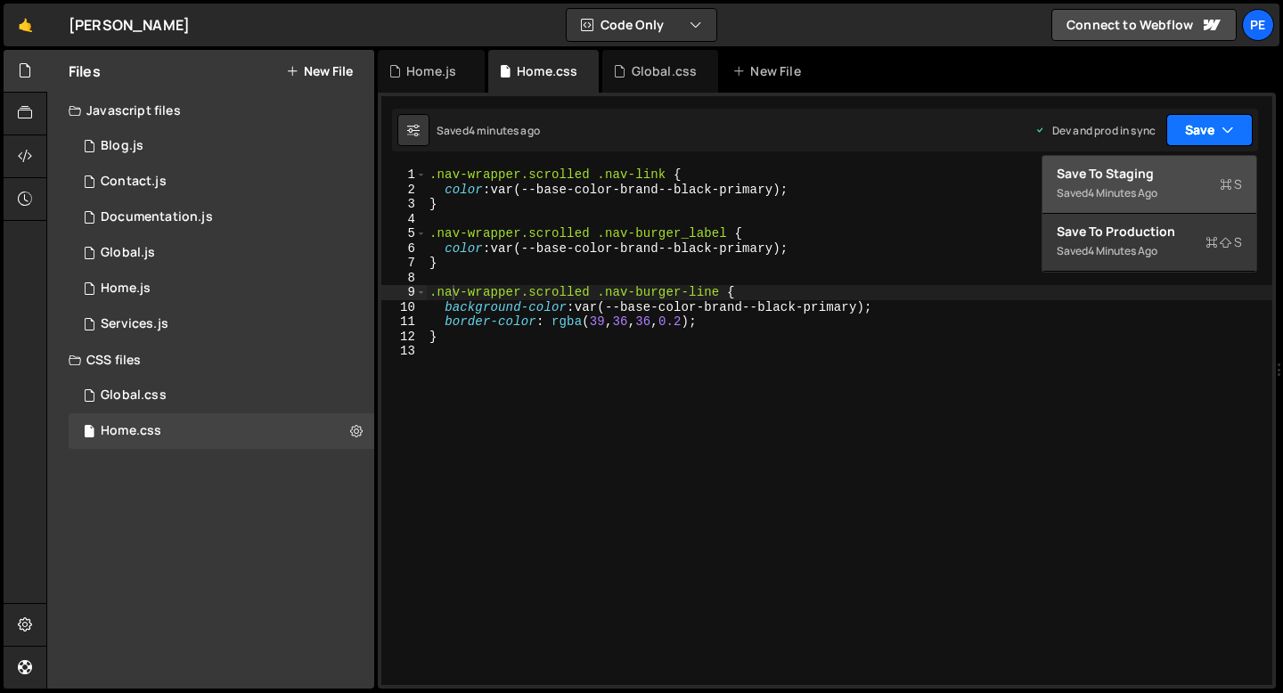
click at [1218, 130] on button "Save" at bounding box center [1209, 130] width 86 height 32
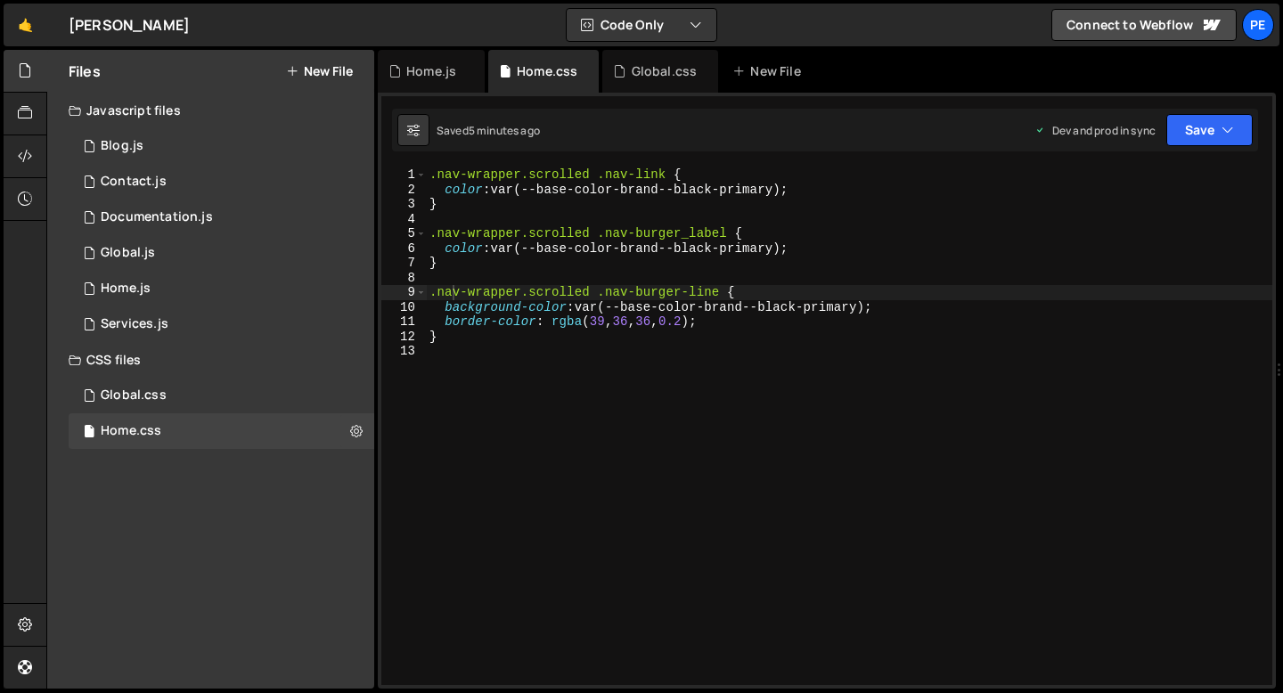
type textarea "}"
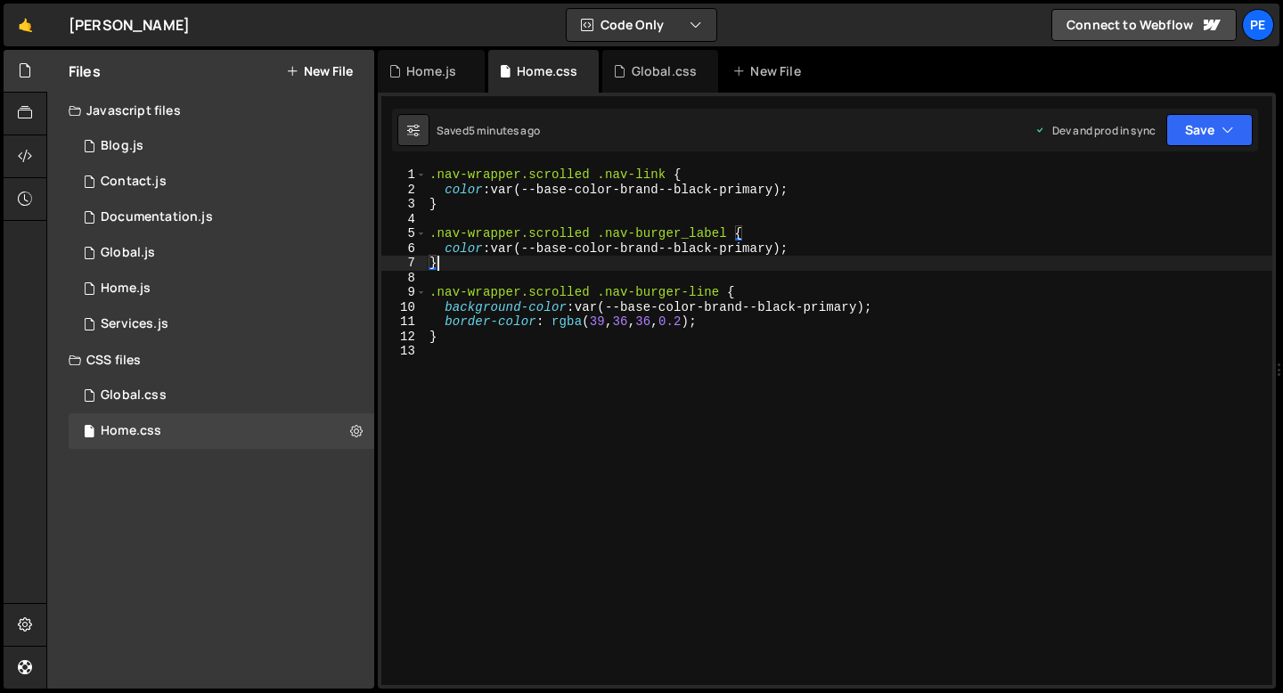
click at [600, 263] on div ".nav-wrapper.scrolled .nav-link { color : var(--base-color-brand--black-primary…" at bounding box center [849, 440] width 846 height 547
click at [151, 247] on div "Global.js" at bounding box center [128, 253] width 54 height 16
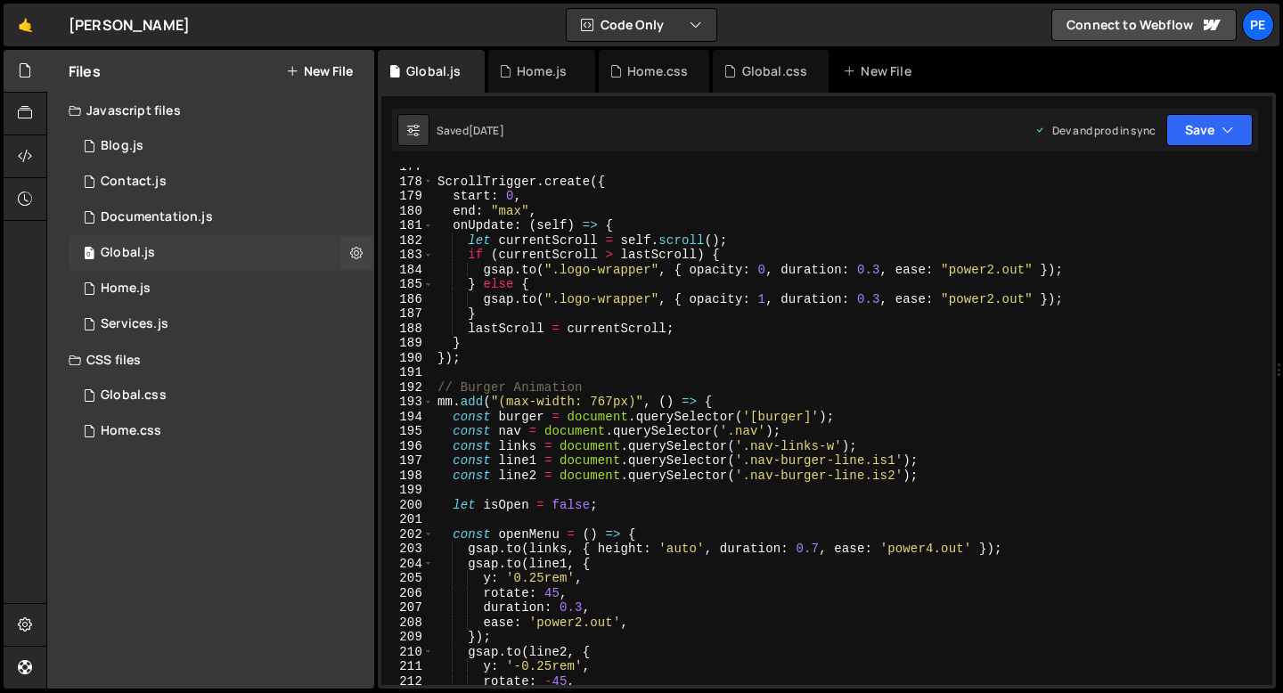
scroll to position [2823, 0]
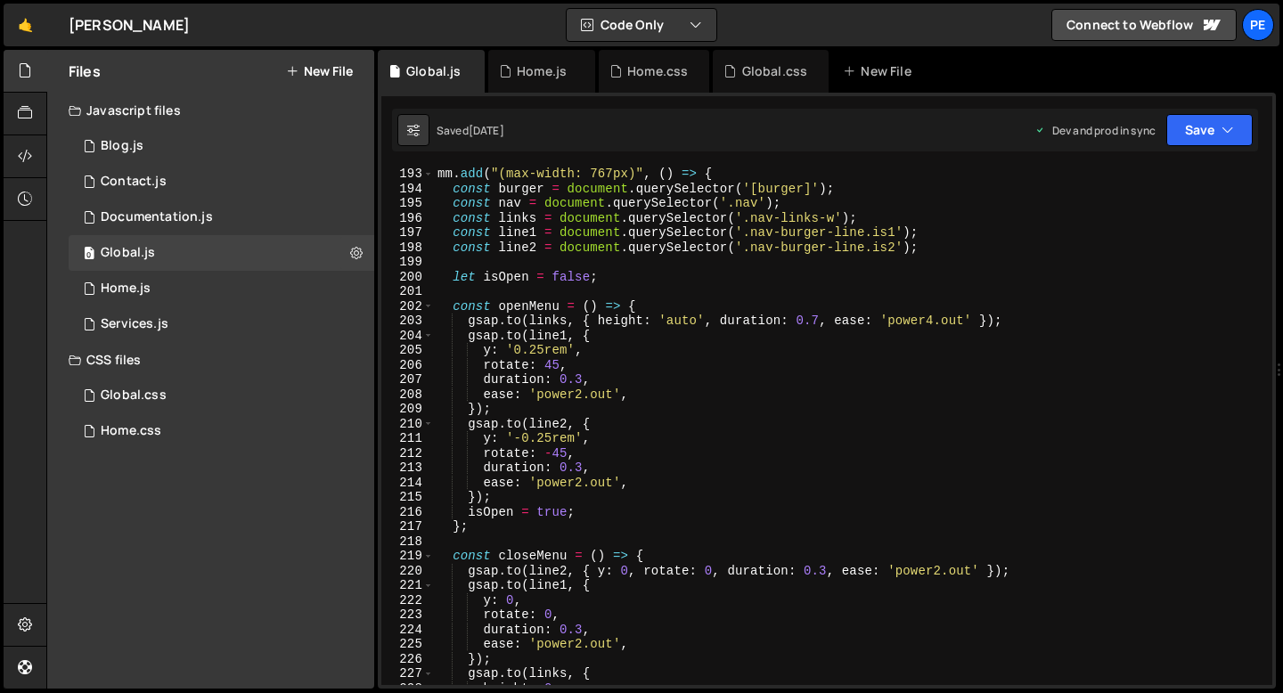
type textarea "const line2 = document.querySelector('.nav-burger-line.is2');"
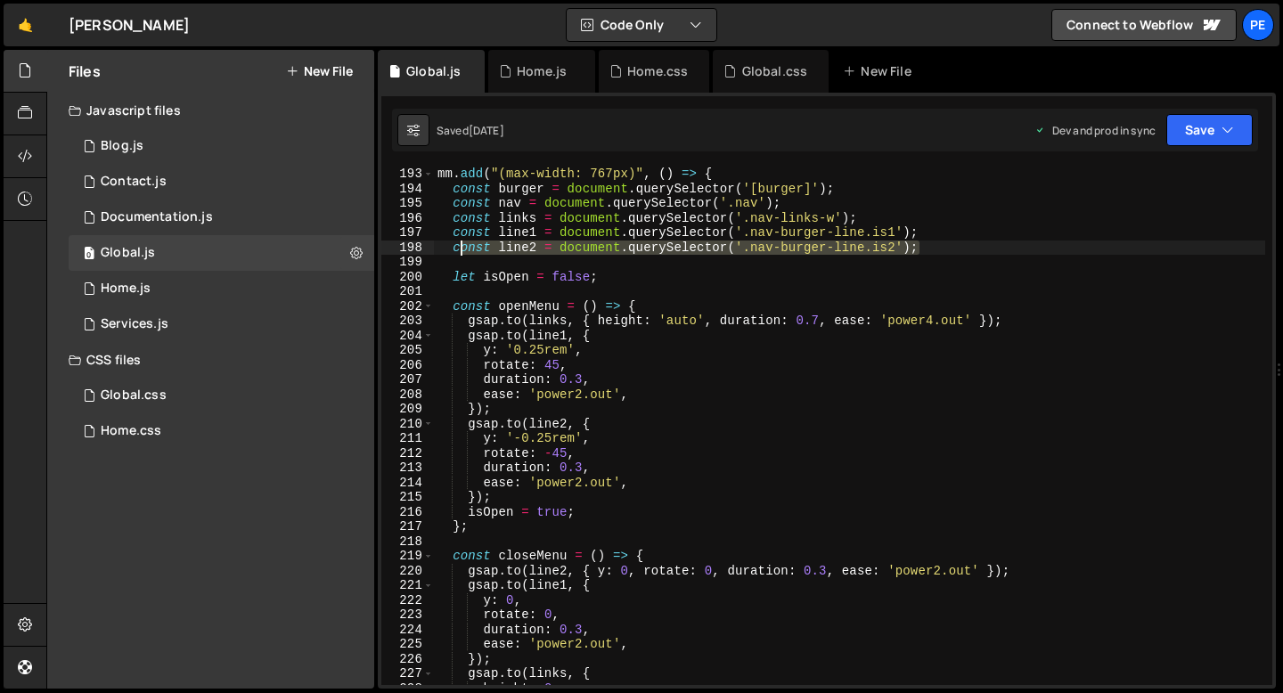
drag, startPoint x: 922, startPoint y: 249, endPoint x: 460, endPoint y: 248, distance: 462.3
click at [460, 248] on div "mm . add ( "(max-width: 767px)" , ( ) => { const burger = document . querySelec…" at bounding box center [849, 440] width 831 height 547
drag, startPoint x: 454, startPoint y: 249, endPoint x: 917, endPoint y: 251, distance: 462.3
click at [917, 251] on div "mm . add ( "(max-width: 767px)" , ( ) => { const burger = document . querySelec…" at bounding box center [849, 440] width 831 height 547
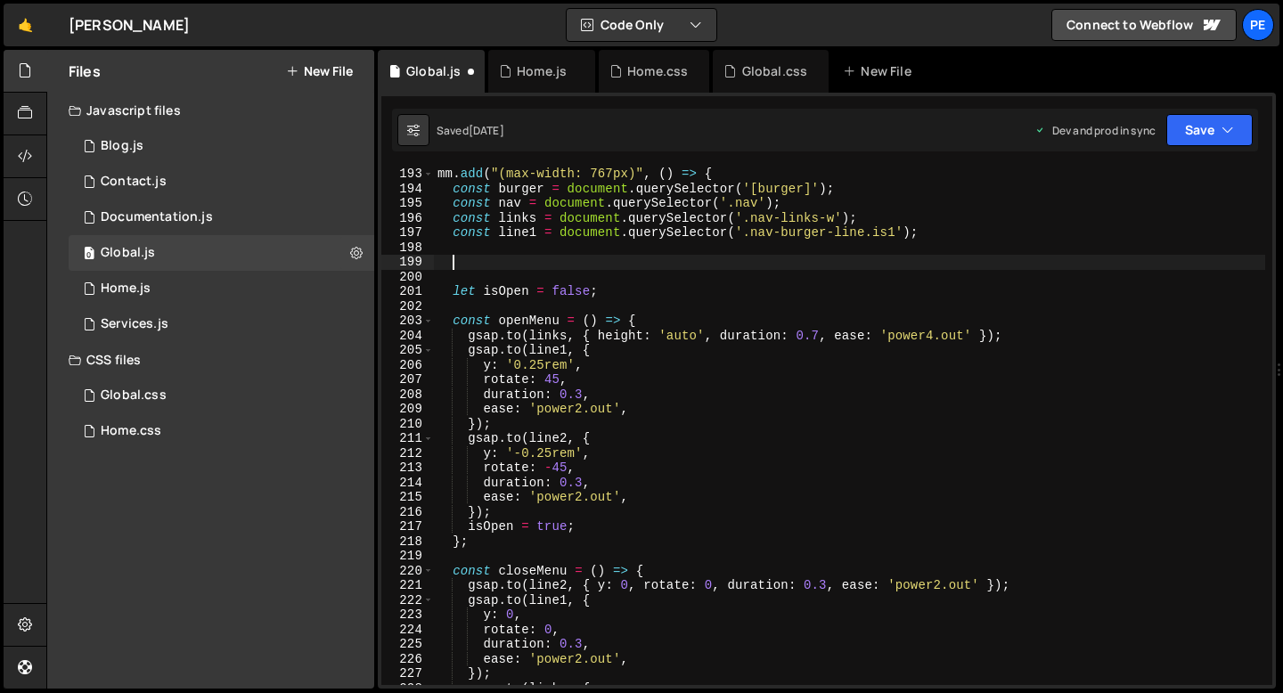
type textarea "const line2 = document.querySelector('.nav-burger-line.is2');"
paste textarea "const line2 = document.querySelector('.nav-burger-line.is2');"
click at [512, 261] on div "mm . add ( "(max-width: 767px)" , ( ) => { const burger = document . querySelec…" at bounding box center [849, 440] width 831 height 547
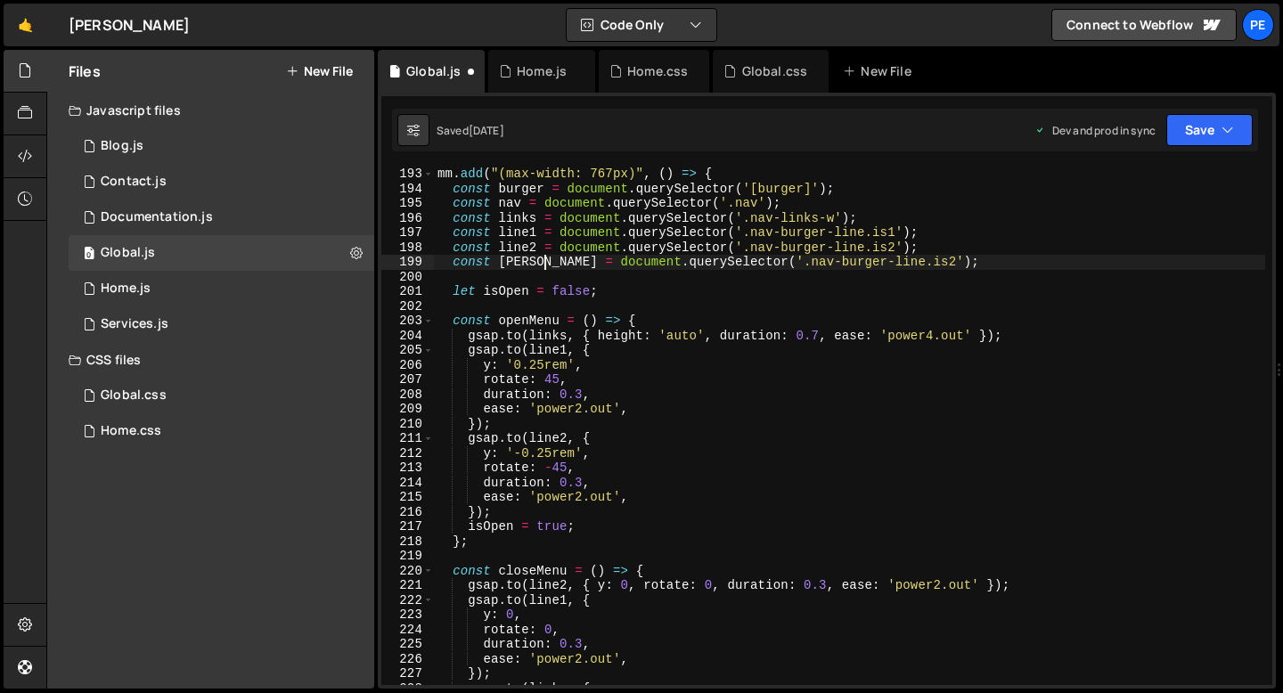
scroll to position [0, 8]
drag, startPoint x: 766, startPoint y: 265, endPoint x: 912, endPoint y: 262, distance: 146.1
click at [912, 262] on div "mm . add ( "(max-width: 767px)" , ( ) => { const burger = document . querySelec…" at bounding box center [849, 440] width 831 height 547
paste textarea "overlay"
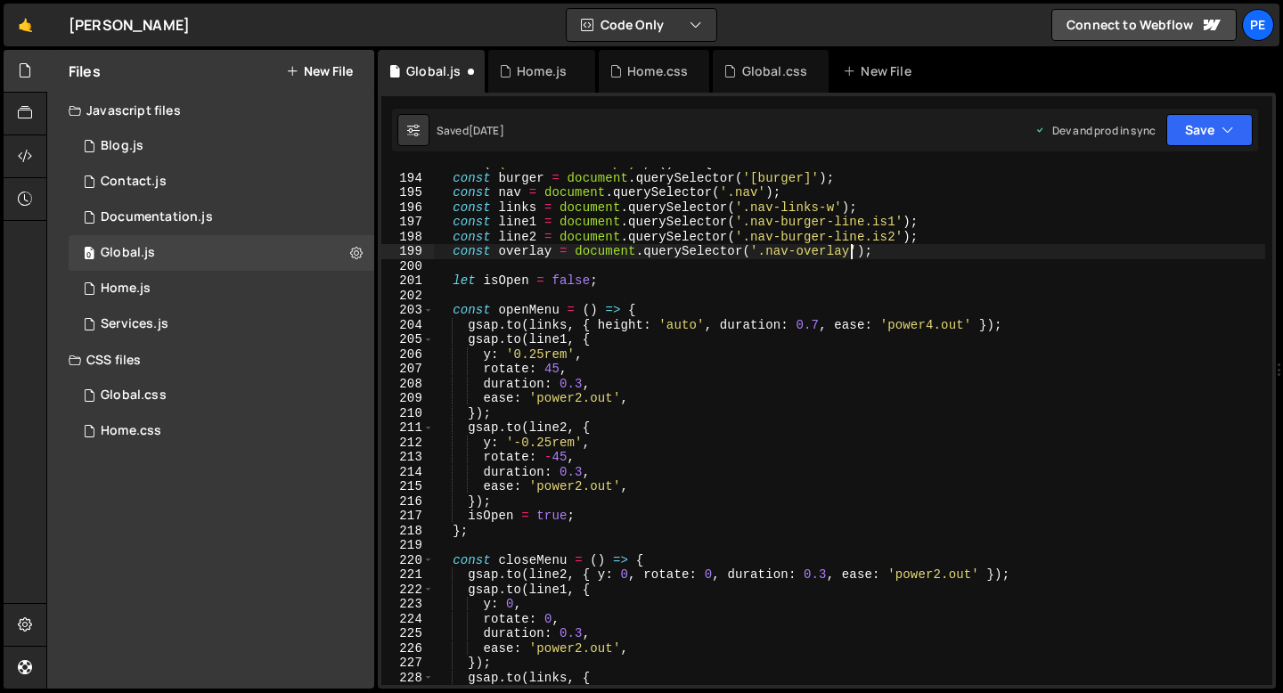
scroll to position [2833, 0]
click at [591, 355] on div "mm . add ( "(max-width: 767px)" , ( ) => { const burger = document . querySelec…" at bounding box center [849, 429] width 831 height 547
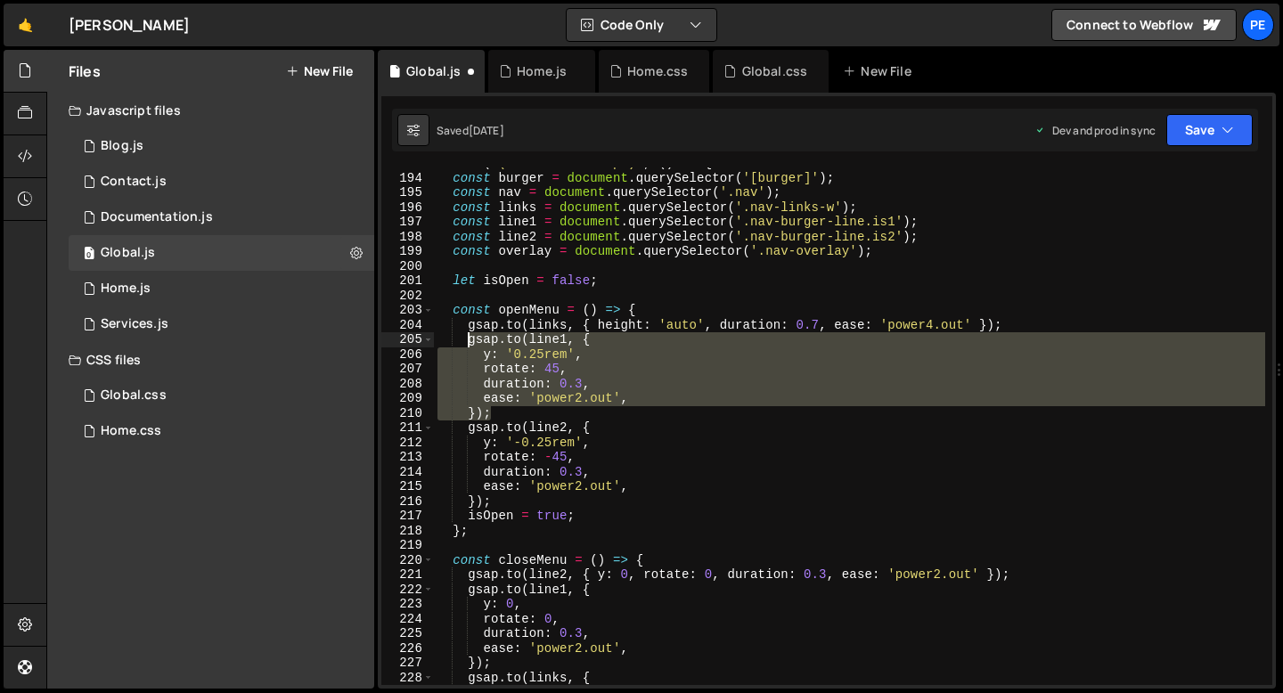
drag, startPoint x: 497, startPoint y: 415, endPoint x: 466, endPoint y: 343, distance: 78.6
click at [466, 343] on div "mm . add ( "(max-width: 767px)" , ( ) => { const burger = document . querySelec…" at bounding box center [849, 429] width 831 height 547
click at [501, 414] on div "mm . add ( "(max-width: 767px)" , ( ) => { const burger = document . querySelec…" at bounding box center [849, 425] width 831 height 517
type textarea "});"
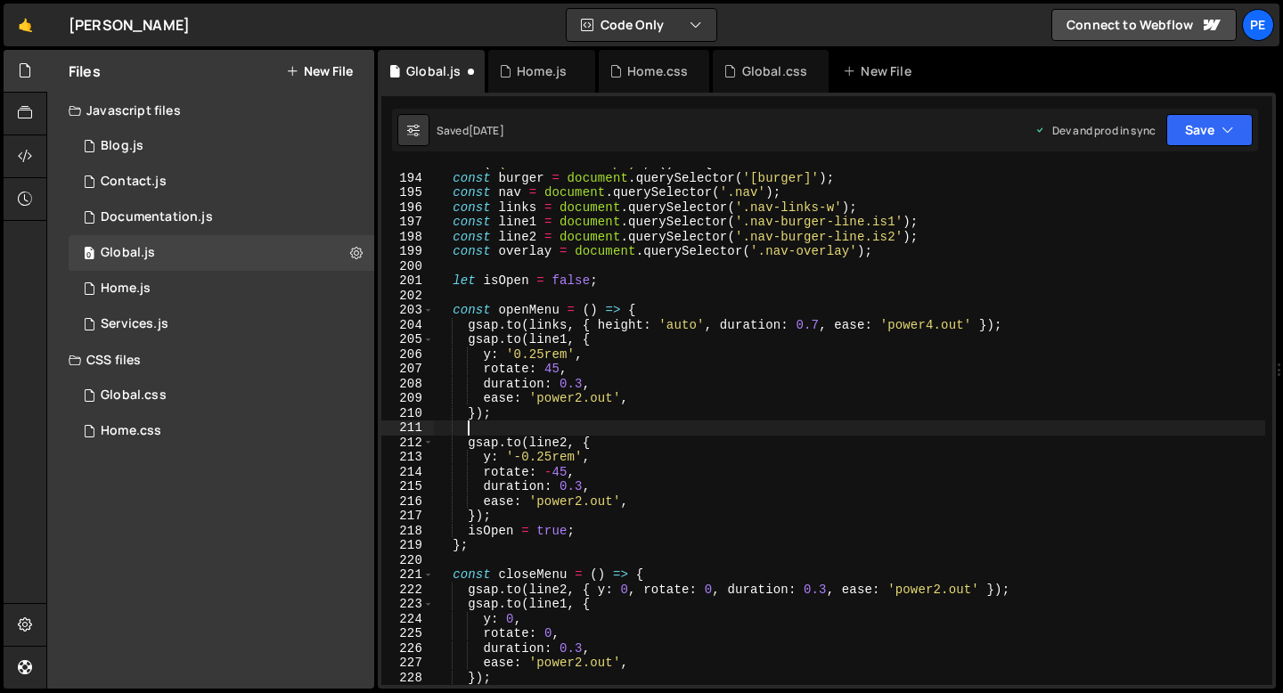
scroll to position [0, 1]
paste textarea "});"
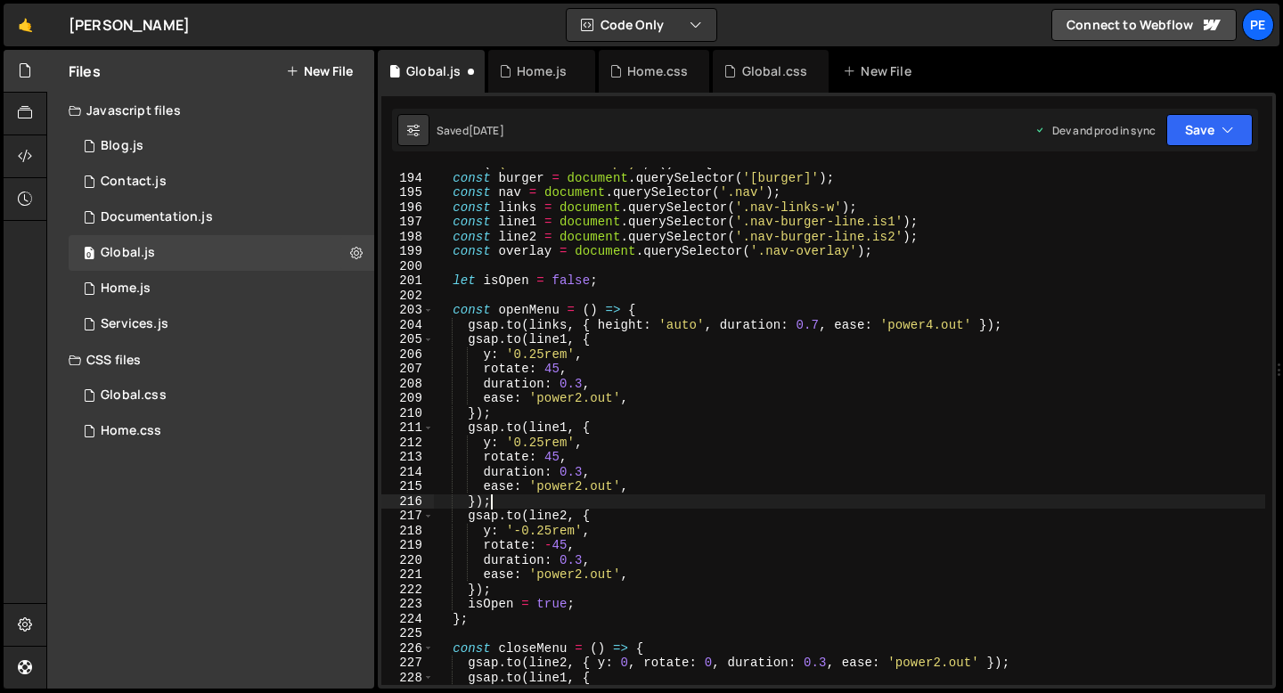
click at [567, 426] on div "mm . add ( "(max-width: 767px)" , ( ) => { const burger = document . querySelec…" at bounding box center [849, 429] width 831 height 547
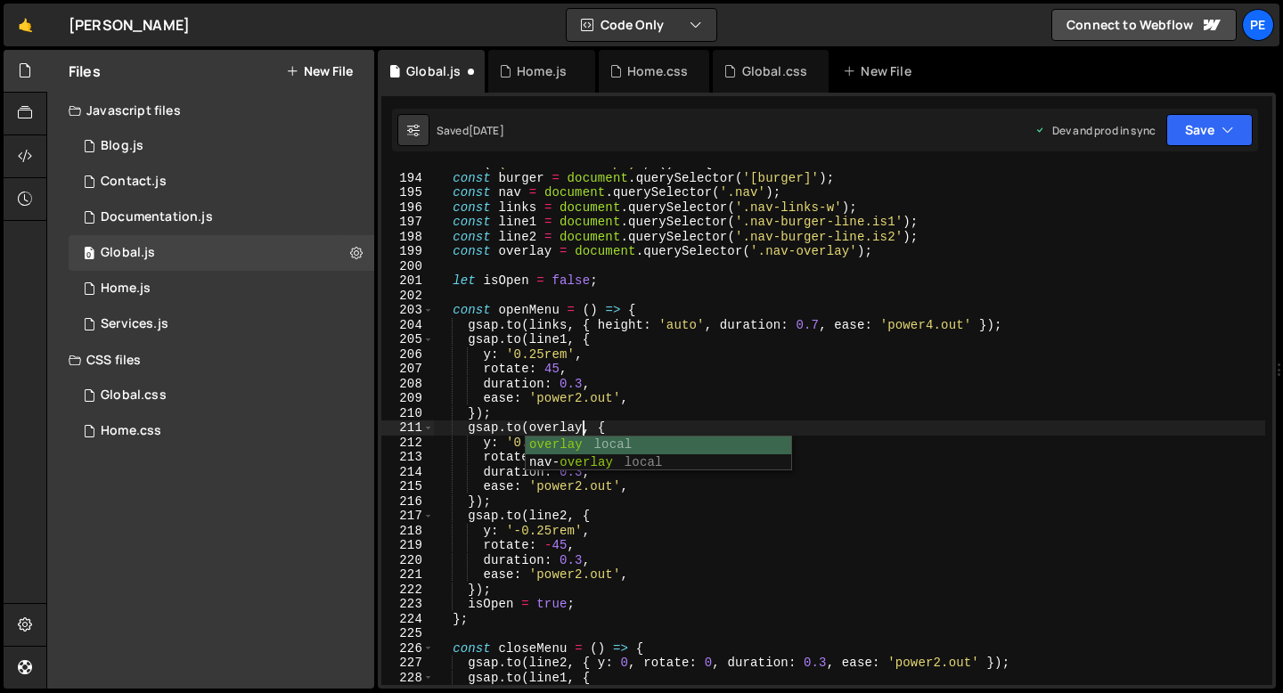
scroll to position [0, 10]
click at [493, 455] on div "mm . add ( "(max-width: 767px)" , ( ) => { const burger = document . querySelec…" at bounding box center [849, 429] width 831 height 547
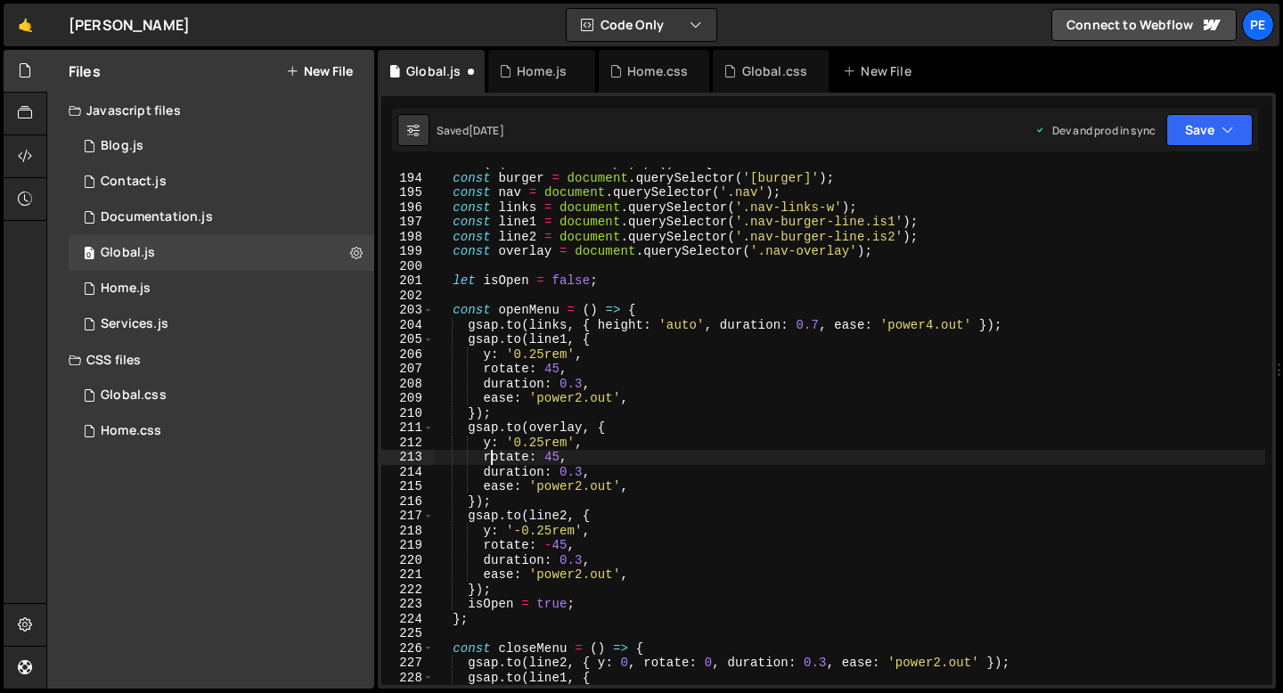
scroll to position [0, 8]
click at [493, 455] on div "mm . add ( "(max-width: 767px)" , ( ) => { const burger = document . querySelec…" at bounding box center [849, 429] width 831 height 547
click at [489, 445] on div "mm . add ( "(max-width: 767px)" , ( ) => { const burger = document . querySelec…" at bounding box center [849, 429] width 831 height 547
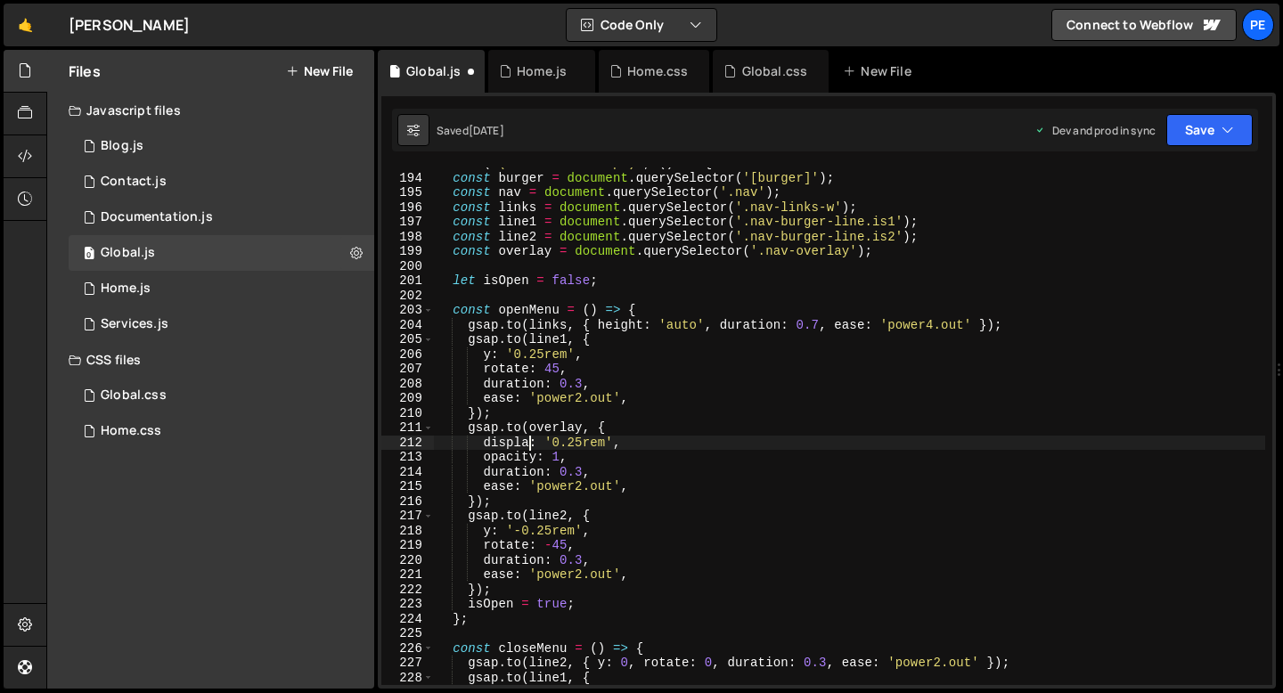
scroll to position [0, 6]
click at [583, 441] on div "mm . add ( "(max-width: 767px)" , ( ) => { const burger = document . querySelec…" at bounding box center [849, 429] width 831 height 547
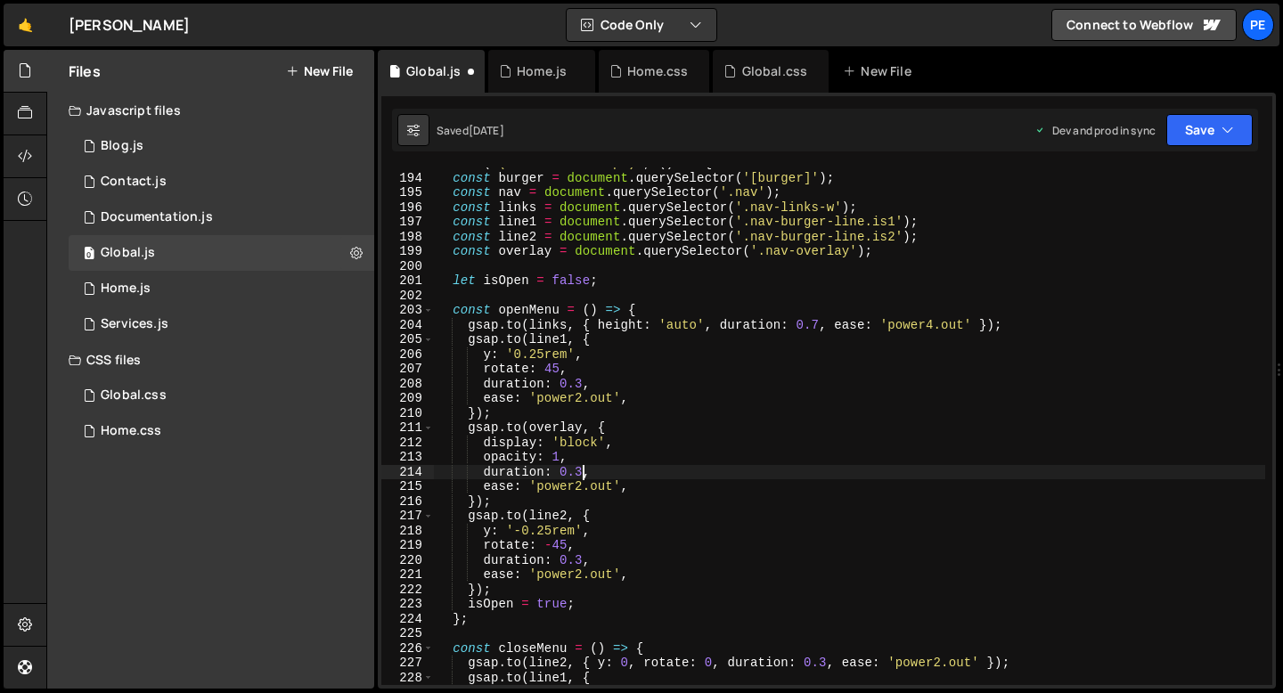
click at [580, 473] on div "mm . add ( "(max-width: 767px)" , ( ) => { const burger = document . querySelec…" at bounding box center [849, 429] width 831 height 547
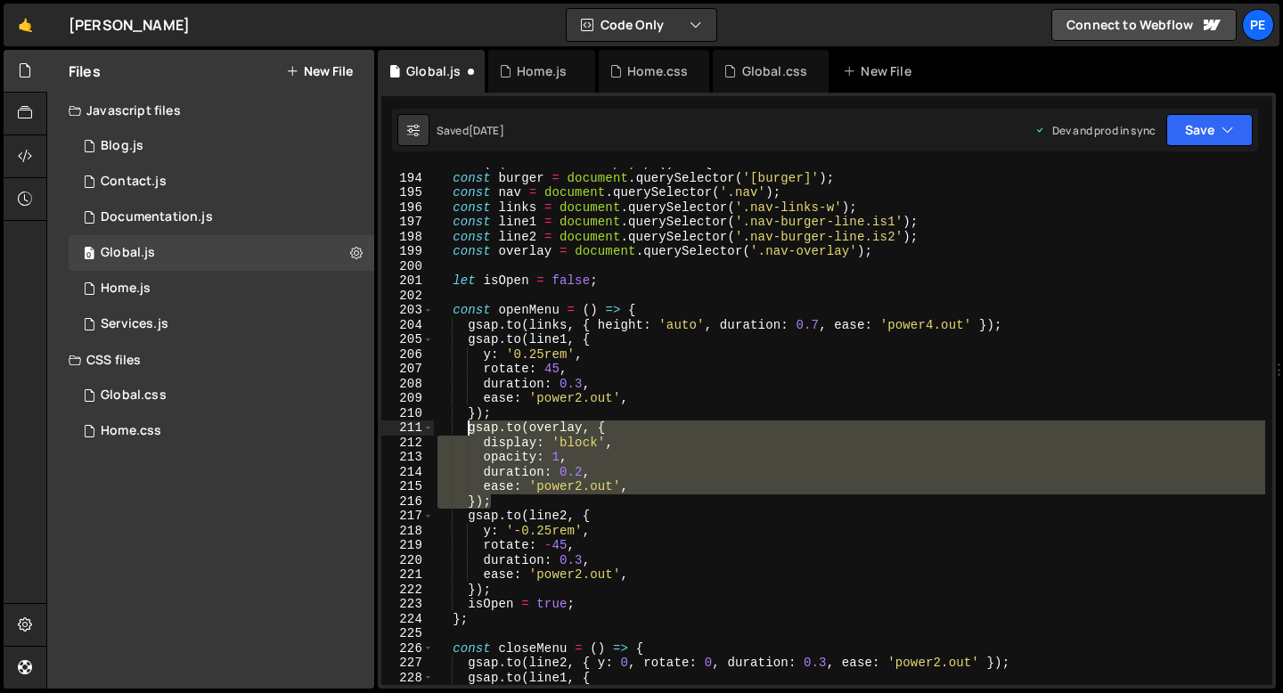
drag, startPoint x: 495, startPoint y: 507, endPoint x: 468, endPoint y: 432, distance: 79.8
click at [468, 432] on div "mm . add ( "(max-width: 767px)" , ( ) => { const burger = document . querySelec…" at bounding box center [849, 429] width 831 height 547
paste textarea "});"
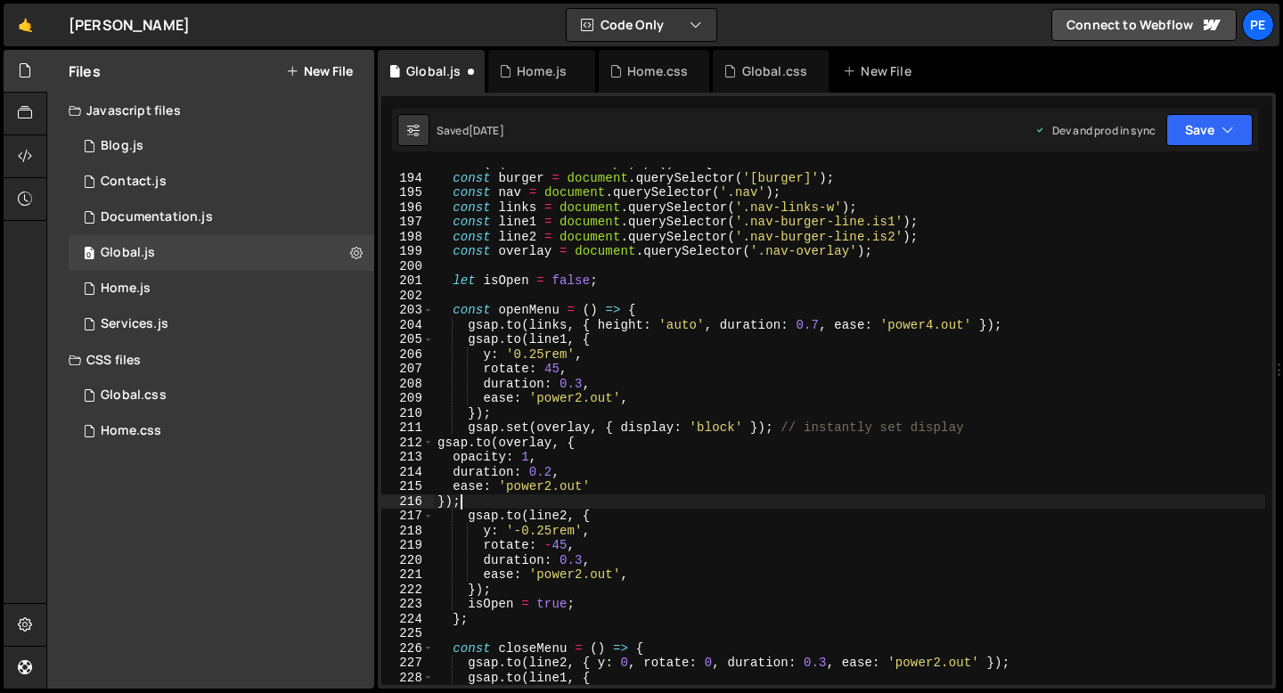
scroll to position [0, 1]
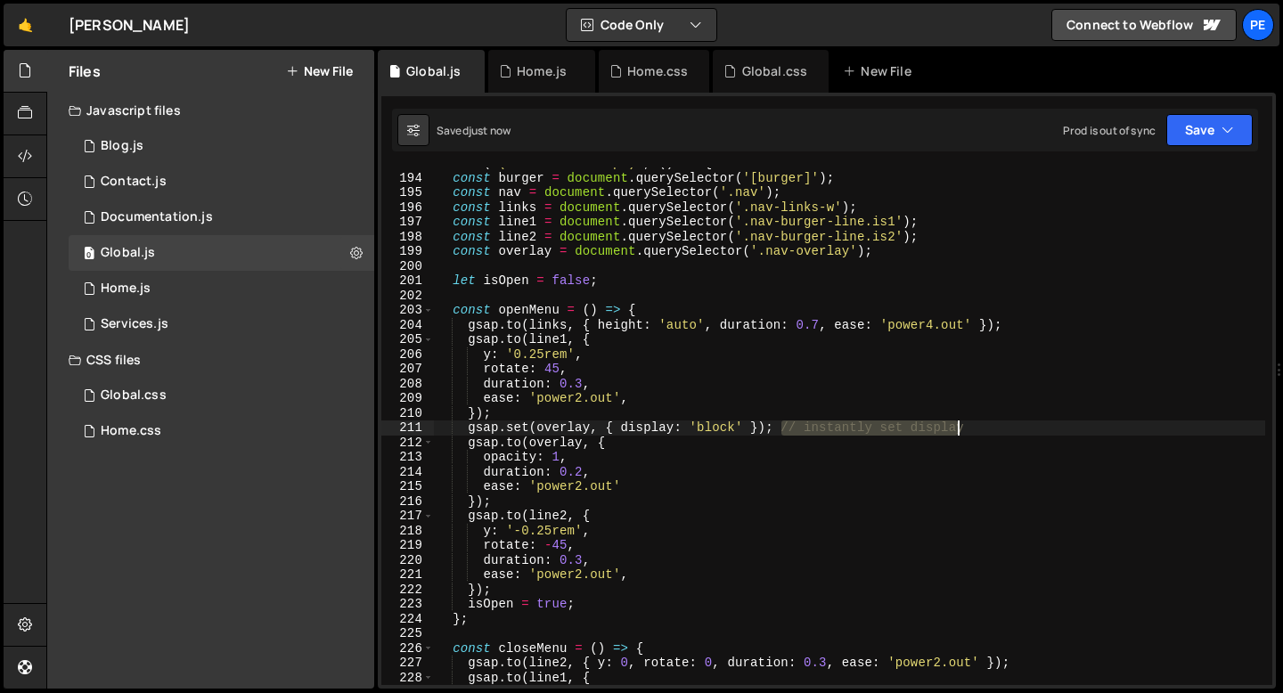
drag, startPoint x: 779, startPoint y: 429, endPoint x: 976, endPoint y: 431, distance: 196.8
click at [975, 430] on div "mm . add ( "(max-width: 767px)" , ( ) => { const burger = document . querySelec…" at bounding box center [849, 429] width 831 height 547
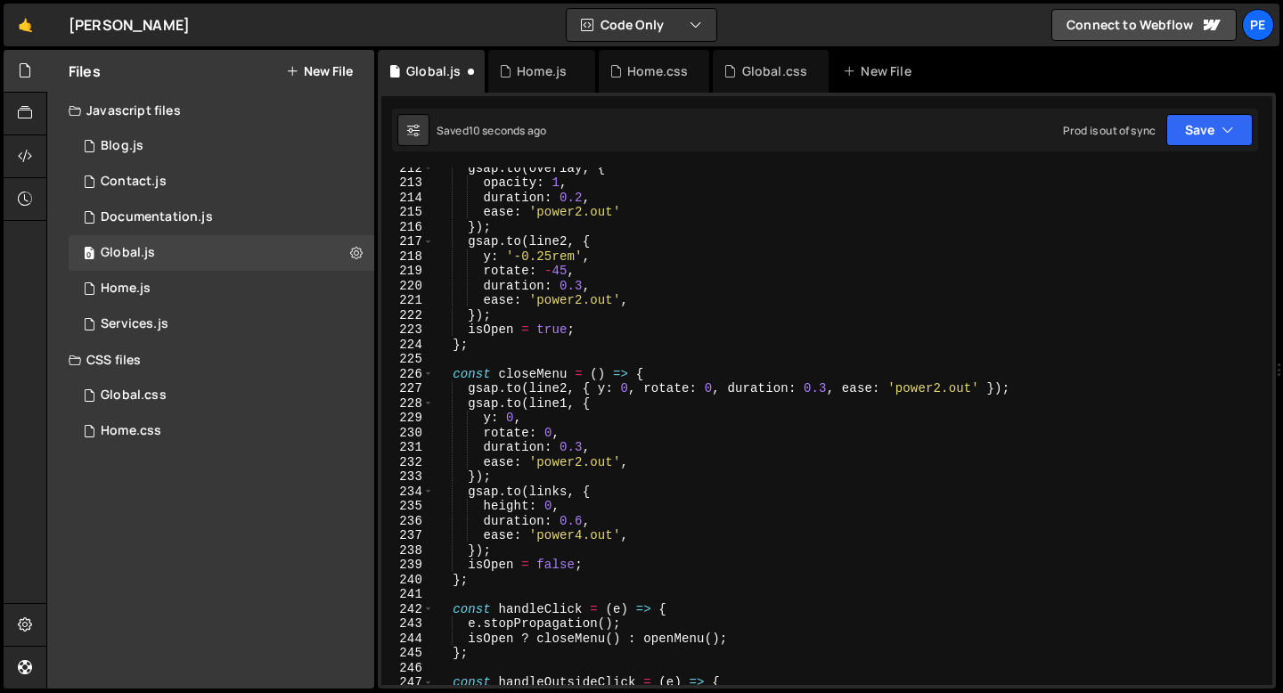
scroll to position [3112, 0]
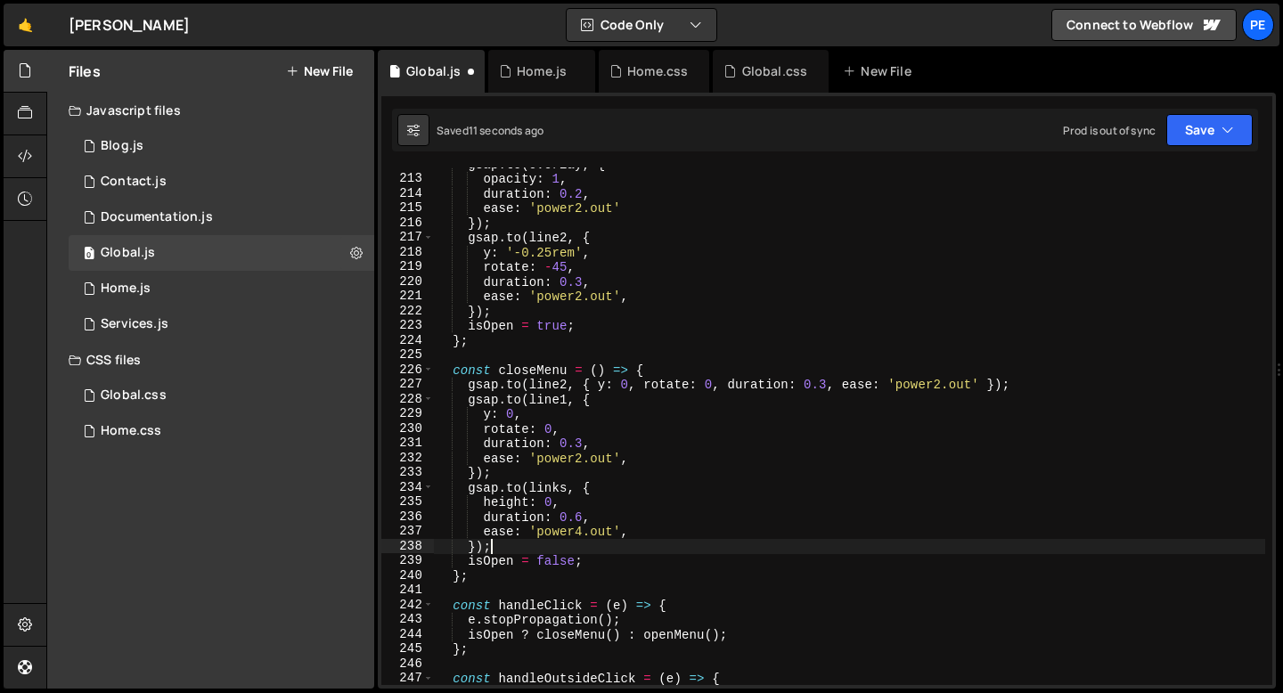
click at [515, 548] on div "gsap . to ( overlay , { opacity : 1 , duration : 0.2 , ease : 'power2.out' }) ;…" at bounding box center [849, 430] width 831 height 547
type textarea "});"
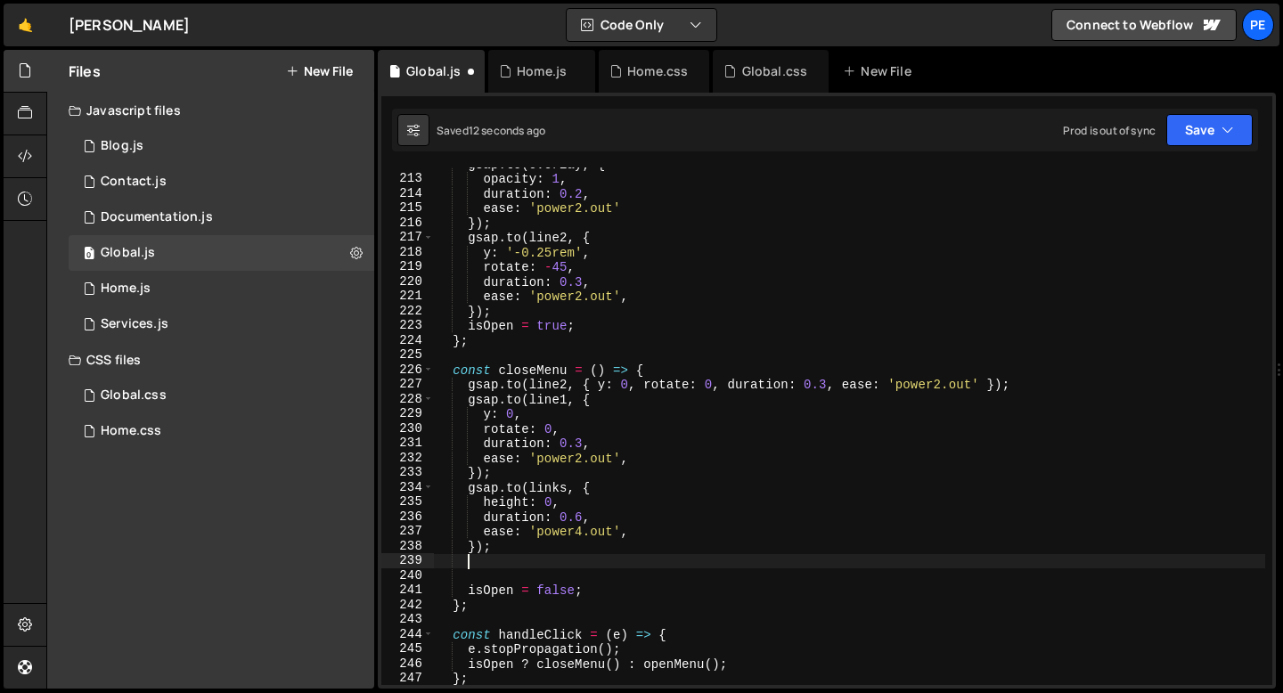
paste textarea "});"
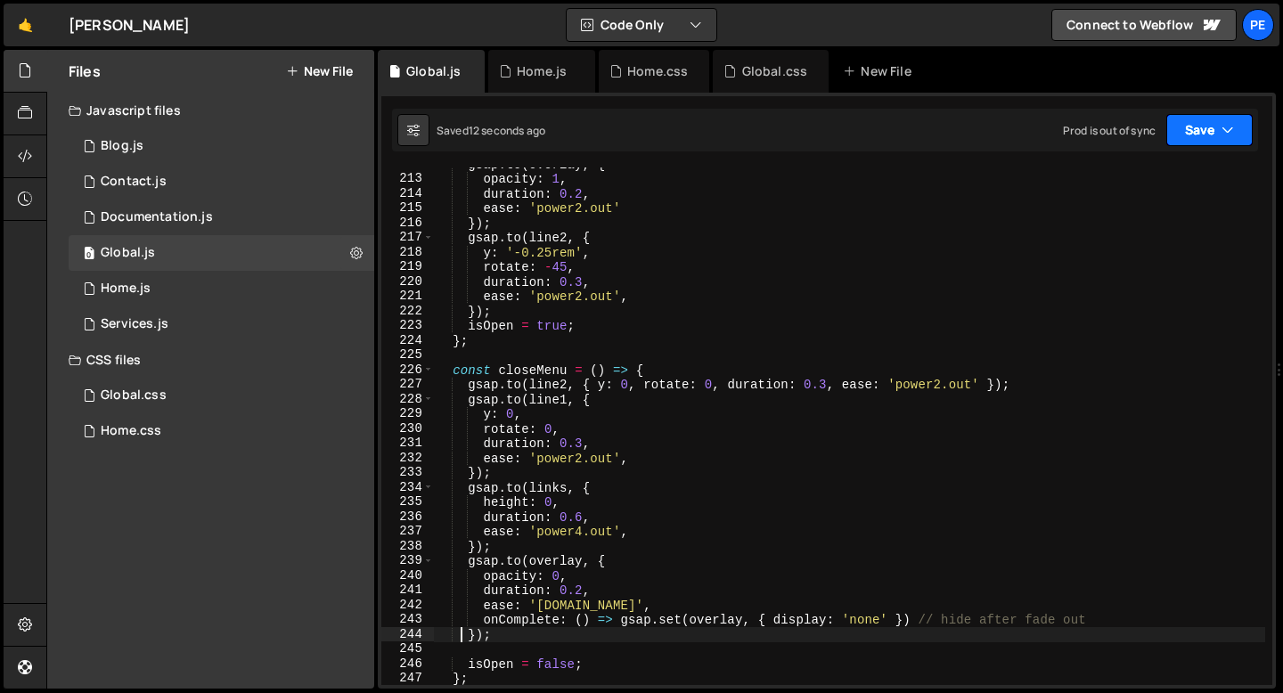
click at [1209, 133] on button "Save" at bounding box center [1209, 130] width 86 height 32
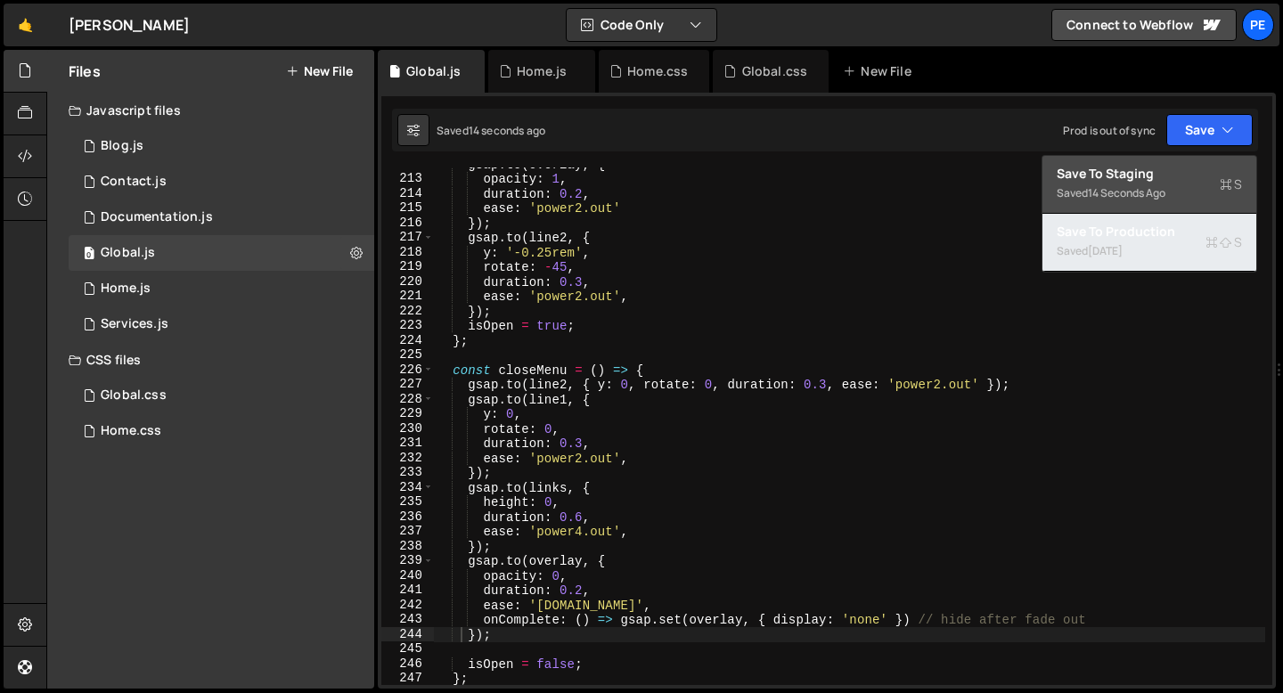
click at [1112, 240] on div "Saved [DATE]" at bounding box center [1148, 250] width 185 height 21
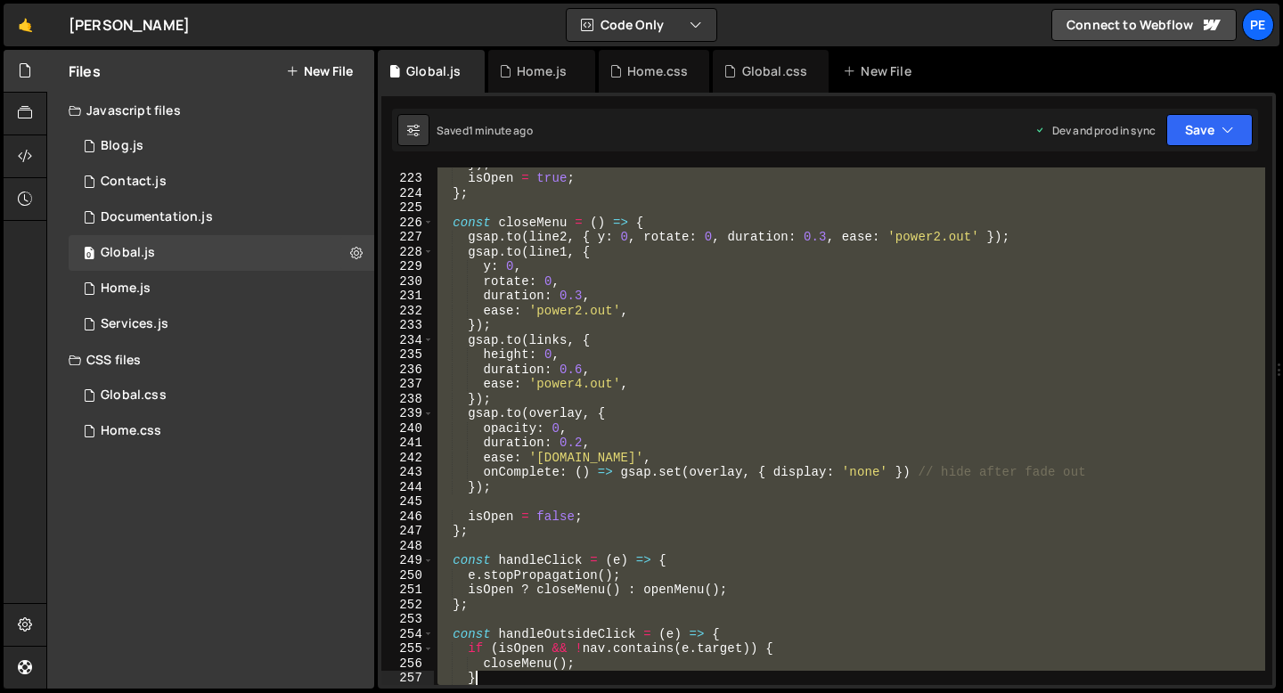
scroll to position [3347, 0]
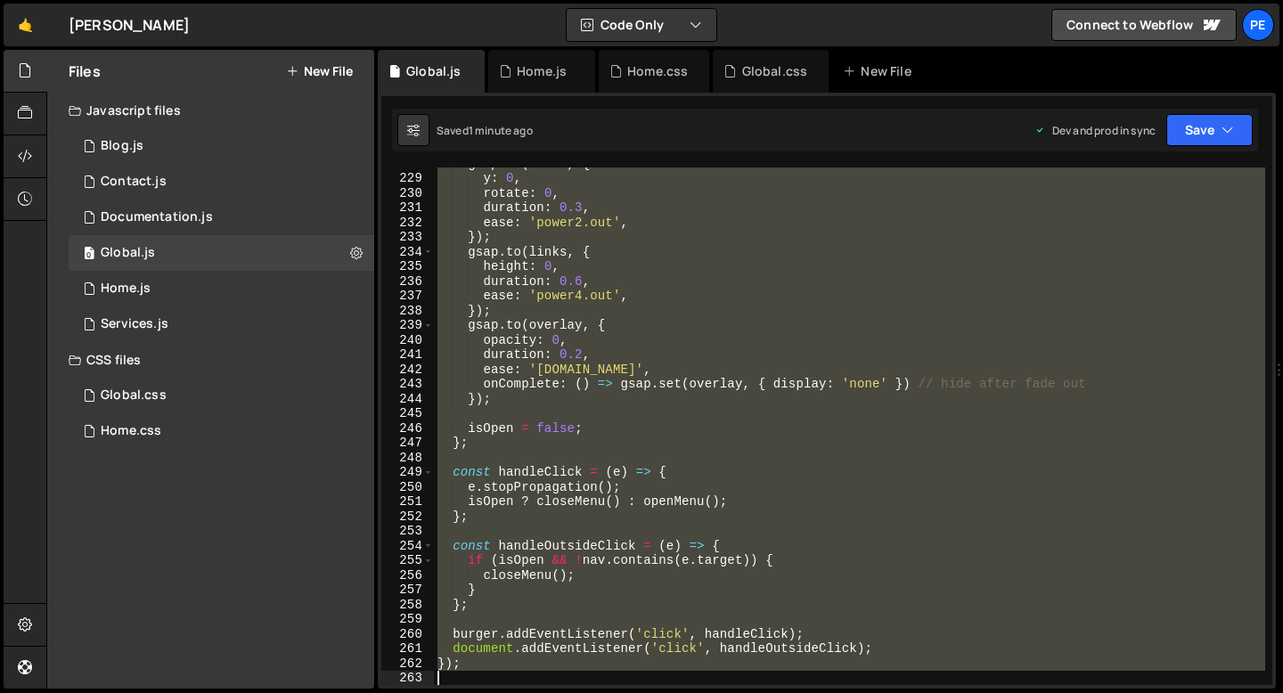
drag, startPoint x: 439, startPoint y: 240, endPoint x: 510, endPoint y: 674, distance: 440.5
click at [510, 674] on div "gsap . to ( line1 , { y : 0 , rotate : 0 , duration : 0.3 , ease : 'power2.out'…" at bounding box center [849, 429] width 831 height 547
type textarea "});"
